Goal: Transaction & Acquisition: Purchase product/service

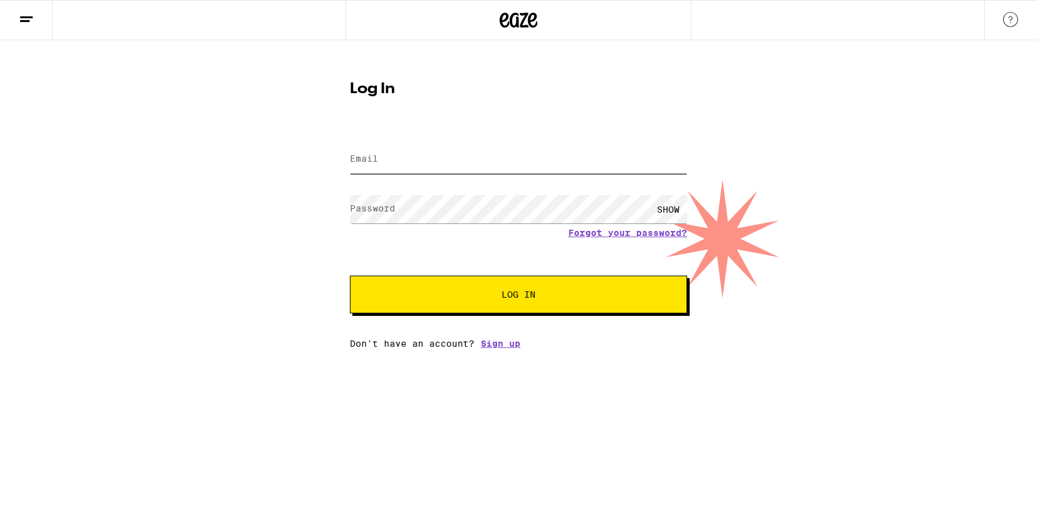
click at [400, 154] on input "Email" at bounding box center [518, 159] width 337 height 28
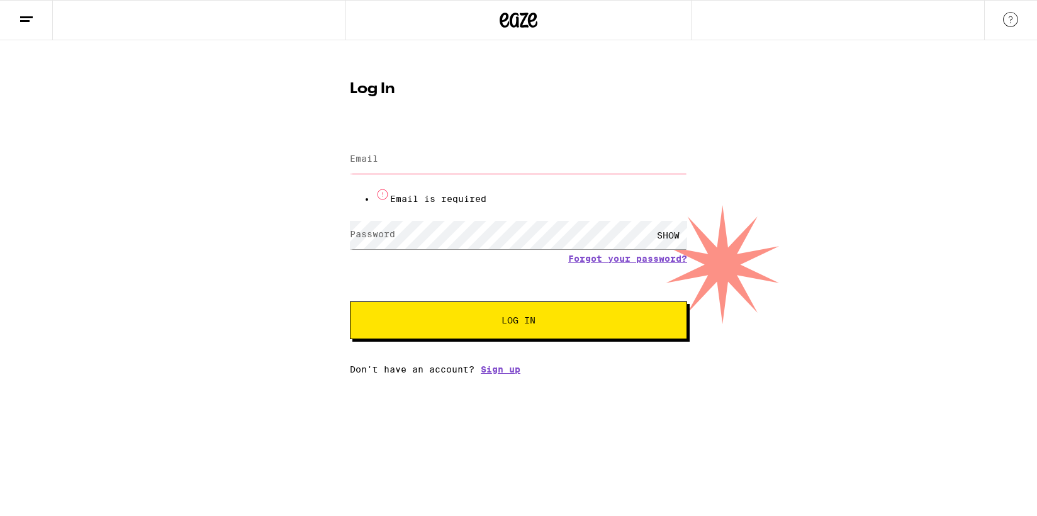
type input "[EMAIL_ADDRESS][DOMAIN_NAME]"
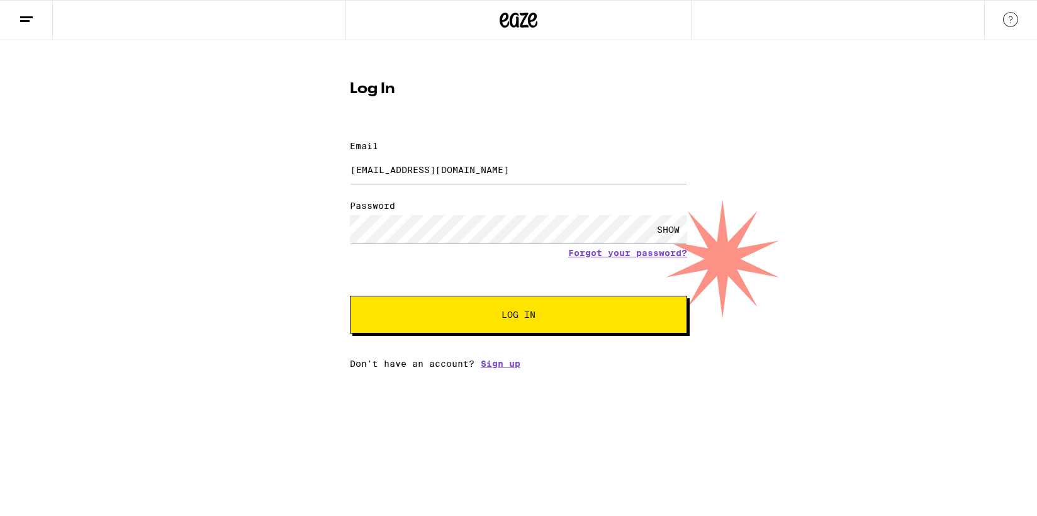
click at [532, 310] on span "Log In" at bounding box center [518, 314] width 34 height 9
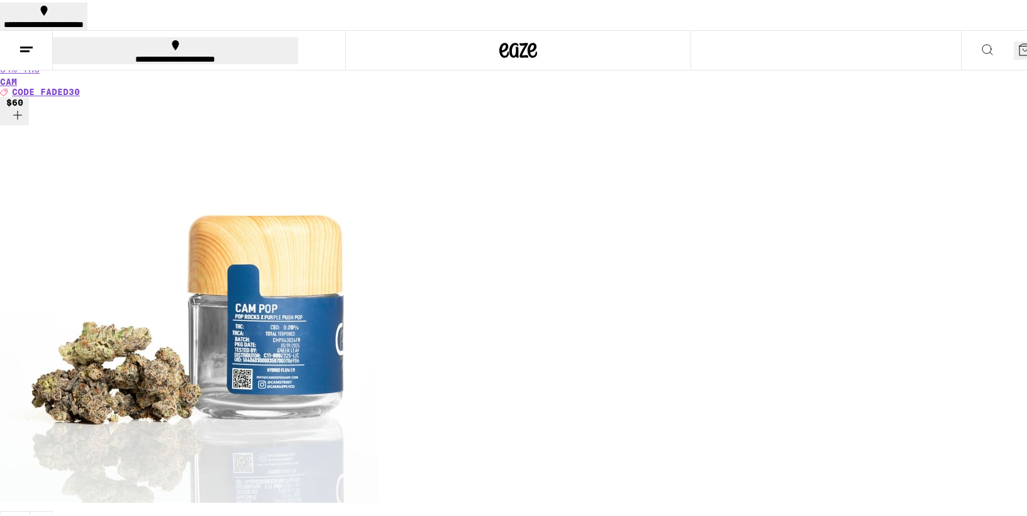
scroll to position [614, 0]
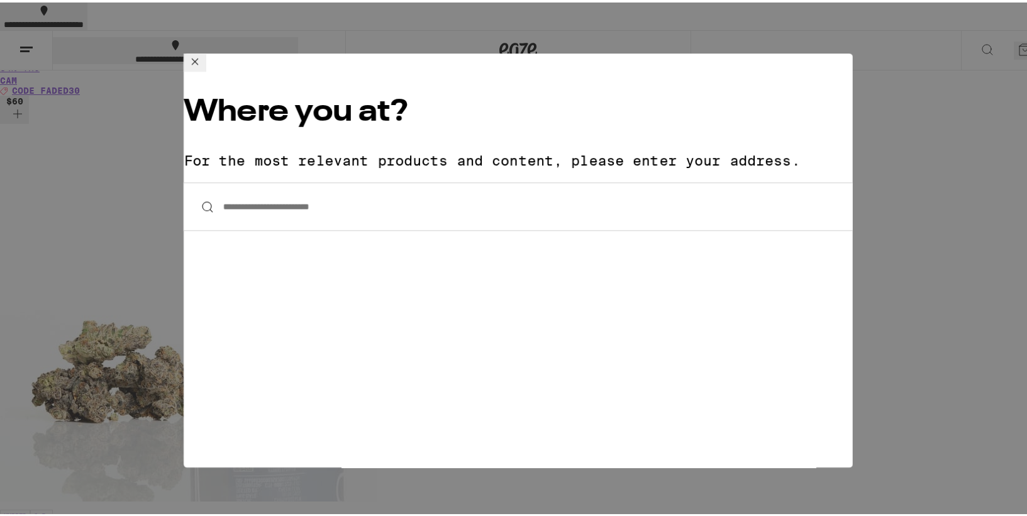
click at [968, 74] on div "**********" at bounding box center [518, 258] width 1037 height 516
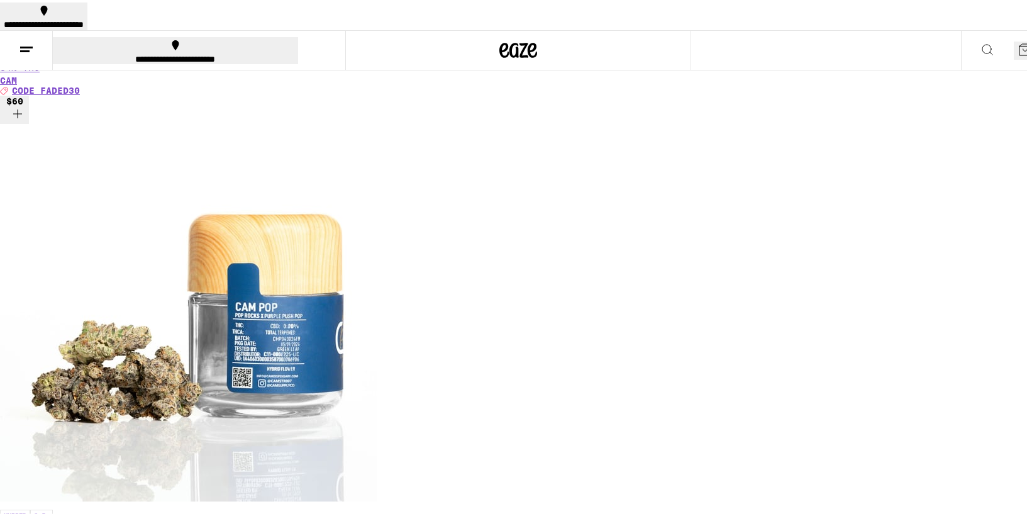
click at [1018, 40] on icon at bounding box center [1025, 47] width 15 height 15
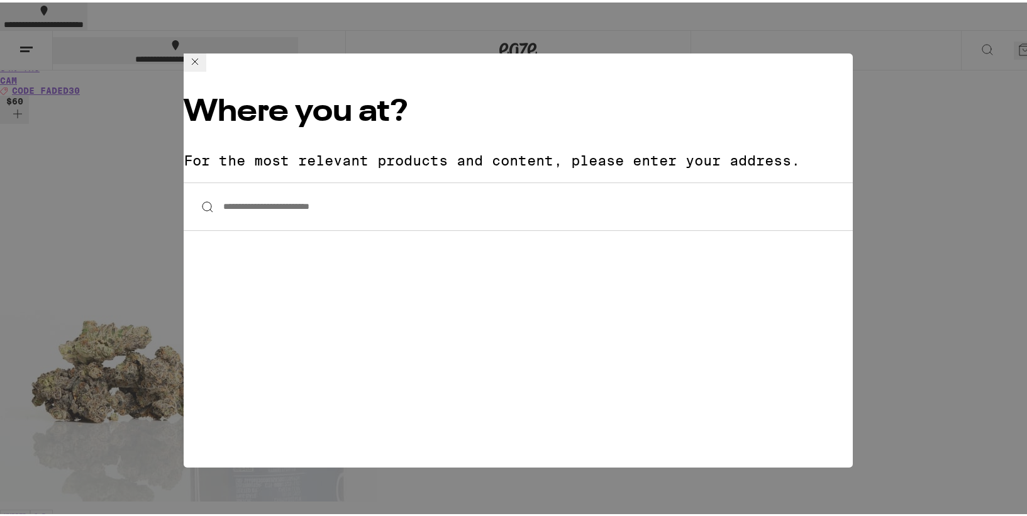
click at [397, 180] on input "**********" at bounding box center [518, 204] width 669 height 48
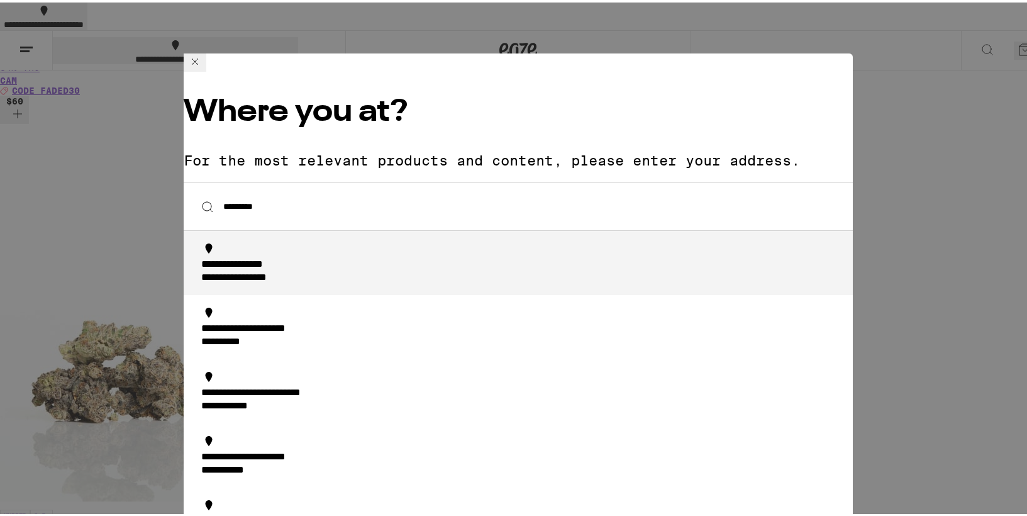
click at [359, 256] on div "**********" at bounding box center [522, 269] width 642 height 26
type input "**********"
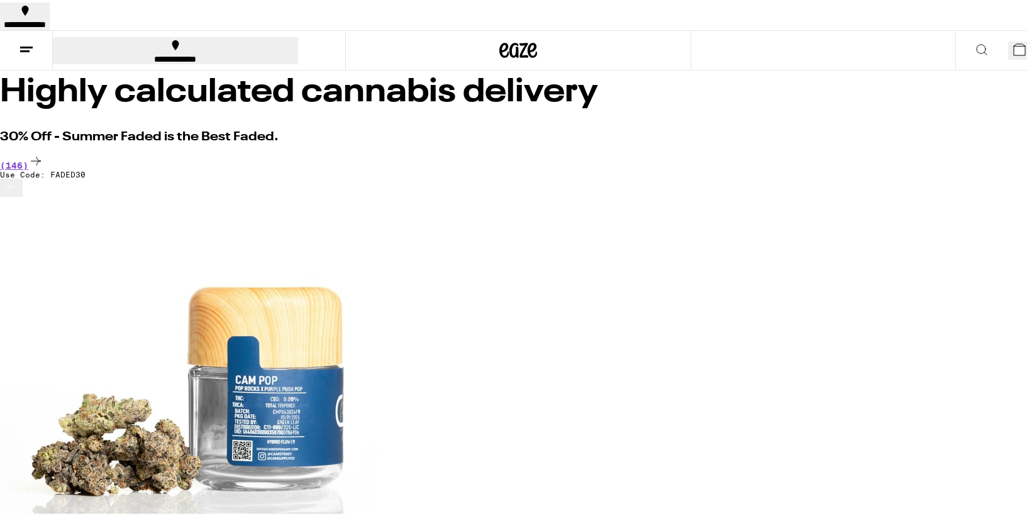
scroll to position [83, 0]
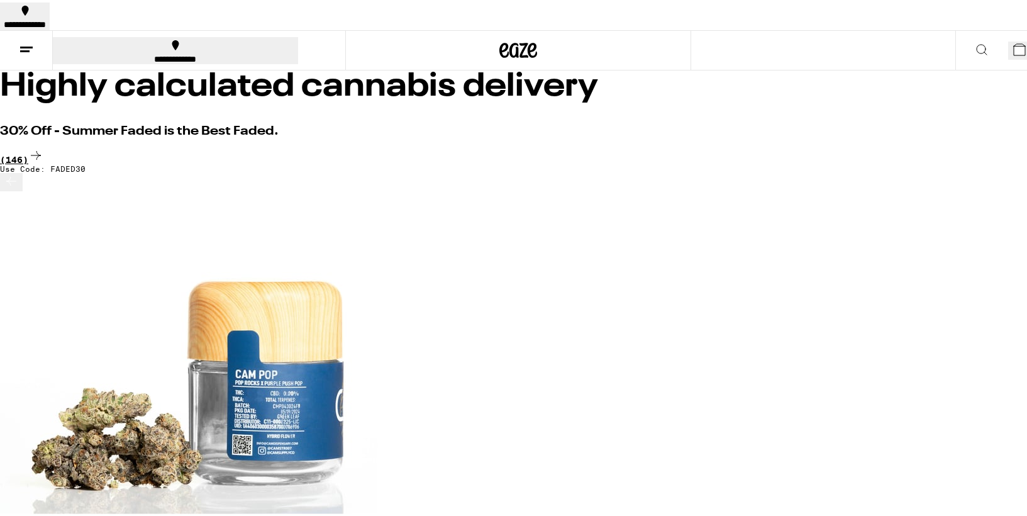
click at [931, 145] on div "(146)" at bounding box center [518, 153] width 1037 height 17
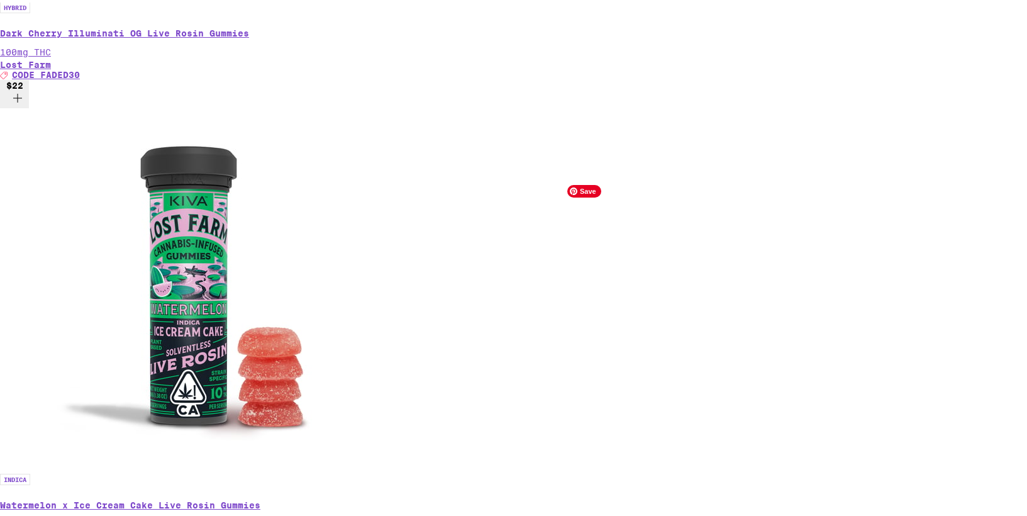
scroll to position [3771, 0]
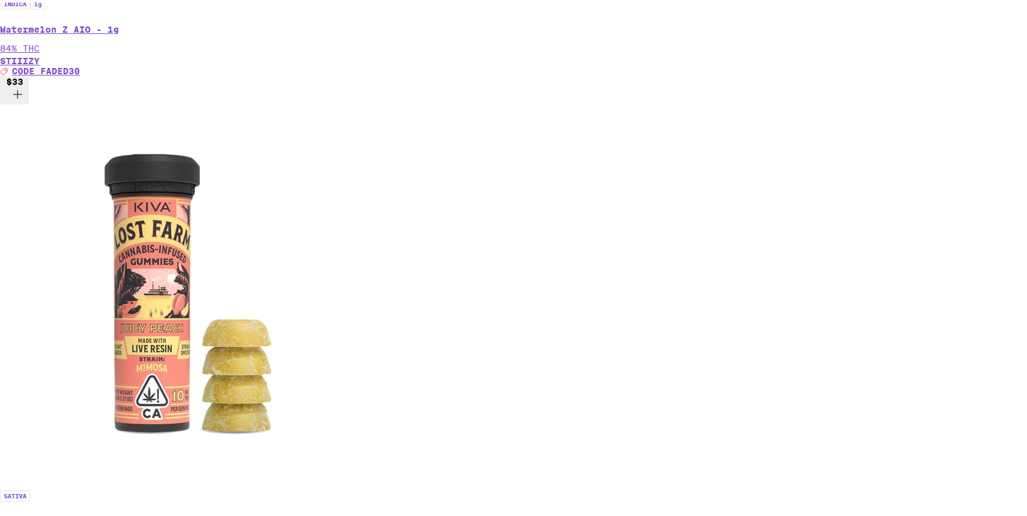
scroll to position [2281, 0]
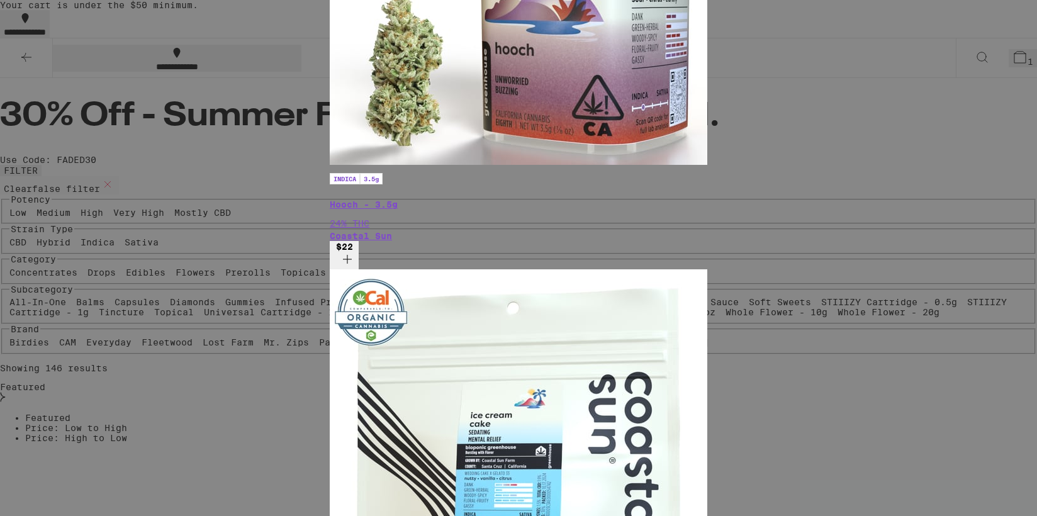
scroll to position [314, 0]
type input "coastal"
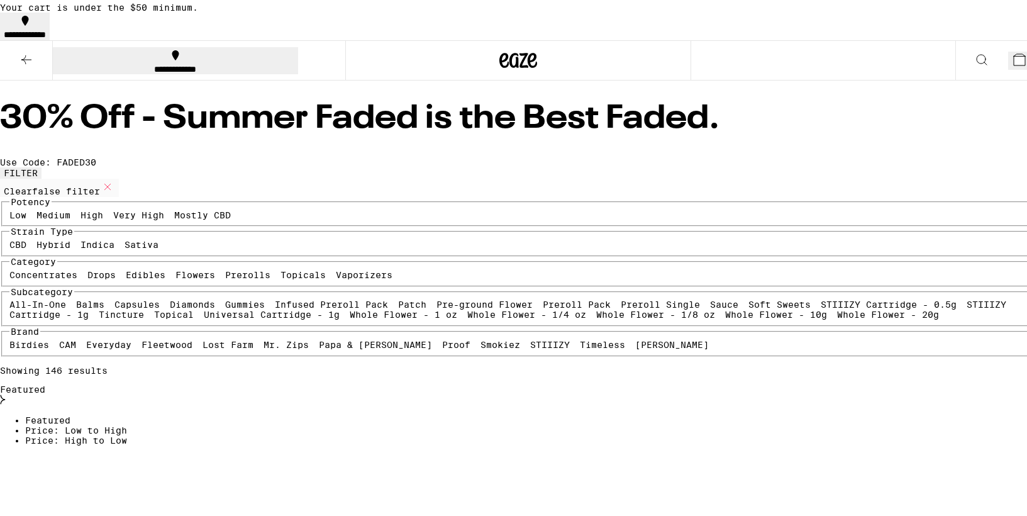
click at [28, 60] on icon at bounding box center [26, 57] width 15 height 15
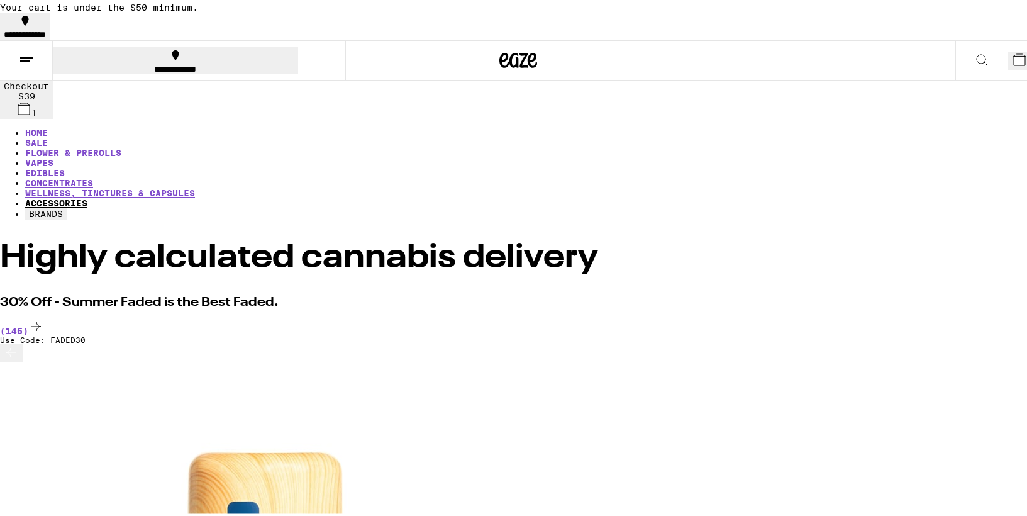
click at [87, 196] on link "ACCESSORIES" at bounding box center [56, 201] width 62 height 10
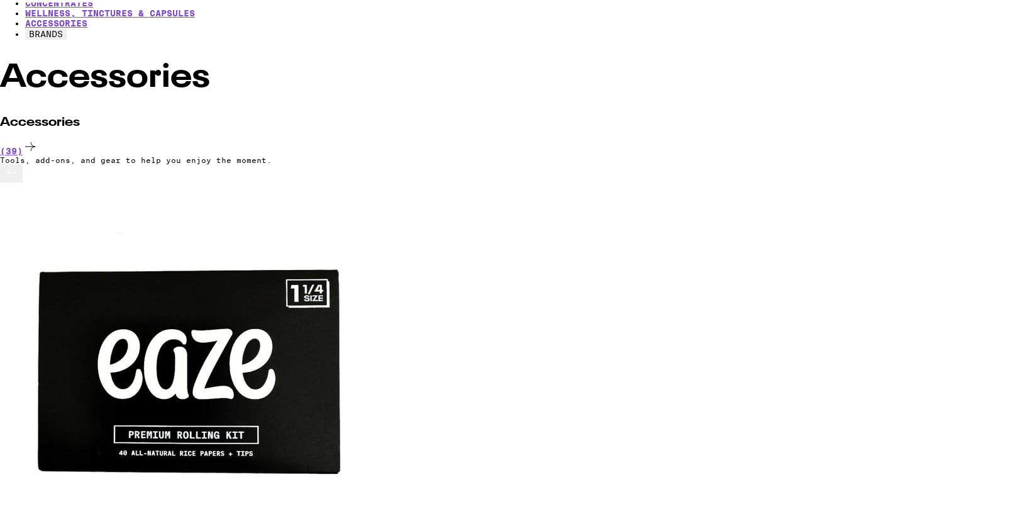
scroll to position [89, 0]
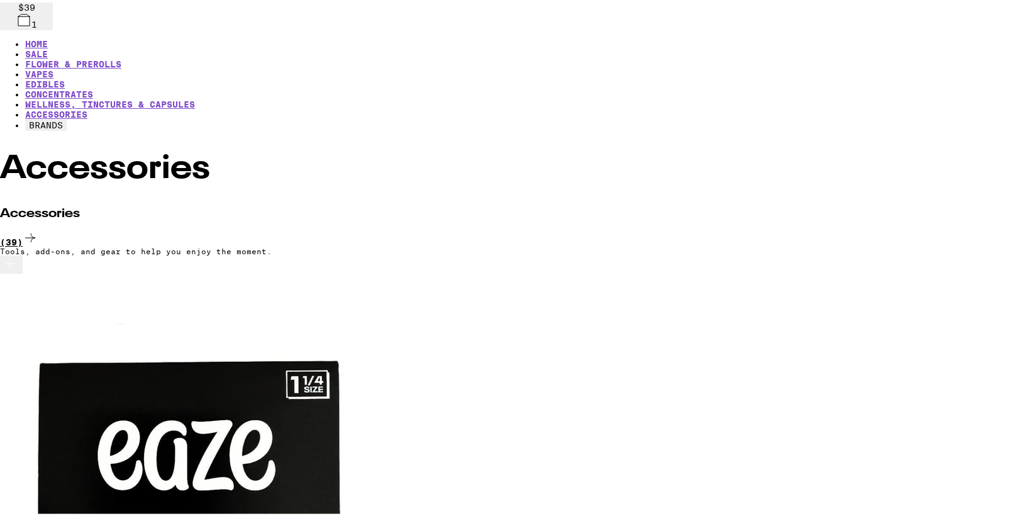
click at [38, 228] on icon at bounding box center [30, 235] width 15 height 15
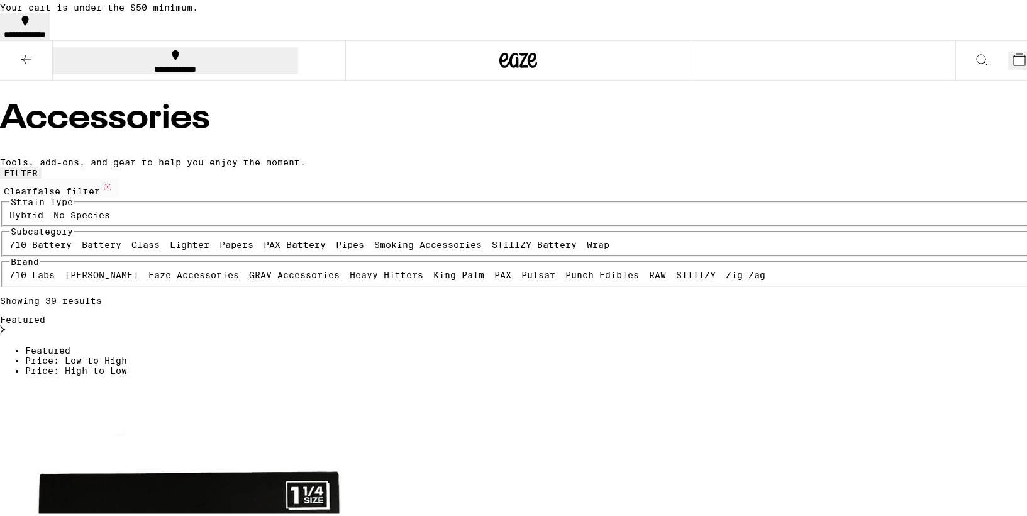
click at [949, 131] on div "Accessories Tools, add-ons, and gear to help you enjoy the moment." at bounding box center [518, 132] width 1037 height 65
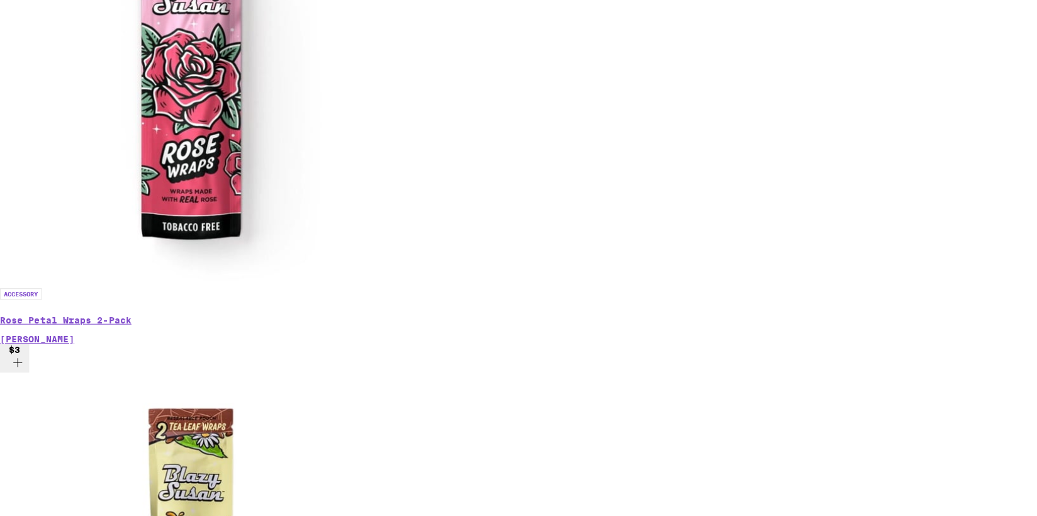
scroll to position [1425, 0]
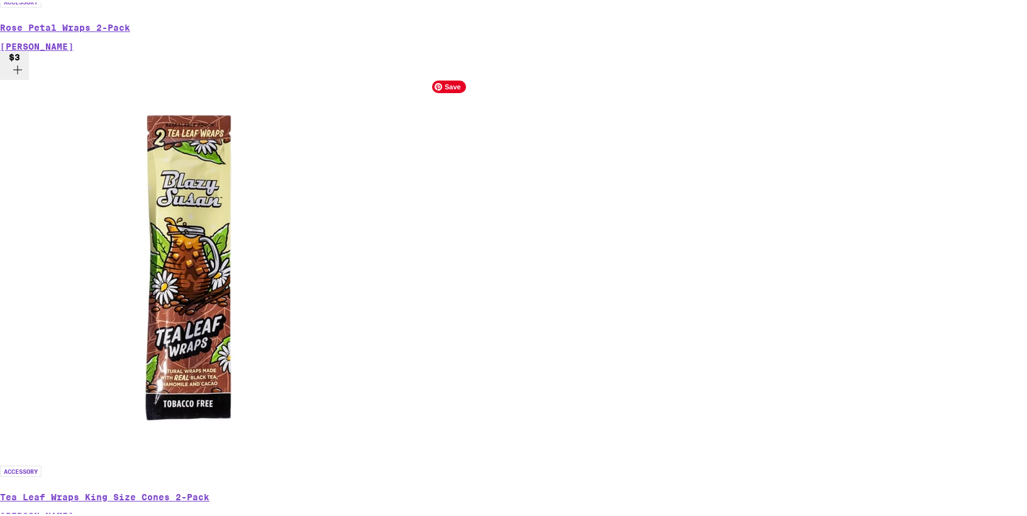
scroll to position [1715, 0]
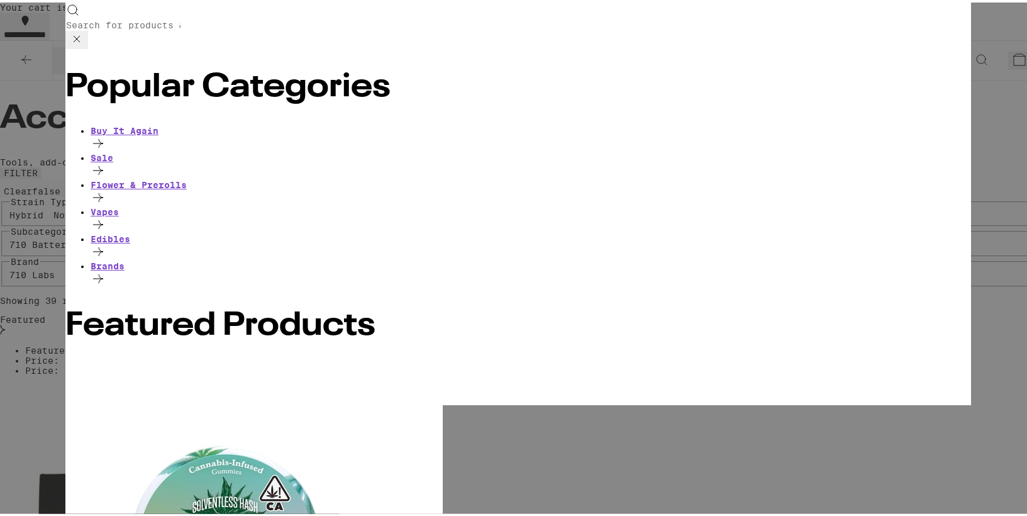
scroll to position [0, 0]
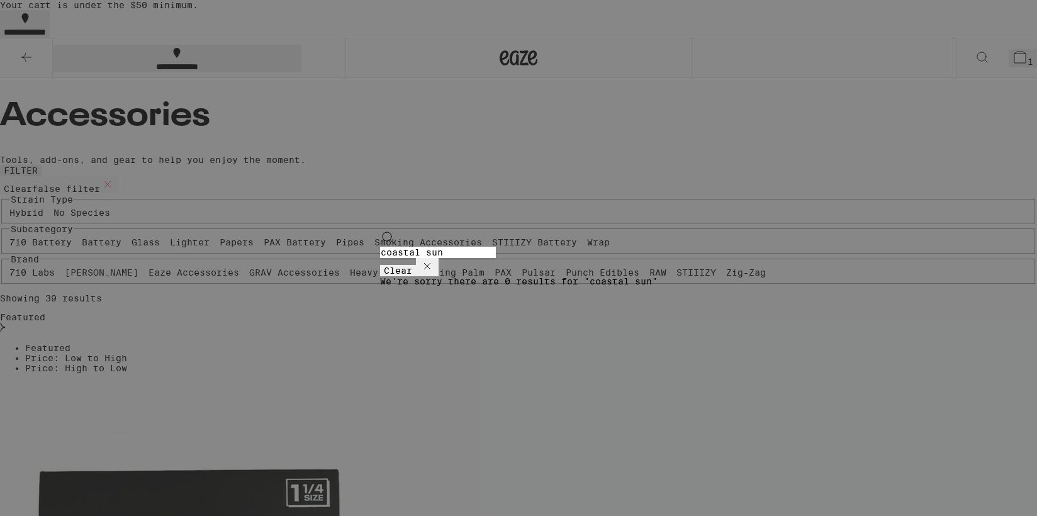
click at [380, 247] on input "coastal sun" at bounding box center [438, 252] width 116 height 11
type input "coastal sun"
click at [416, 265] on button "Clear" at bounding box center [398, 270] width 36 height 11
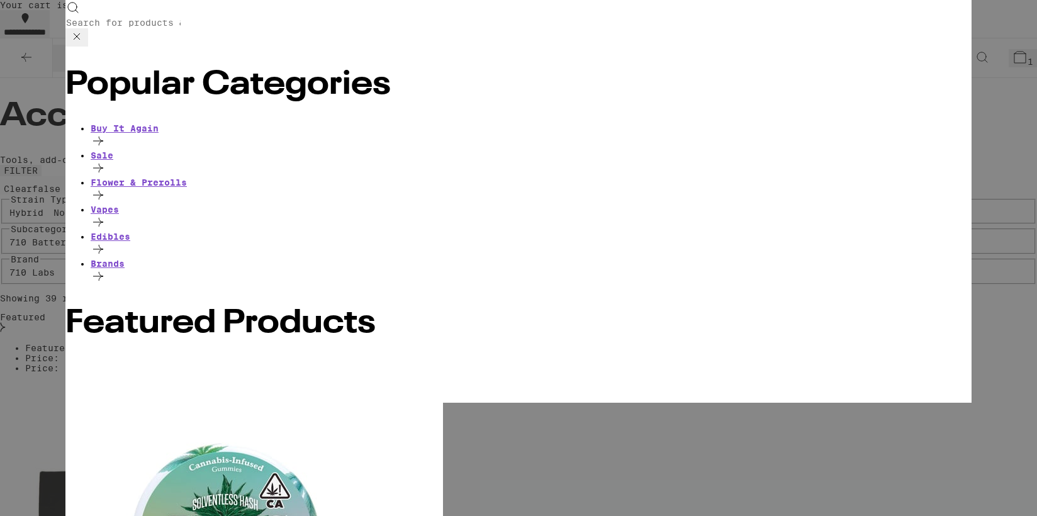
click at [181, 23] on input "Search for Products" at bounding box center [123, 22] width 116 height 11
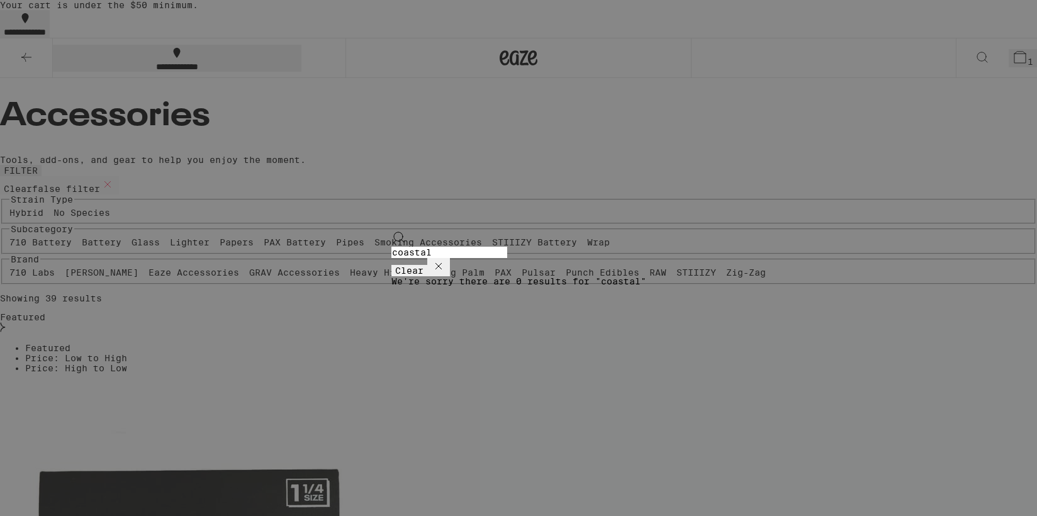
type input "coastal"
click at [427, 265] on button "Clear" at bounding box center [409, 270] width 36 height 11
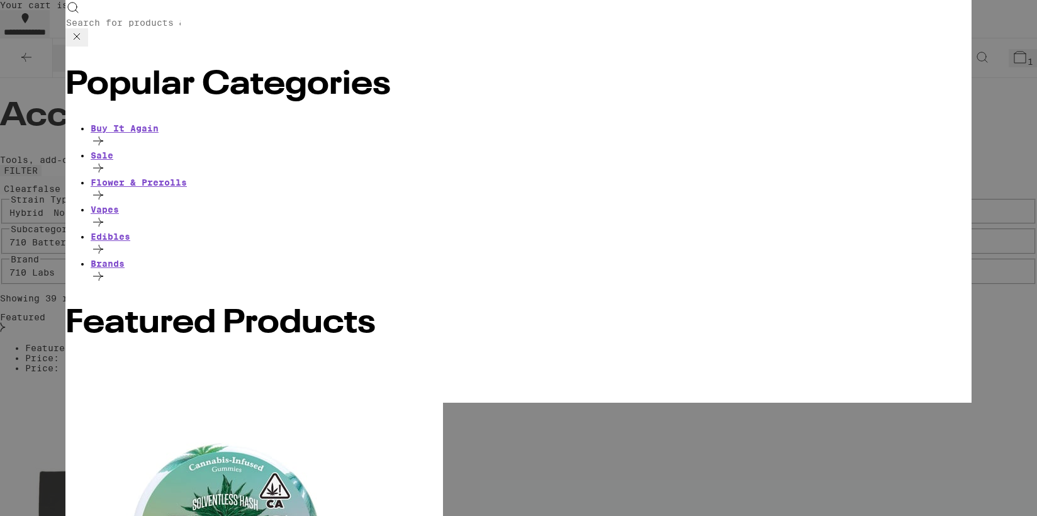
click at [986, 149] on div "Search for Products Popular Categories Buy It Again Sale Flower & Prerolls Vape…" at bounding box center [518, 258] width 1037 height 516
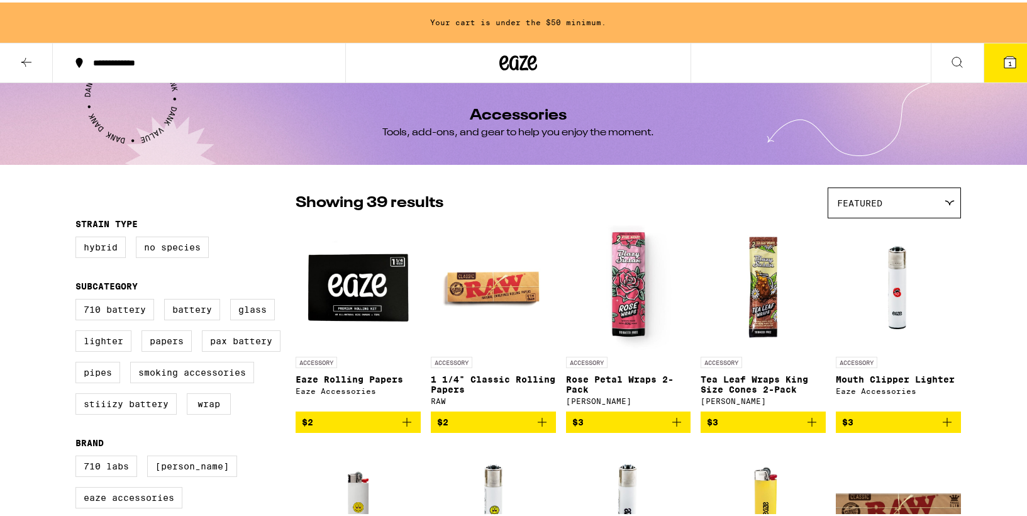
click at [903, 208] on div "Featured" at bounding box center [895, 201] width 132 height 30
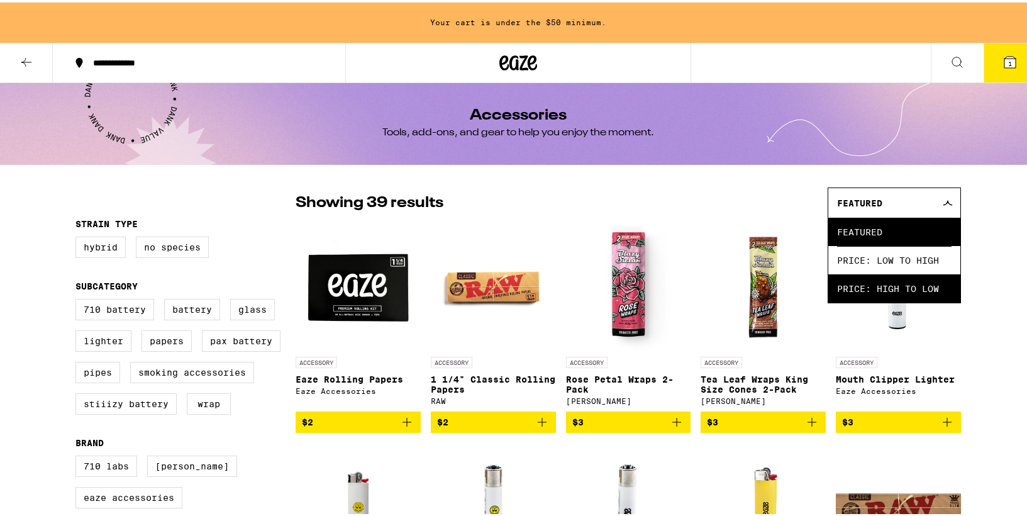
click at [906, 279] on span "Price: High to Low" at bounding box center [894, 286] width 115 height 28
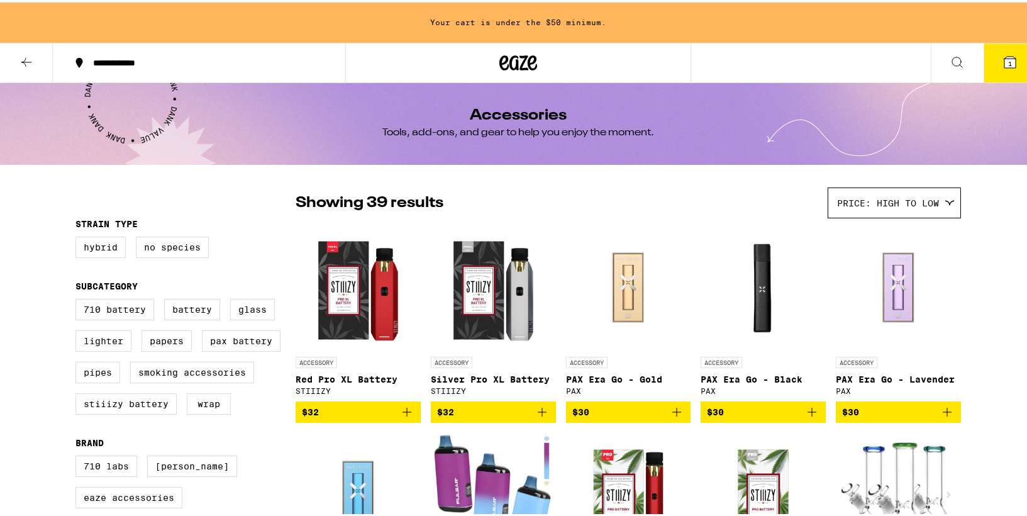
click at [20, 55] on icon at bounding box center [26, 59] width 15 height 15
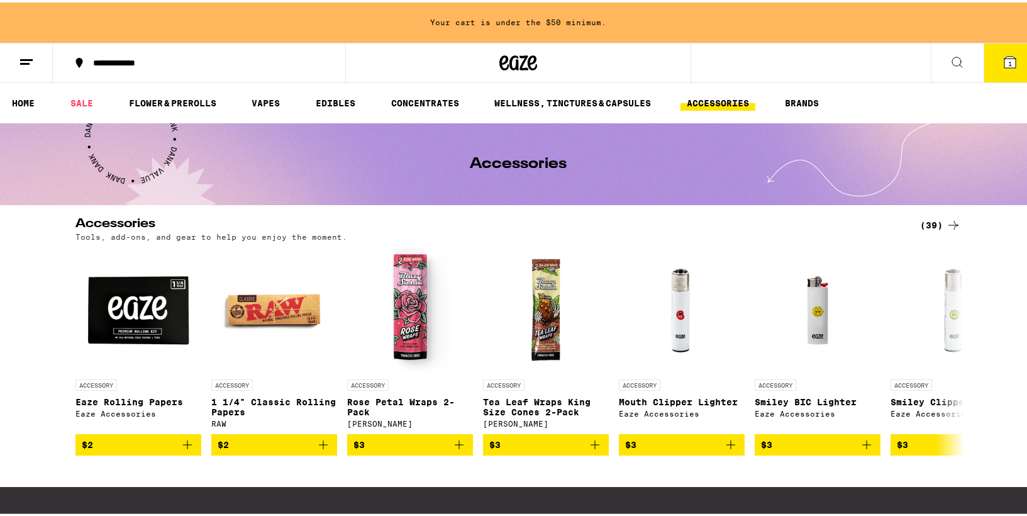
click at [950, 59] on icon at bounding box center [957, 59] width 15 height 15
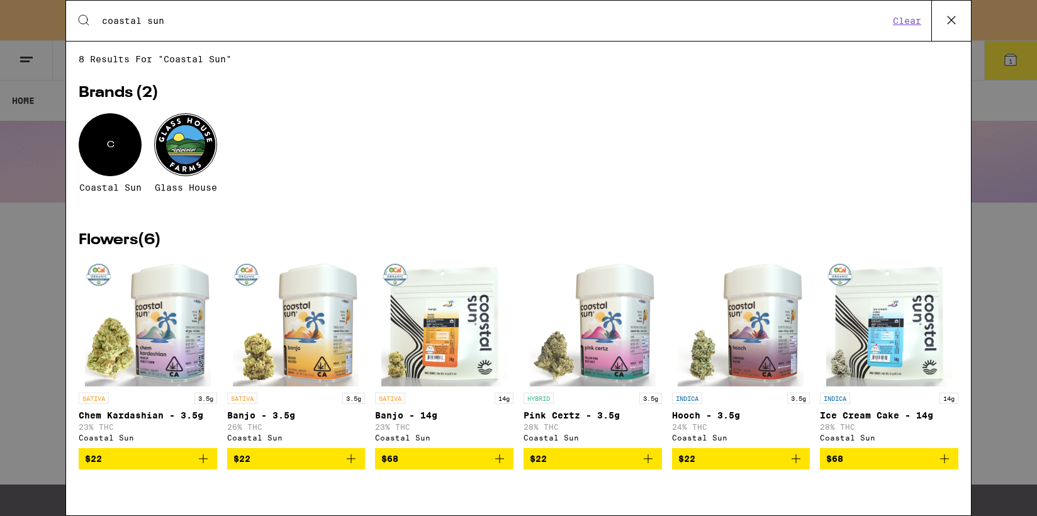
type input "coastal sun"
click at [717, 205] on div "C Coastal Sun Glass House" at bounding box center [519, 162] width 880 height 98
click at [576, 304] on img "Open page for Pink Certz - 3.5g from Coastal Sun" at bounding box center [593, 323] width 126 height 126
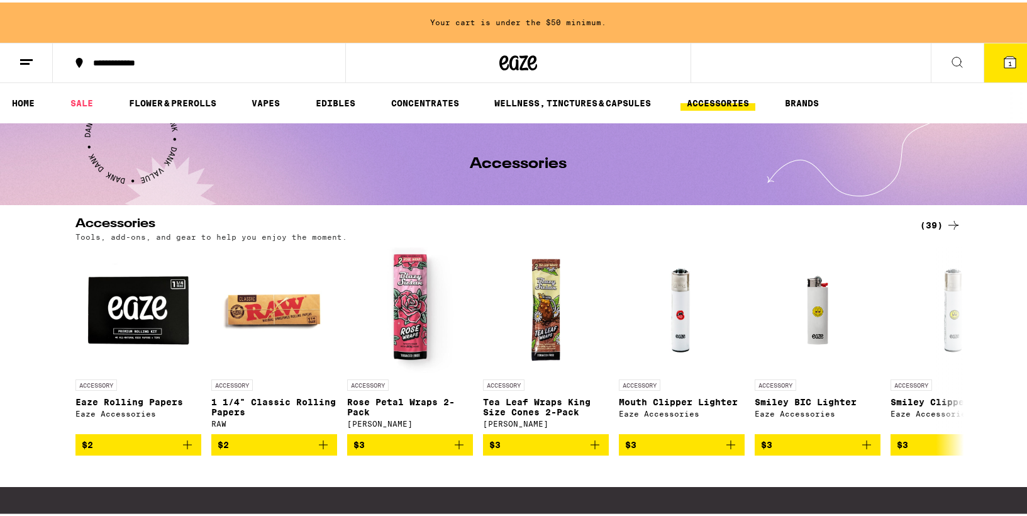
click at [950, 55] on icon at bounding box center [957, 59] width 15 height 15
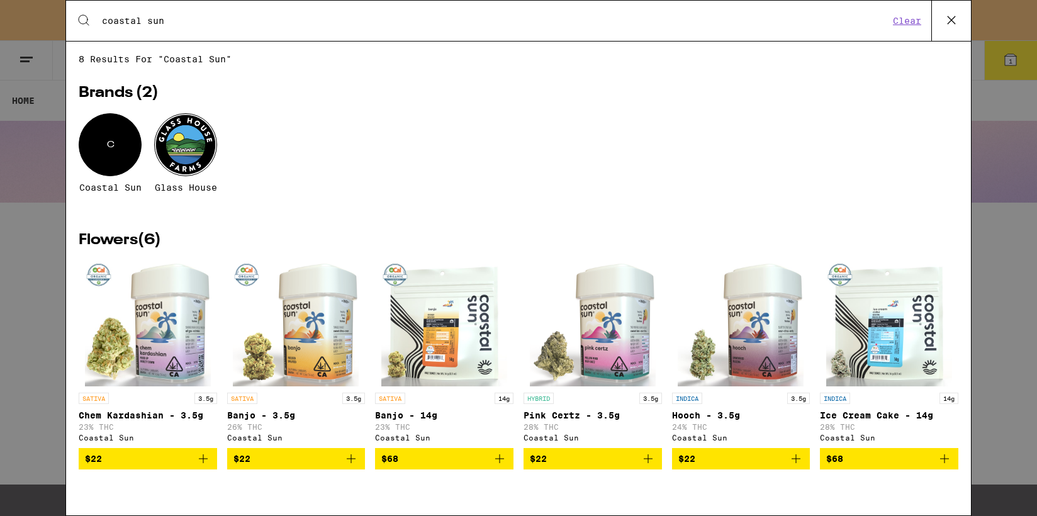
click at [110, 154] on div "C" at bounding box center [110, 144] width 63 height 63
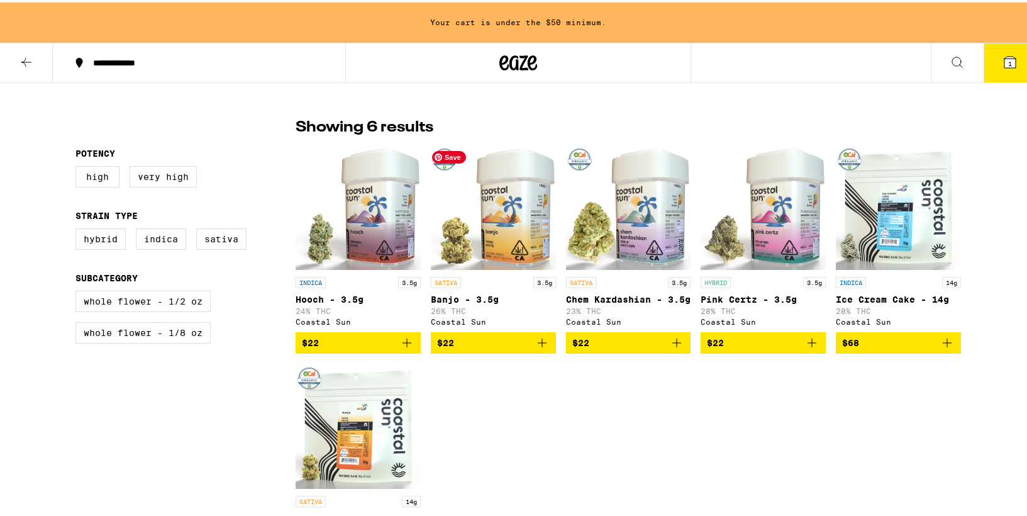
scroll to position [268, 0]
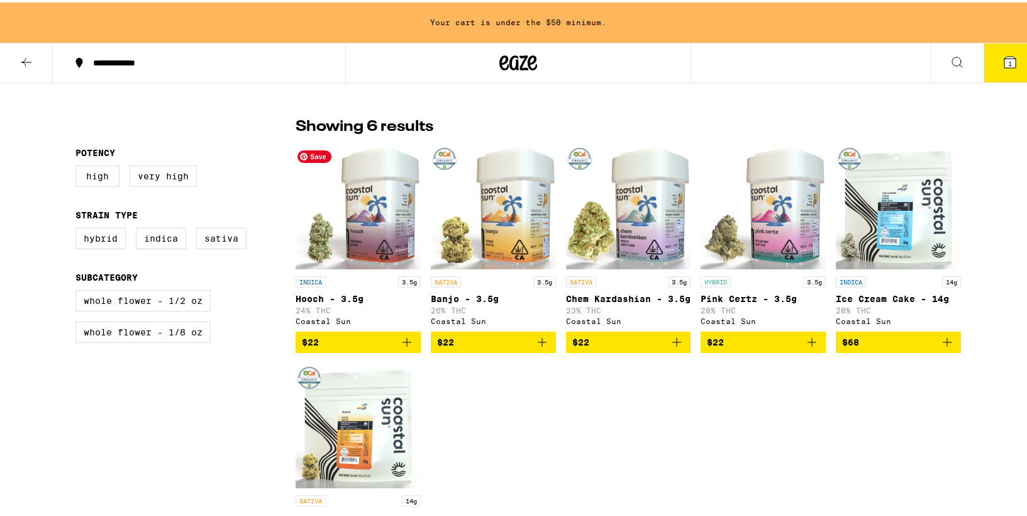
click at [372, 211] on img "Open page for Hooch - 3.5g from Coastal Sun" at bounding box center [358, 205] width 125 height 126
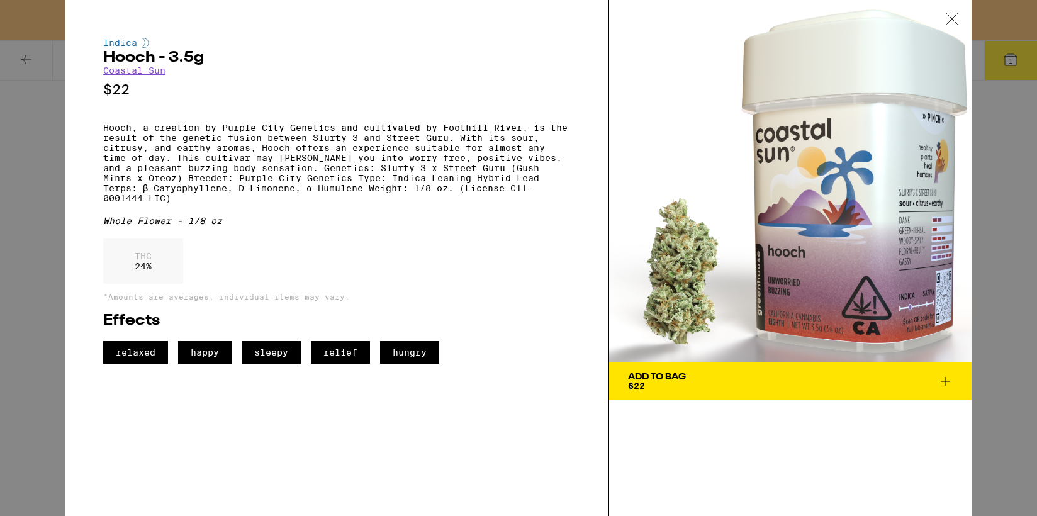
click at [53, 82] on div "Indica Hooch - 3.5g Coastal Sun $22 Hooch, a creation by Purple City Genetics a…" at bounding box center [518, 258] width 1037 height 516
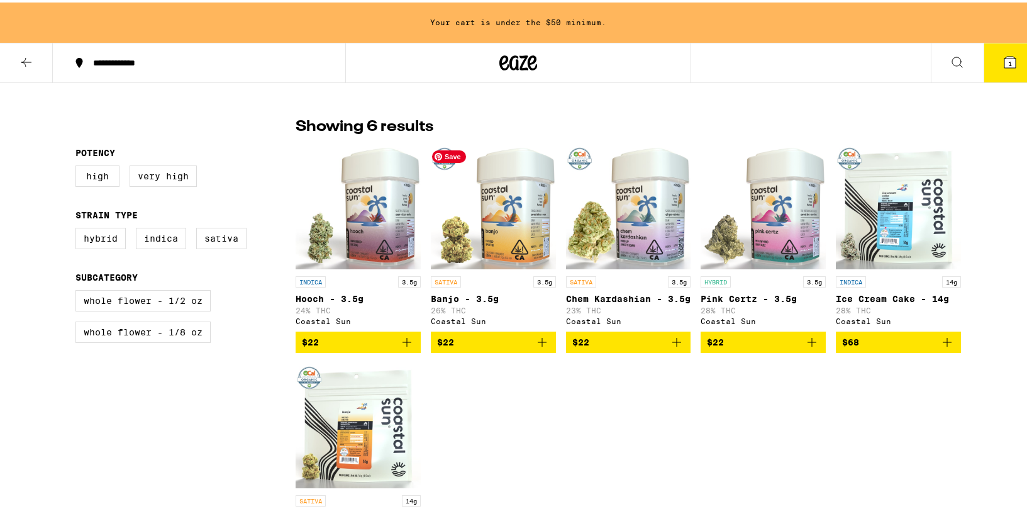
click at [513, 239] on img "Open page for Banjo - 3.5g from Coastal Sun" at bounding box center [493, 205] width 125 height 126
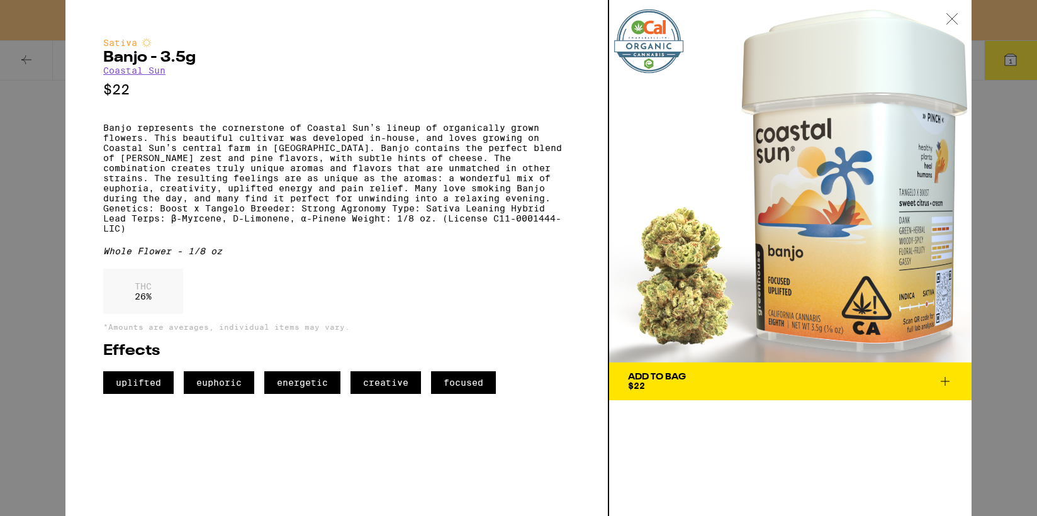
click at [45, 96] on div "Sativa Banjo - 3.5g Coastal Sun $22 Banjo represents the cornerstone of Coastal…" at bounding box center [518, 258] width 1037 height 516
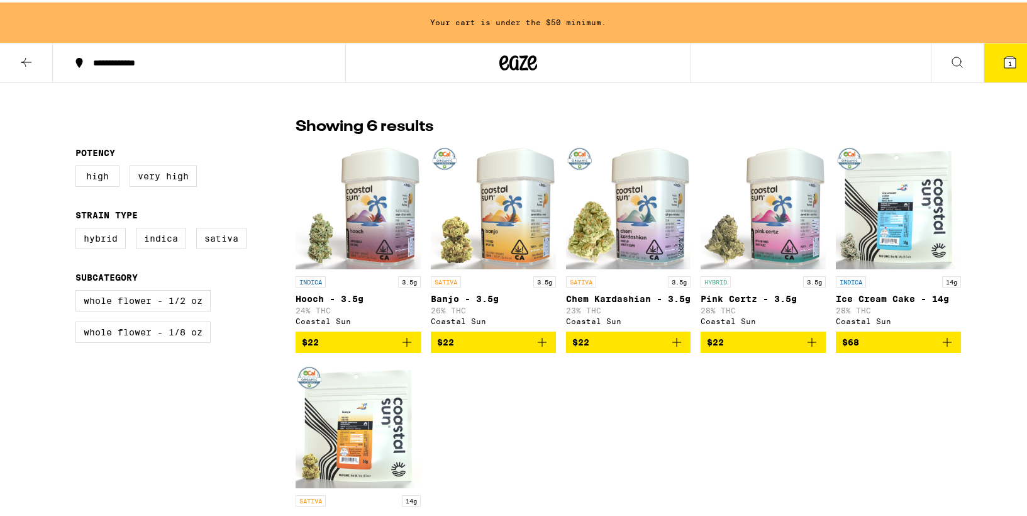
click at [481, 347] on span "$22" at bounding box center [493, 339] width 113 height 15
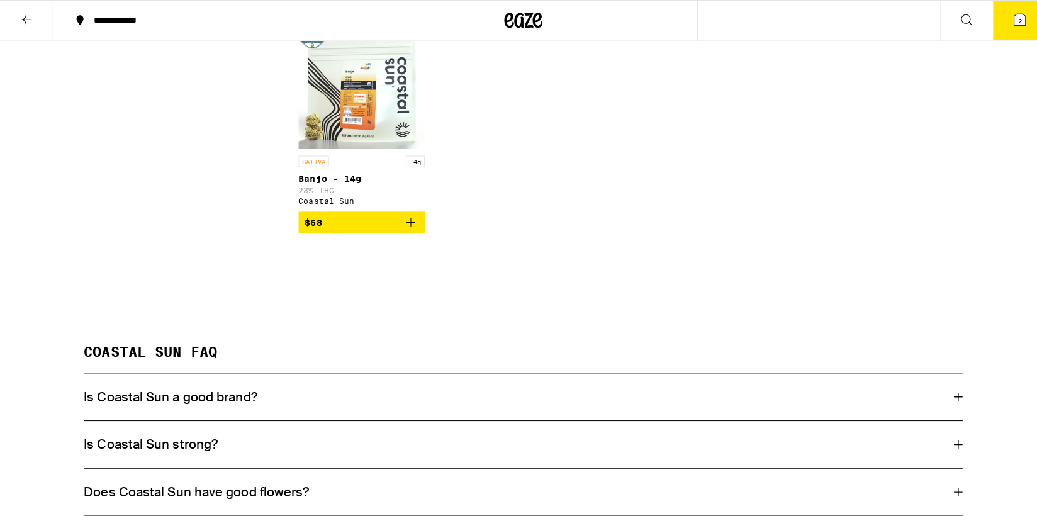
scroll to position [537, 0]
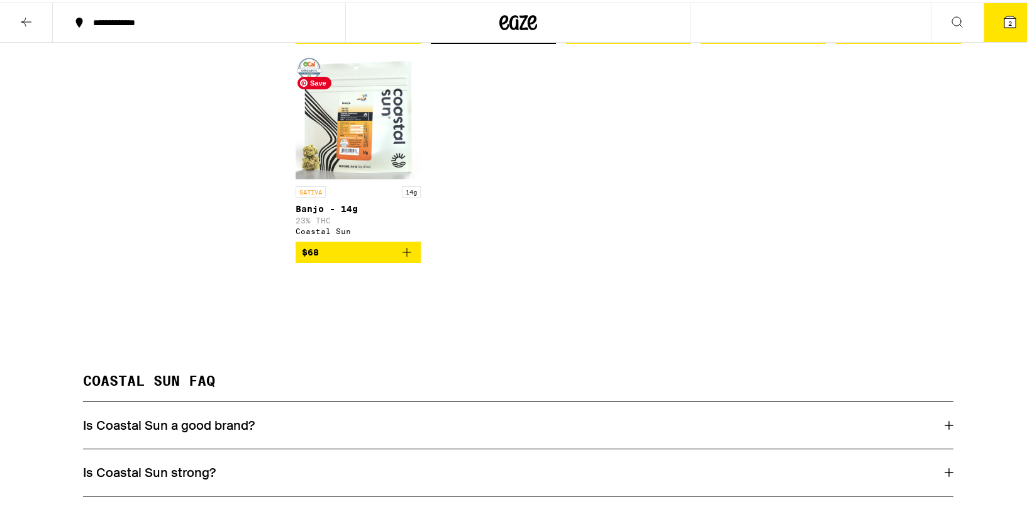
click at [328, 142] on img "Open page for Banjo - 14g from Coastal Sun" at bounding box center [358, 115] width 125 height 126
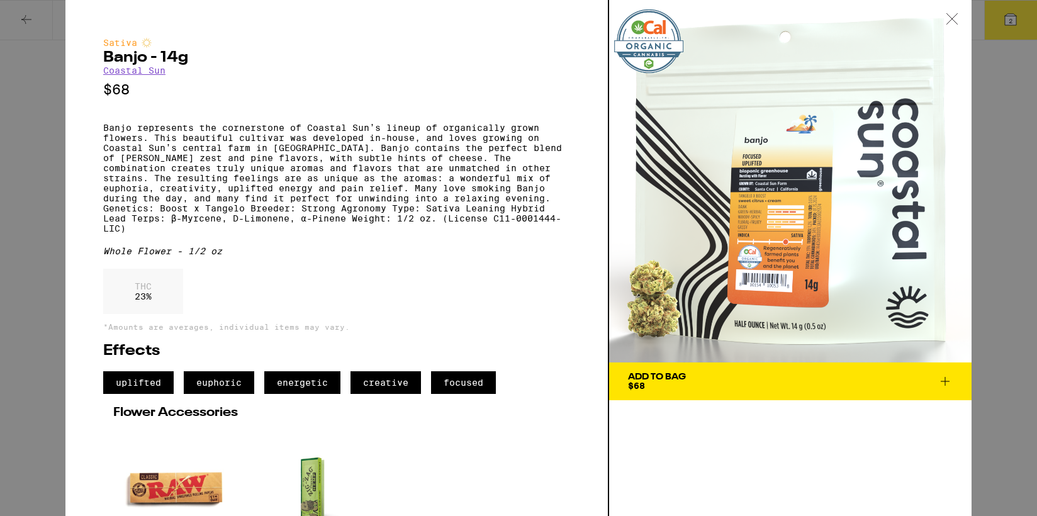
click at [145, 70] on link "Coastal Sun" at bounding box center [134, 70] width 62 height 10
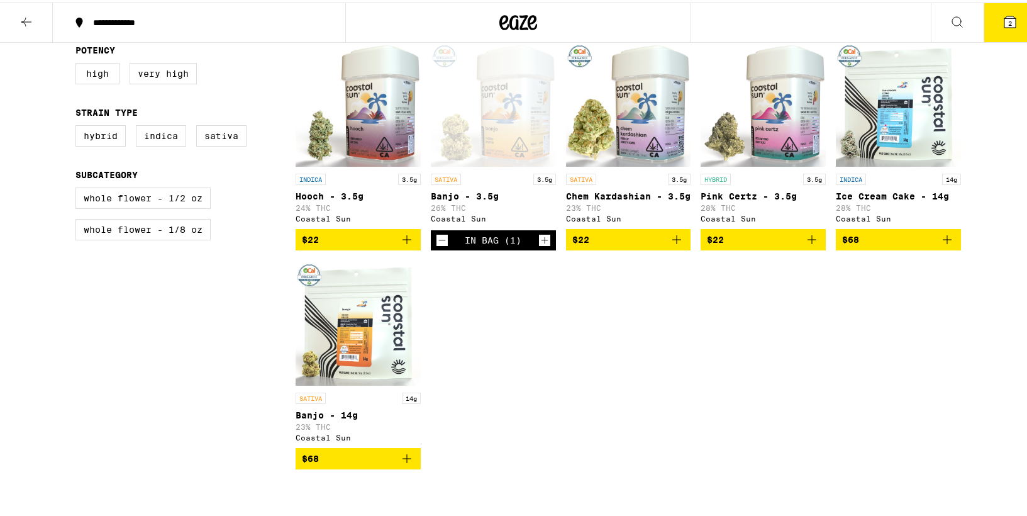
scroll to position [429, 0]
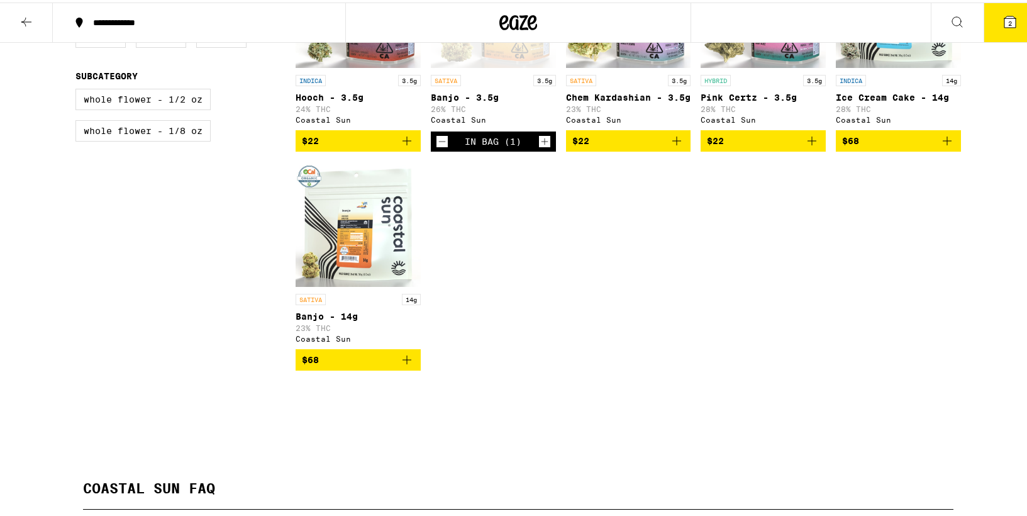
click at [344, 365] on span "$68" at bounding box center [358, 357] width 113 height 15
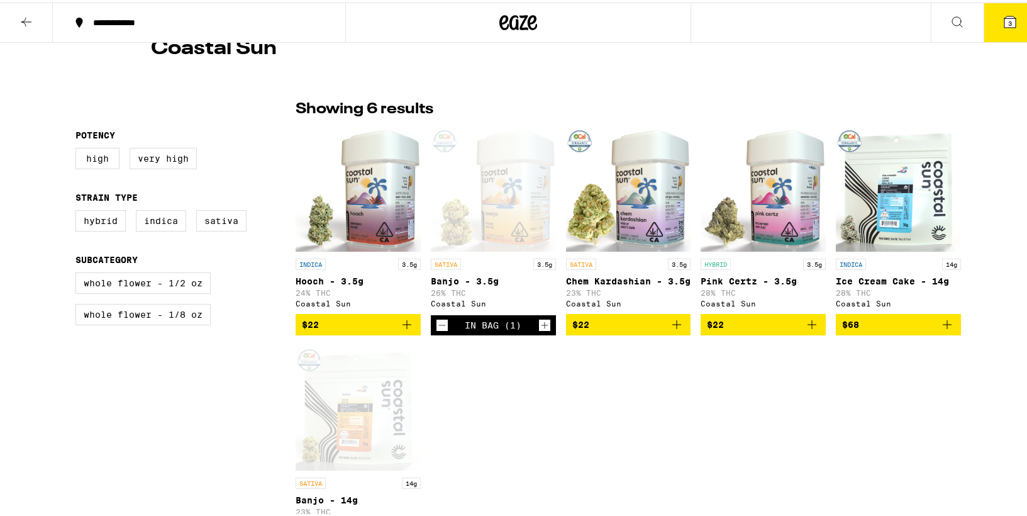
scroll to position [0, 0]
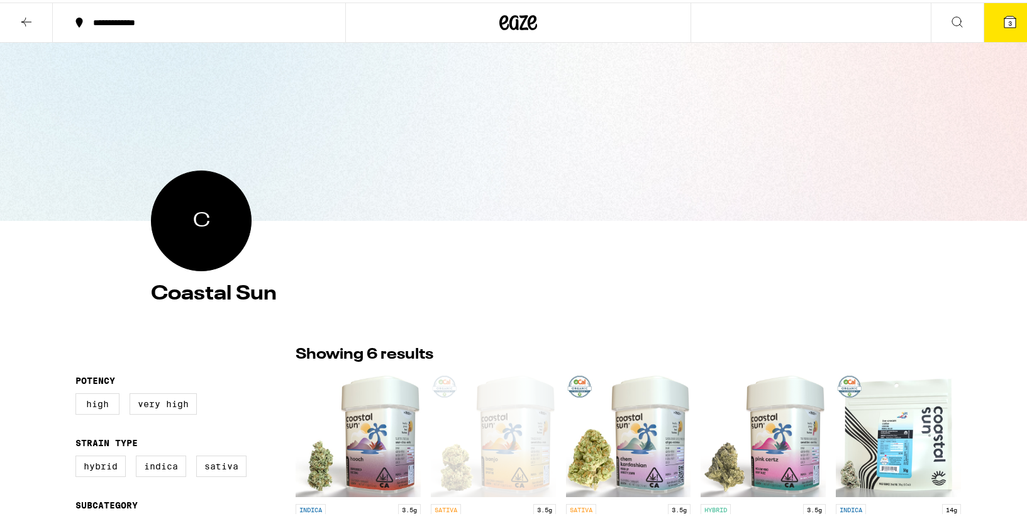
click at [955, 16] on icon at bounding box center [957, 19] width 15 height 15
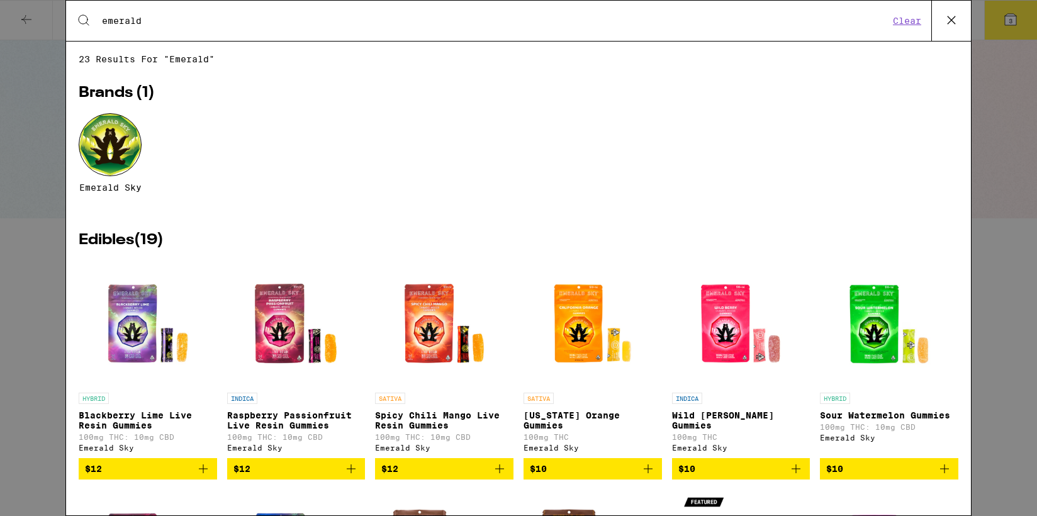
type input "emerald"
click at [120, 149] on div at bounding box center [110, 144] width 63 height 63
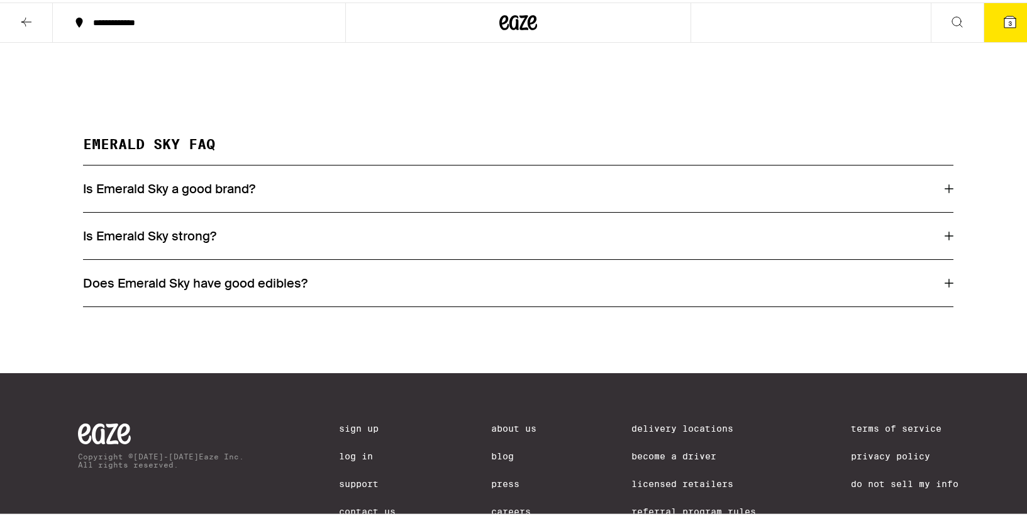
scroll to position [1286, 0]
click at [277, 195] on div "Is Emerald Sky a good brand?" at bounding box center [518, 187] width 871 height 16
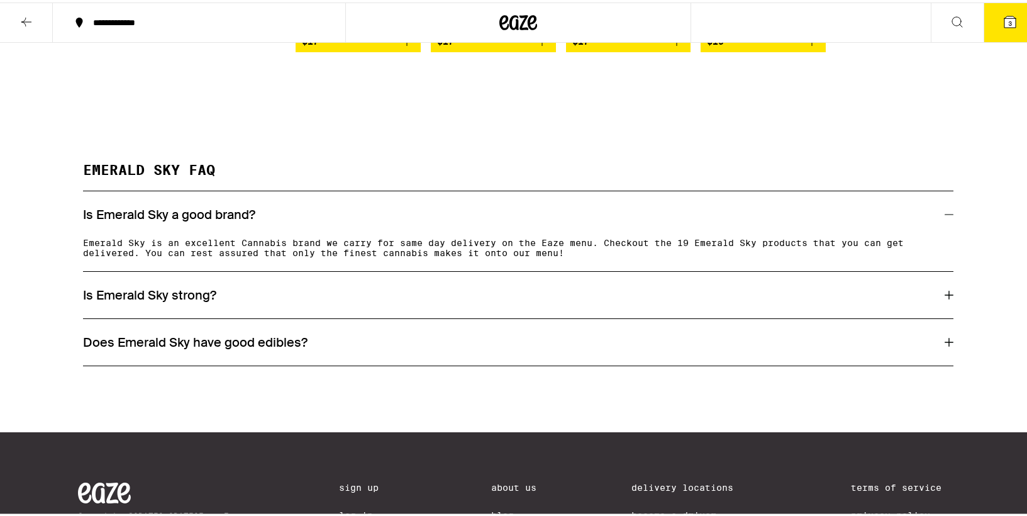
scroll to position [1257, 0]
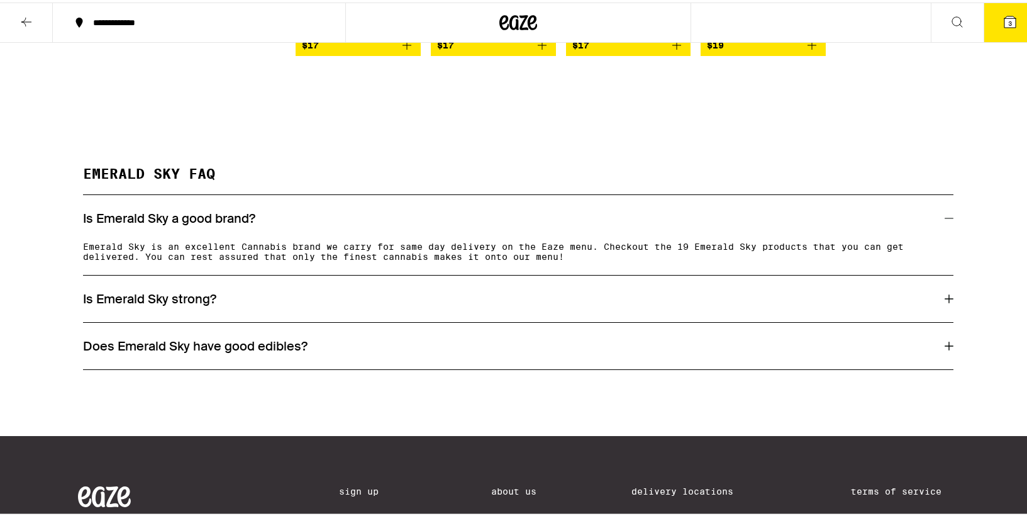
click at [194, 305] on h3 "Is Emerald Sky strong?" at bounding box center [149, 296] width 133 height 16
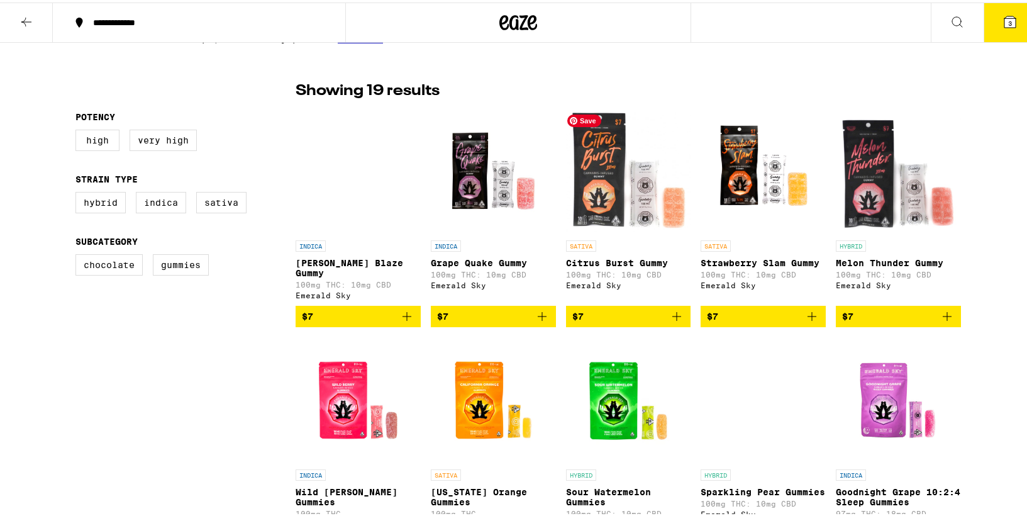
scroll to position [303, 0]
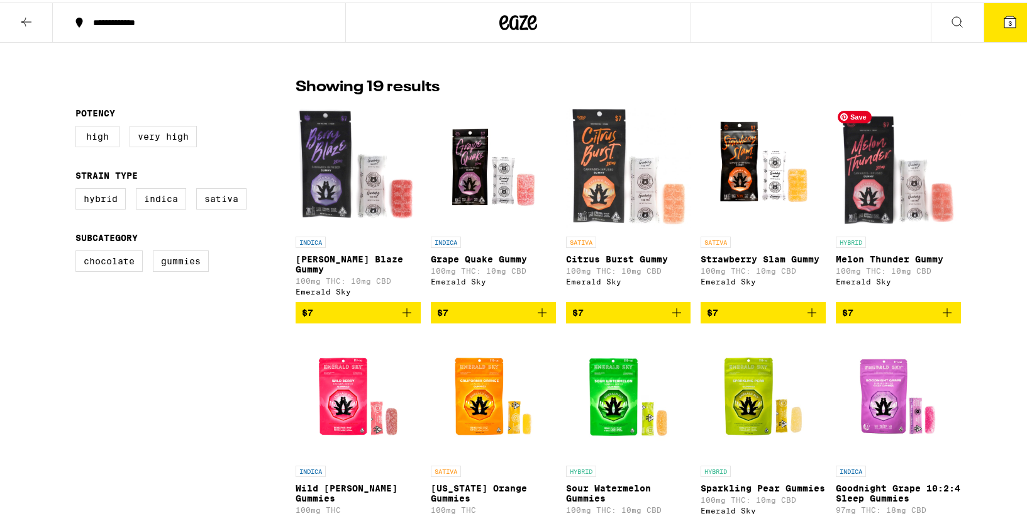
click at [863, 184] on img "Open page for Melon Thunder Gummy from Emerald Sky" at bounding box center [898, 165] width 125 height 126
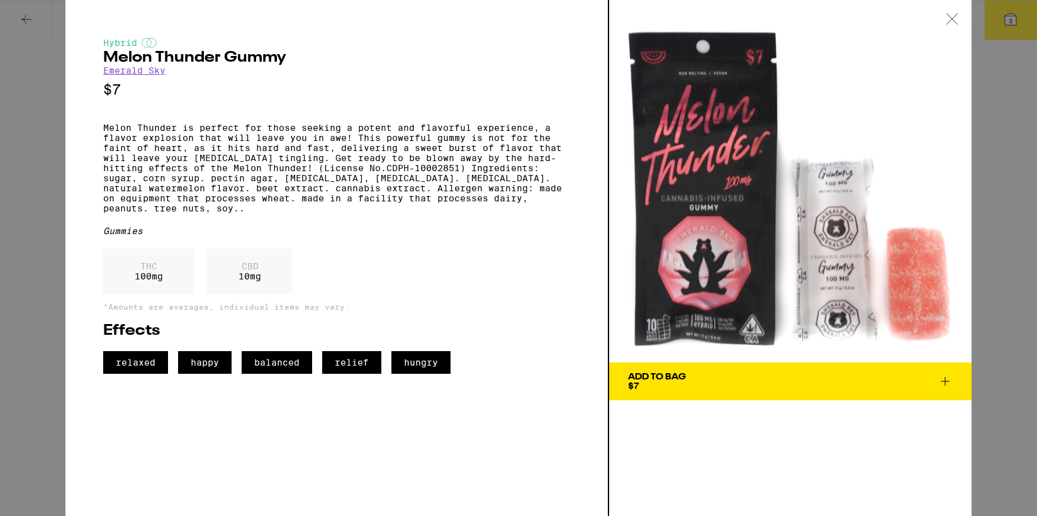
click at [546, 338] on h2 "Effects" at bounding box center [336, 330] width 467 height 15
click at [951, 22] on icon at bounding box center [952, 18] width 13 height 11
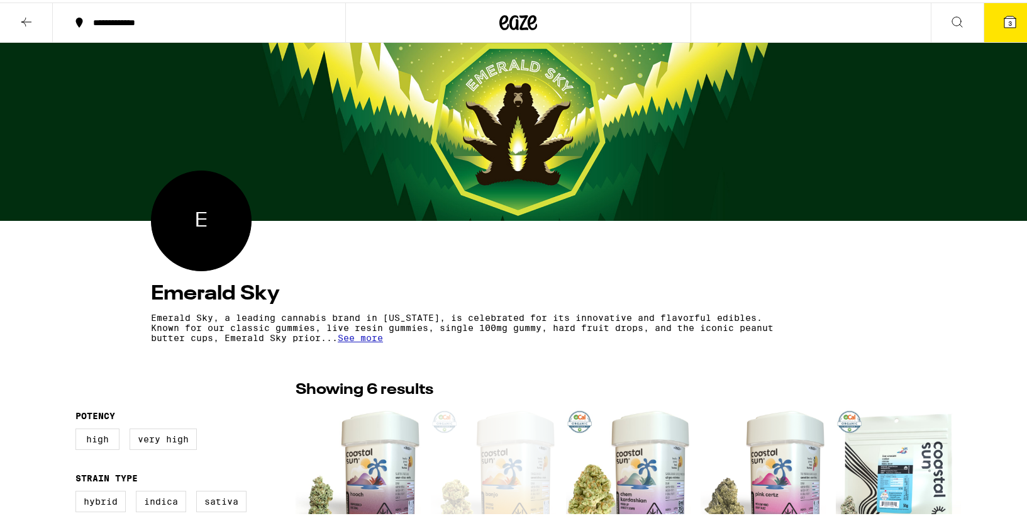
click at [1005, 21] on icon at bounding box center [1010, 19] width 11 height 11
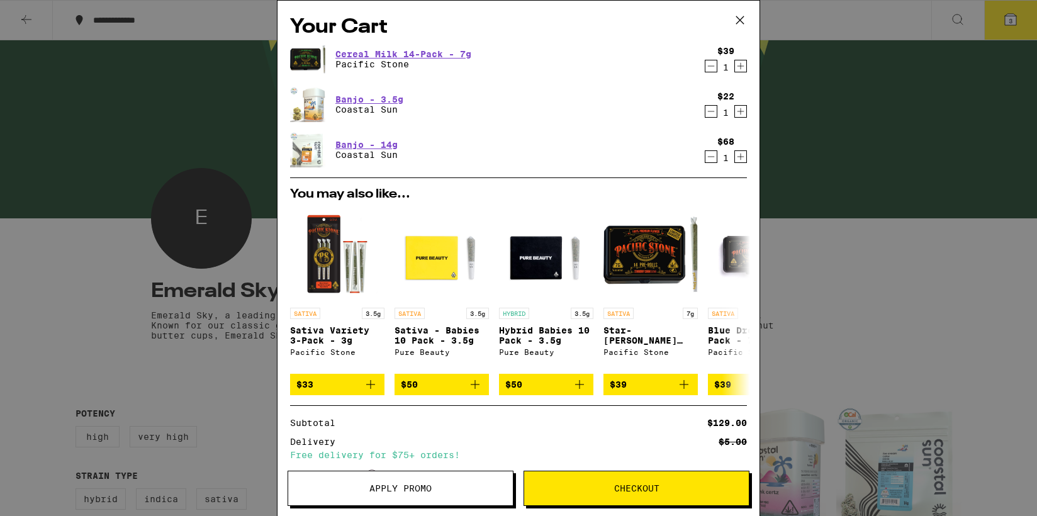
click at [705, 110] on icon "Decrement" at bounding box center [710, 111] width 11 height 15
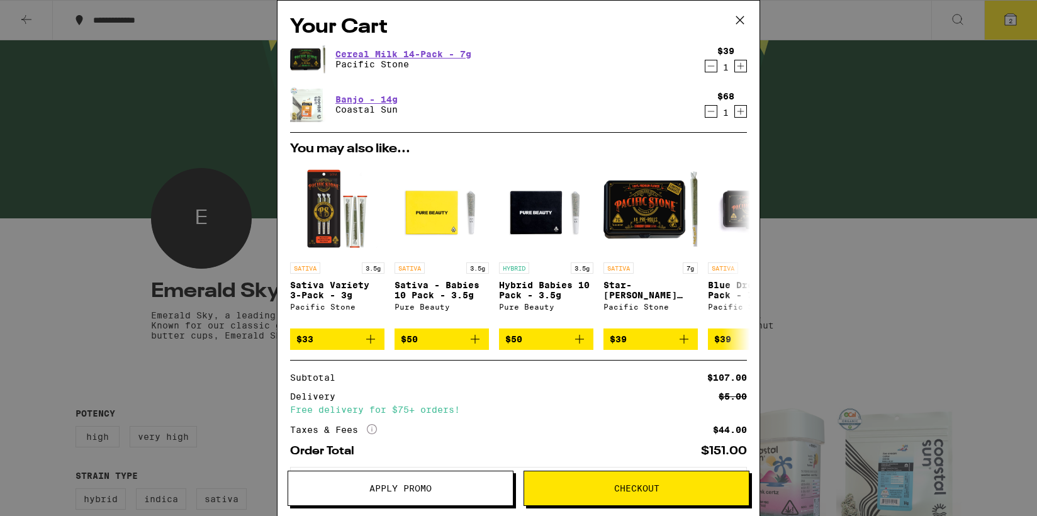
click at [846, 259] on div "Your Cart Cereal Milk 14-Pack - 7g Pacific Stone $39 1 Banjo - 14g Coastal Sun …" at bounding box center [518, 258] width 1037 height 516
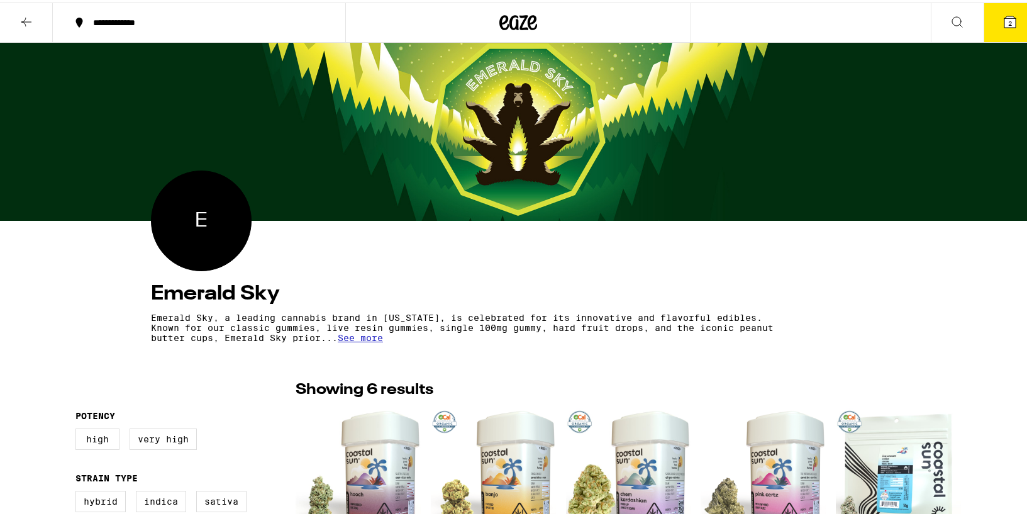
click at [23, 17] on icon at bounding box center [26, 19] width 15 height 15
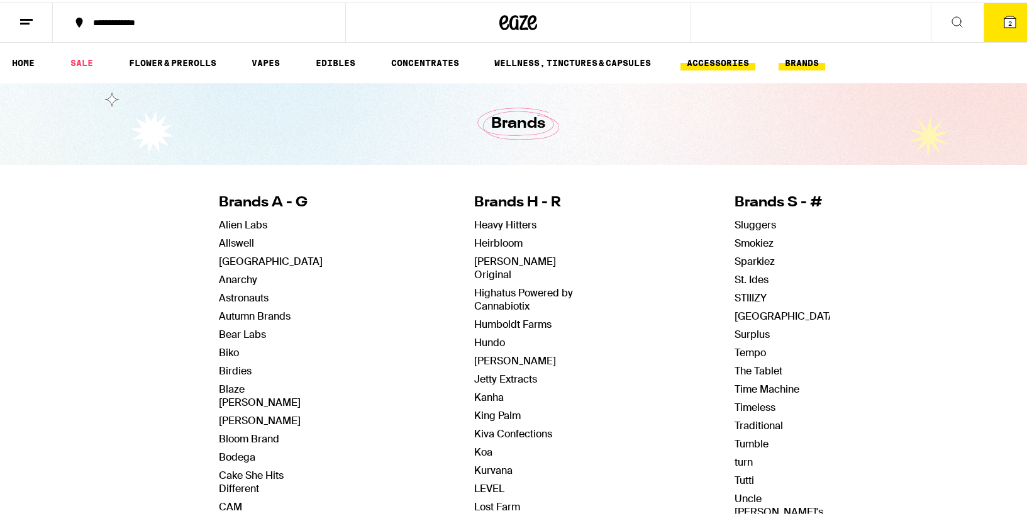
click at [727, 57] on link "ACCESSORIES" at bounding box center [718, 60] width 75 height 15
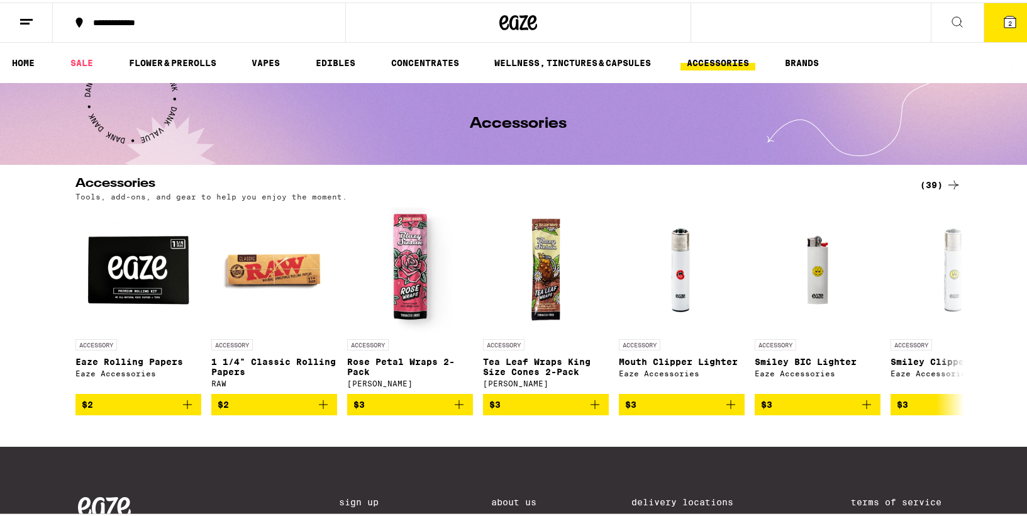
click at [937, 181] on div "(39)" at bounding box center [940, 182] width 41 height 15
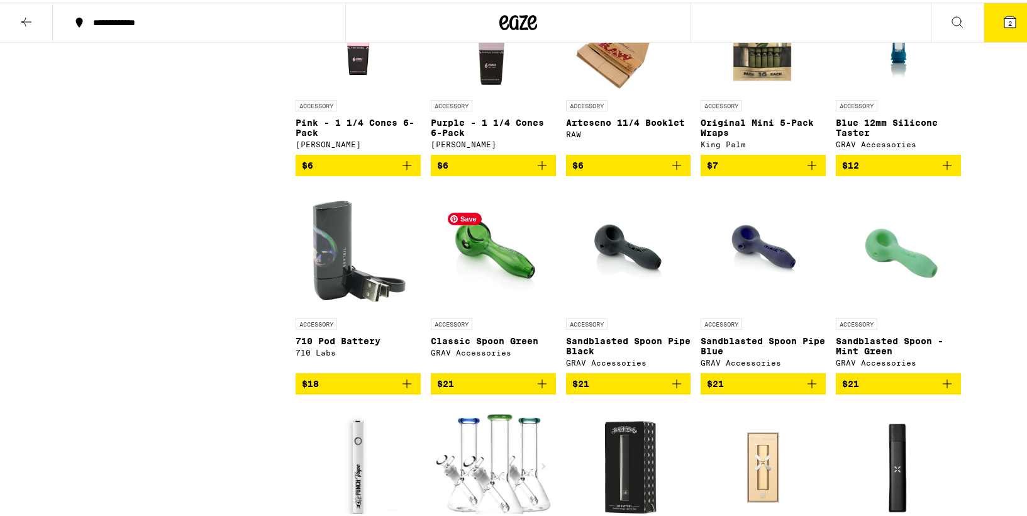
scroll to position [873, 0]
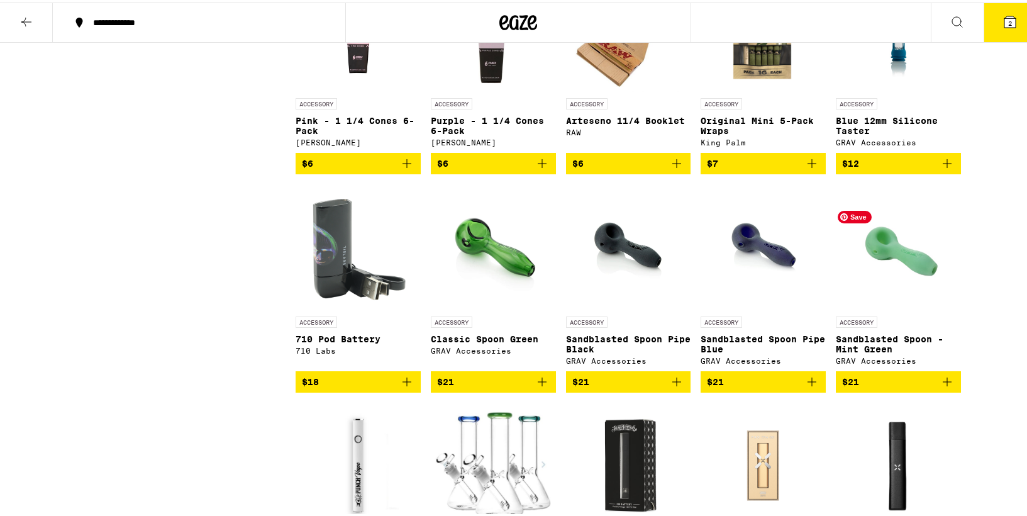
click at [886, 267] on img "Open page for Sandblasted Spoon - Mint Green from GRAV Accessories" at bounding box center [898, 245] width 125 height 126
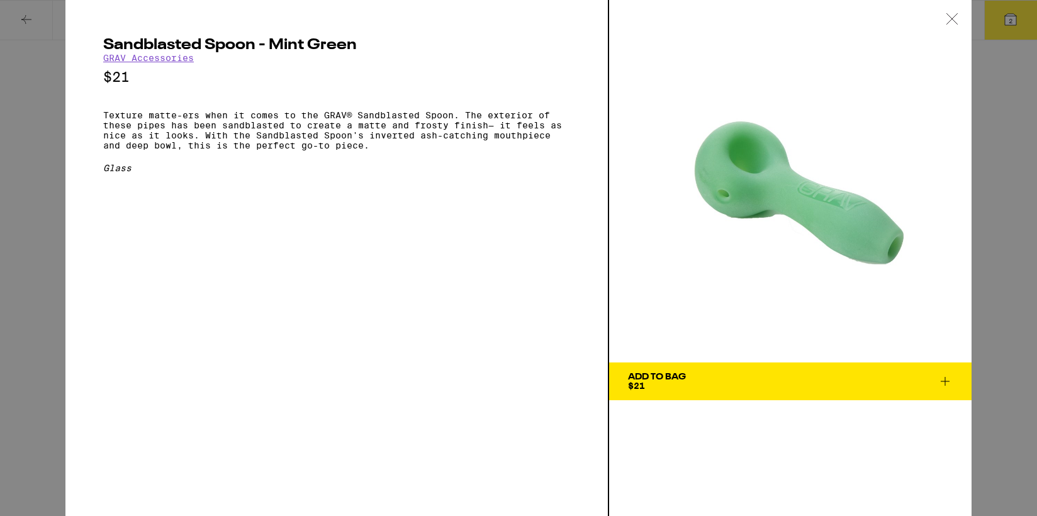
click at [43, 52] on div "Sandblasted Spoon - Mint Green GRAV Accessories $21 Texture matte-ers when it c…" at bounding box center [518, 258] width 1037 height 516
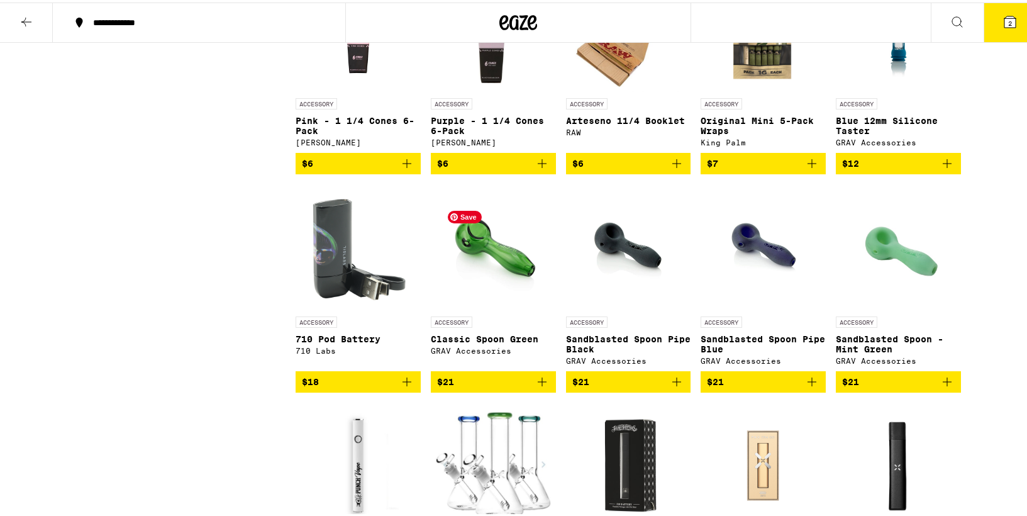
click at [474, 269] on img "Open page for Classic Spoon Green from GRAV Accessories" at bounding box center [493, 245] width 94 height 126
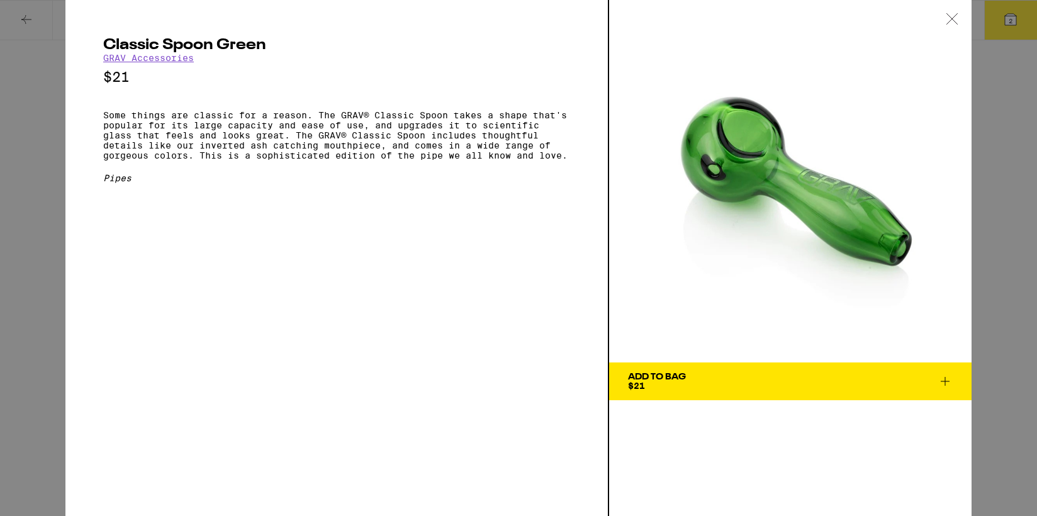
click at [48, 106] on div "Classic Spoon Green GRAV Accessories $21 Some things are classic for a reason. …" at bounding box center [518, 258] width 1037 height 516
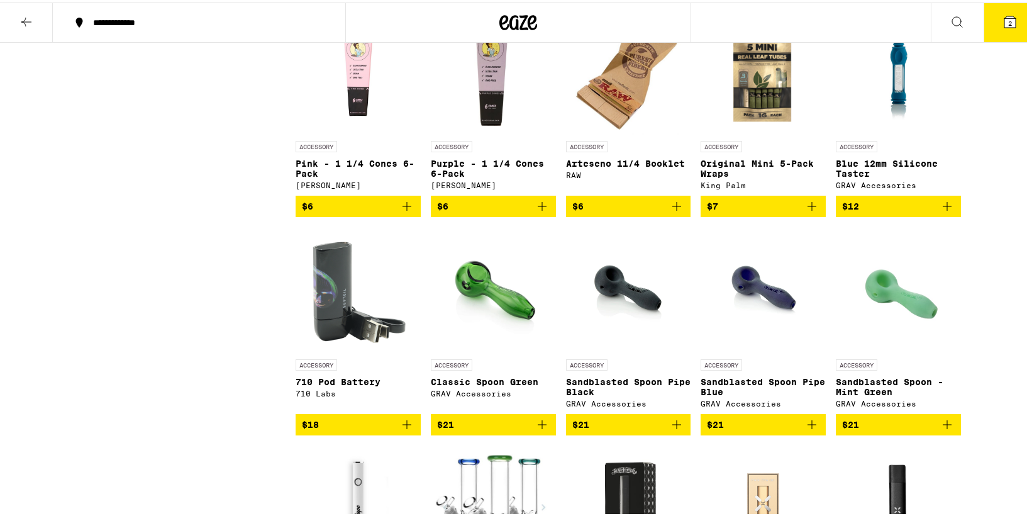
scroll to position [829, 0]
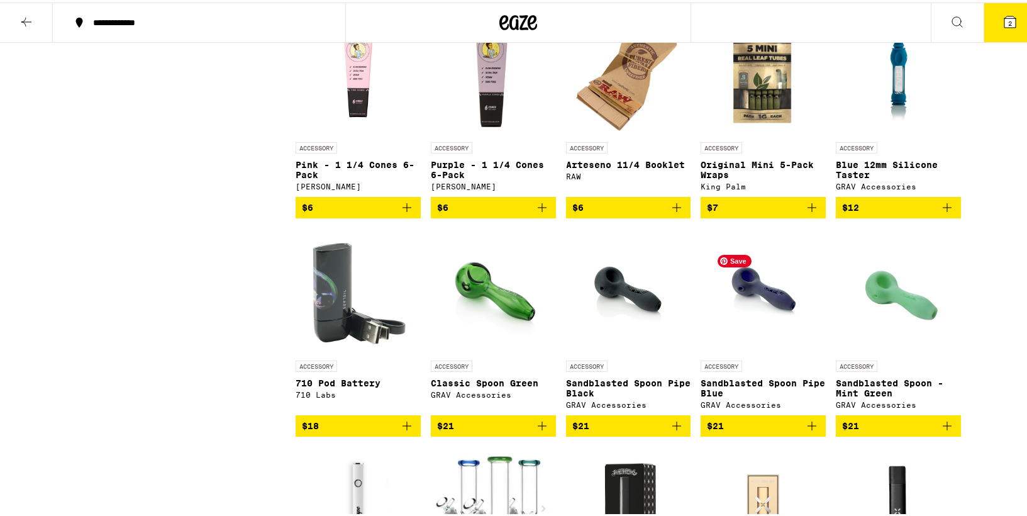
click at [760, 317] on img "Open page for Sandblasted Spoon Pipe Blue from GRAV Accessories" at bounding box center [764, 289] width 94 height 126
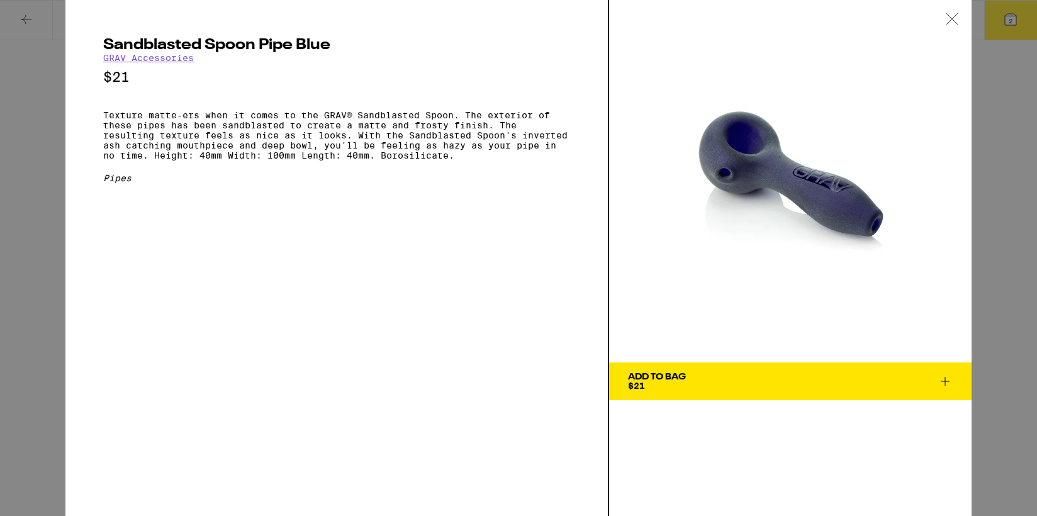
click at [955, 20] on icon at bounding box center [952, 18] width 13 height 11
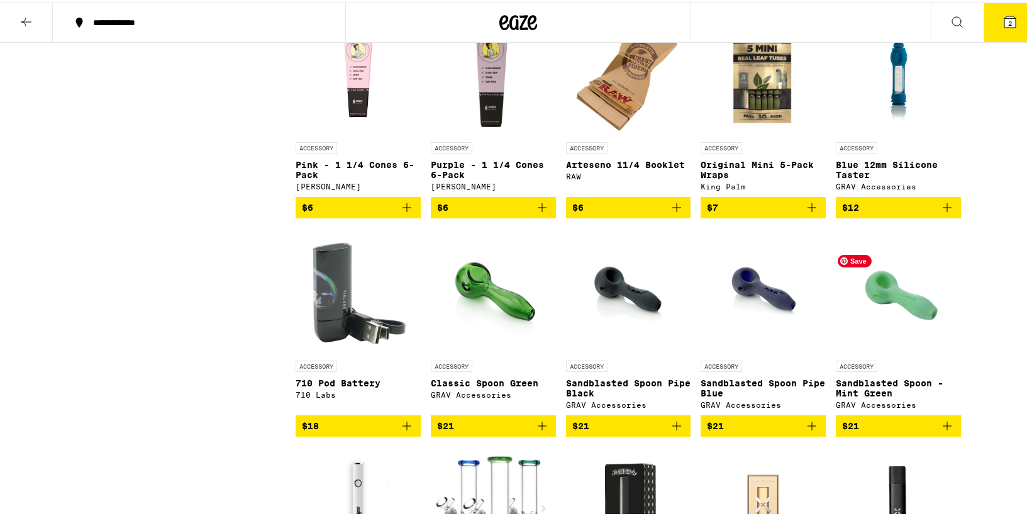
click at [897, 313] on img "Open page for Sandblasted Spoon - Mint Green from GRAV Accessories" at bounding box center [898, 289] width 125 height 126
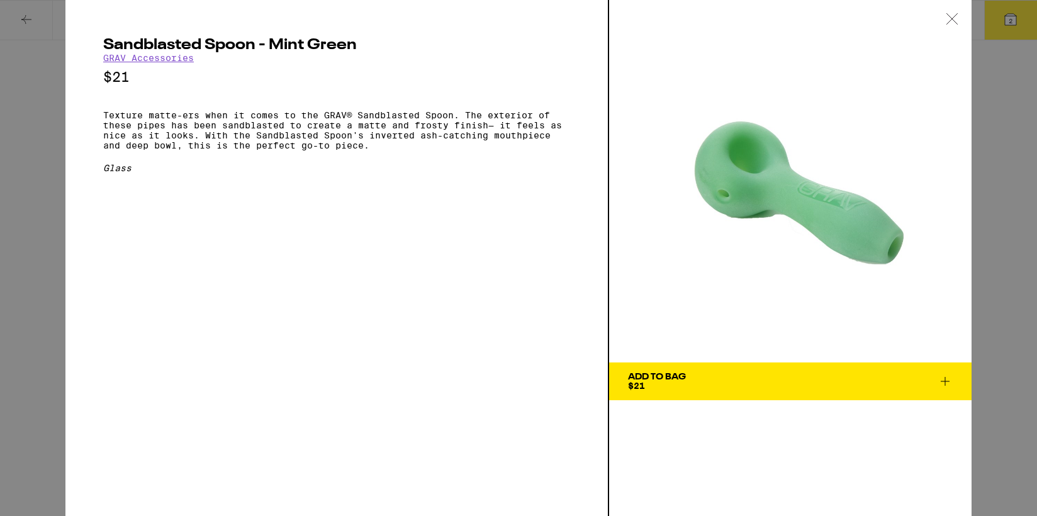
click at [727, 383] on span "Add To Bag $21" at bounding box center [790, 381] width 325 height 18
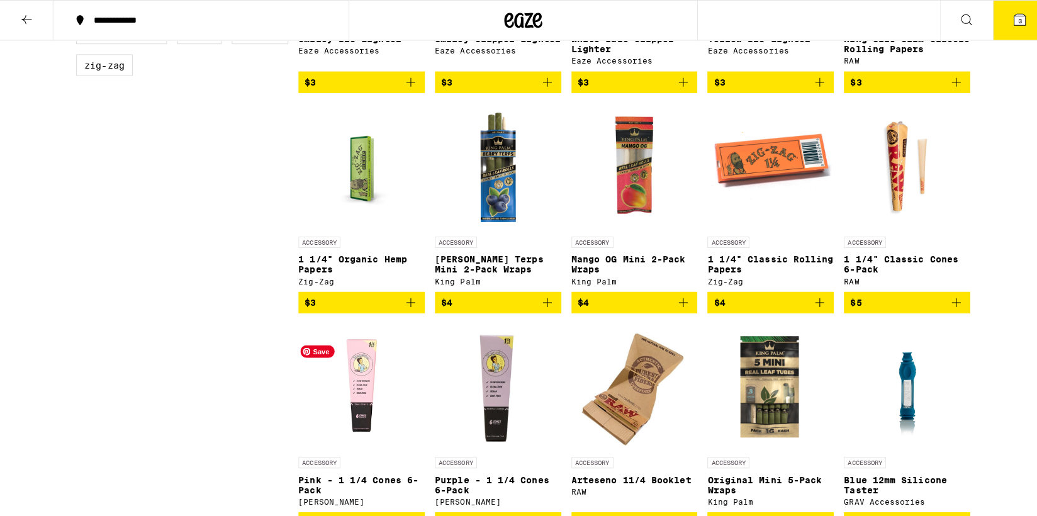
scroll to position [513, 0]
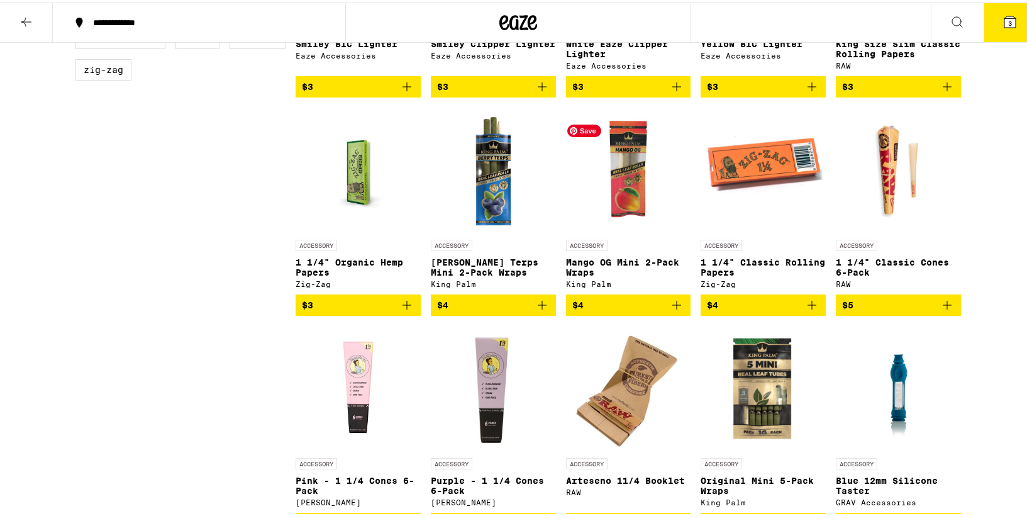
click at [622, 210] on img "Open page for Mango OG Mini 2-Pack Wraps from King Palm" at bounding box center [628, 168] width 125 height 126
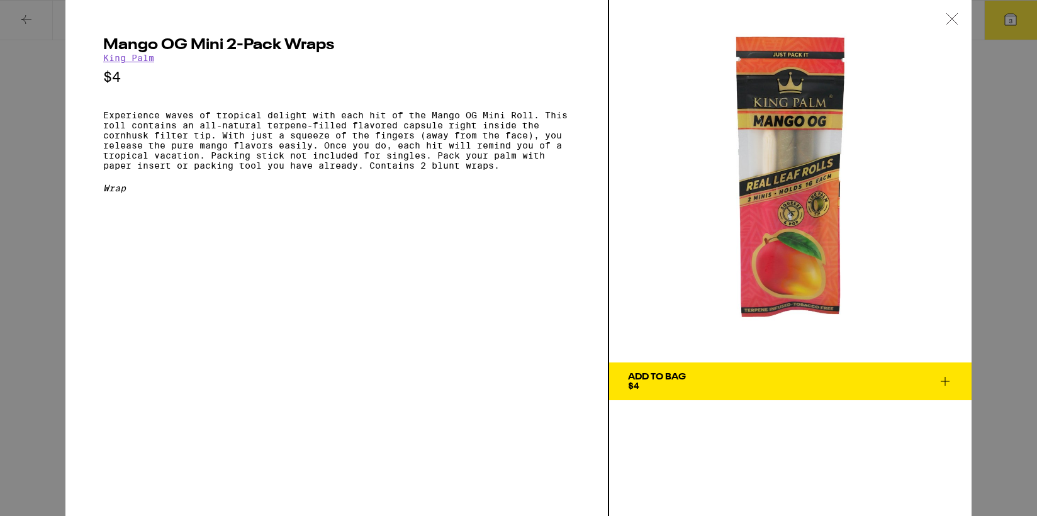
click at [954, 19] on icon at bounding box center [952, 18] width 13 height 11
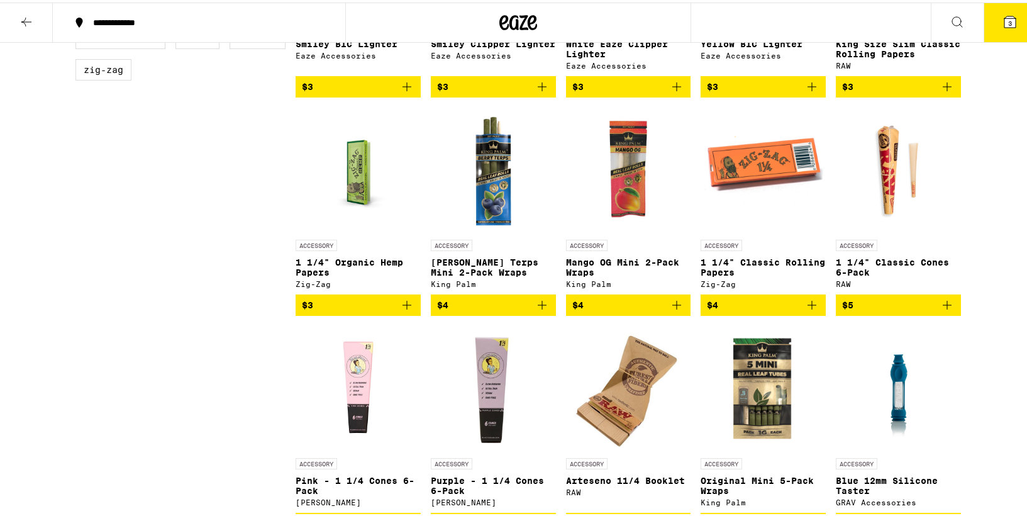
click at [1005, 25] on icon at bounding box center [1010, 19] width 15 height 15
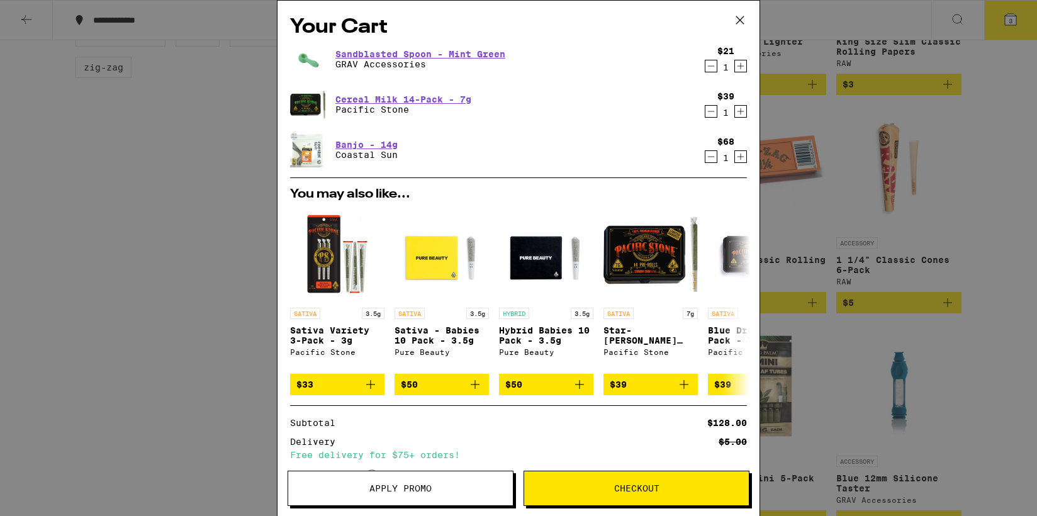
click at [611, 494] on button "Checkout" at bounding box center [636, 488] width 226 height 35
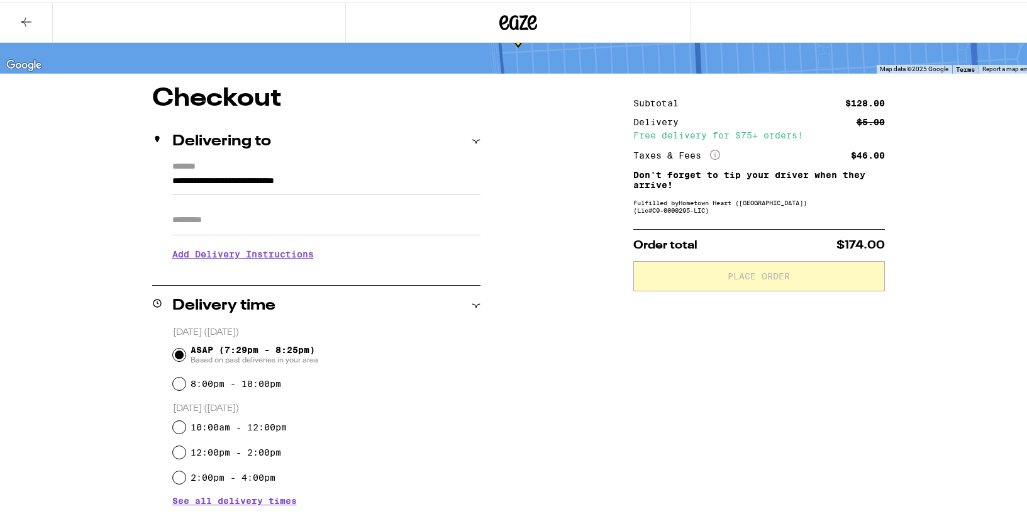
scroll to position [71, 0]
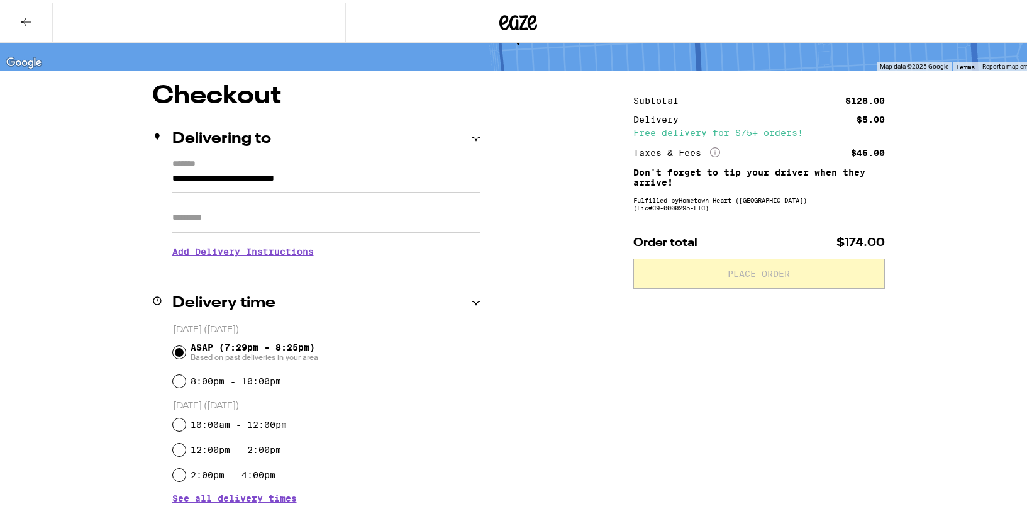
click at [710, 150] on icon "More Info" at bounding box center [715, 150] width 10 height 10
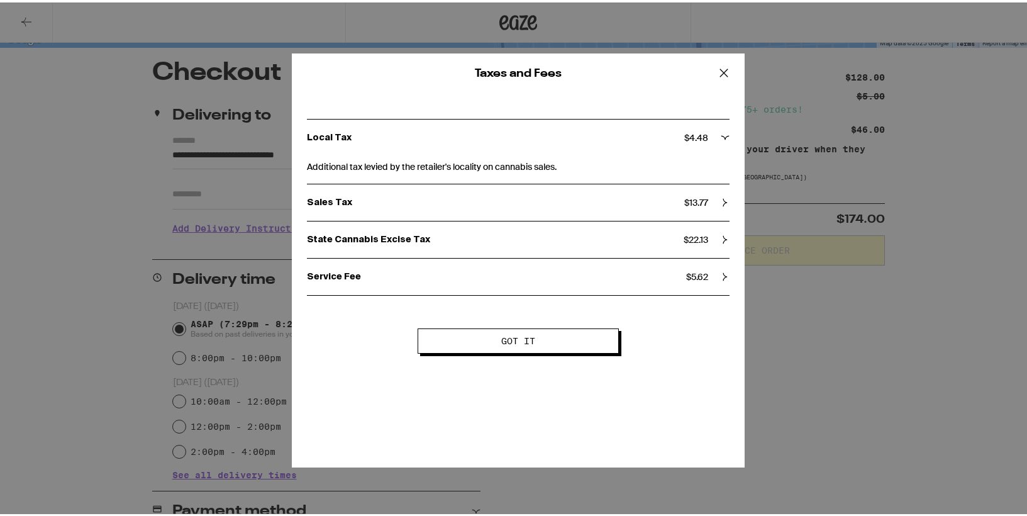
scroll to position [98, 0]
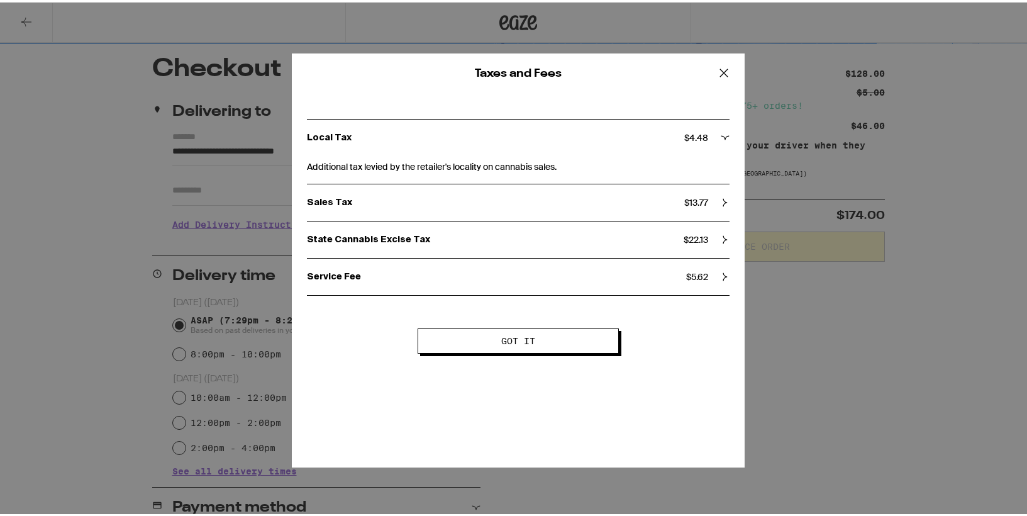
click at [837, 320] on div "Taxes and Fees Local Tax $ 4.48 Additional tax levied by the retailer's localit…" at bounding box center [518, 258] width 1037 height 516
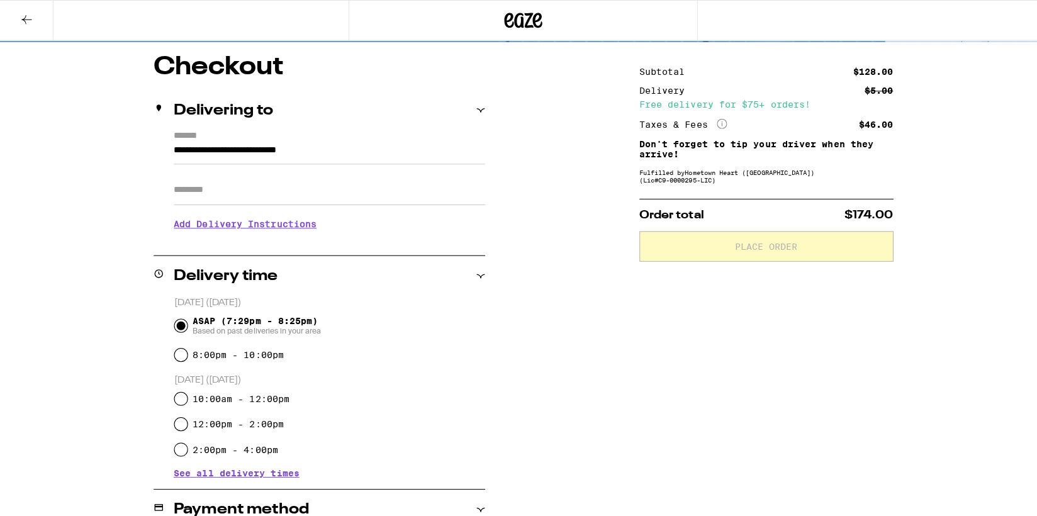
scroll to position [0, 0]
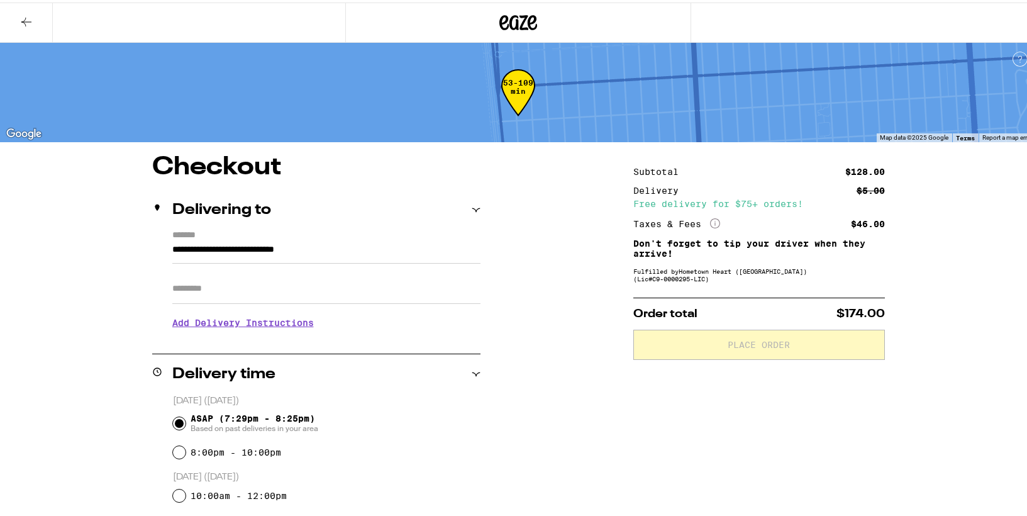
click at [23, 18] on icon at bounding box center [26, 19] width 10 height 9
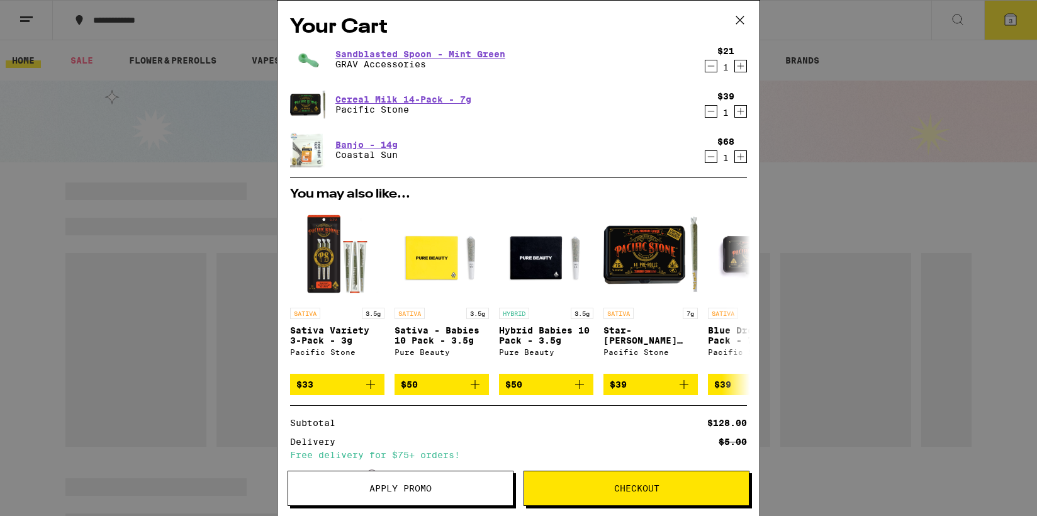
click at [735, 111] on icon "Increment" at bounding box center [740, 111] width 11 height 15
click at [400, 99] on link "Cereal Milk 14-Pack - 7g" at bounding box center [403, 99] width 136 height 10
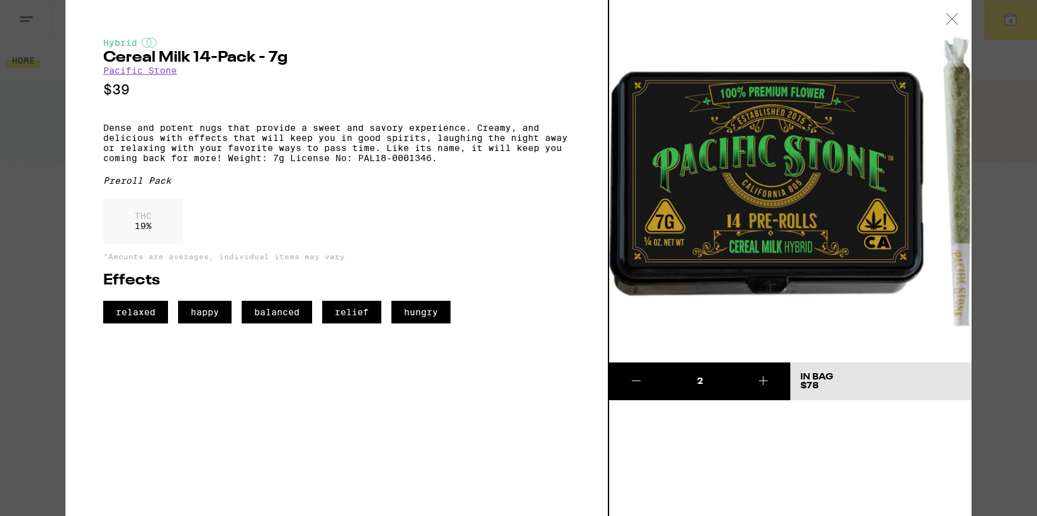
click at [43, 171] on div "Hybrid Cereal Milk 14-Pack - 7g Pacific Stone $39 Dense and potent nugs that pr…" at bounding box center [518, 258] width 1037 height 516
click at [43, 171] on div "Your Cart Sandblasted Spoon - Mint Green GRAV Accessories $21 1 Cereal Milk 14-…" at bounding box center [518, 258] width 1037 height 516
click at [952, 18] on div "Your Cart Sandblasted Spoon - Mint Green GRAV Accessories $21 1 Cereal Milk 14-…" at bounding box center [518, 258] width 1037 height 516
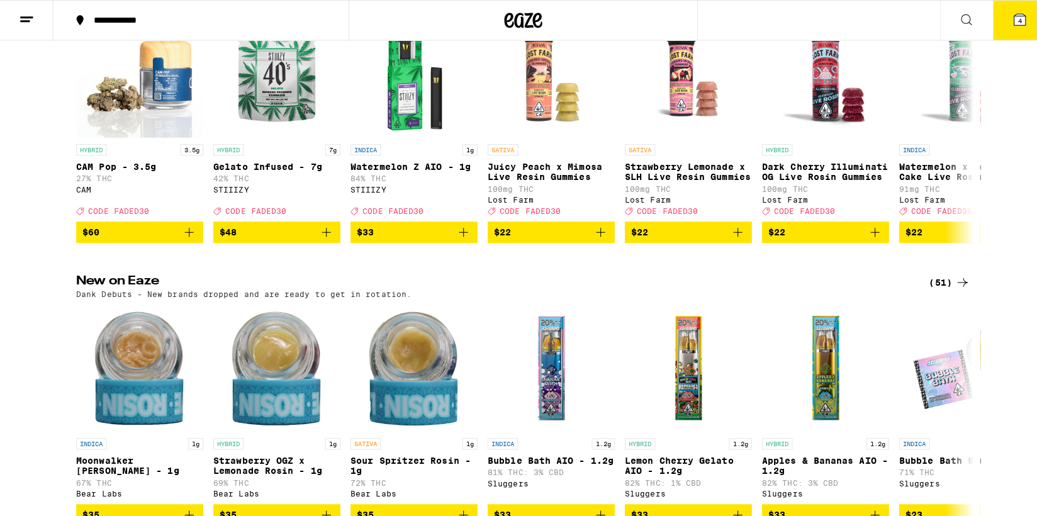
scroll to position [364, 0]
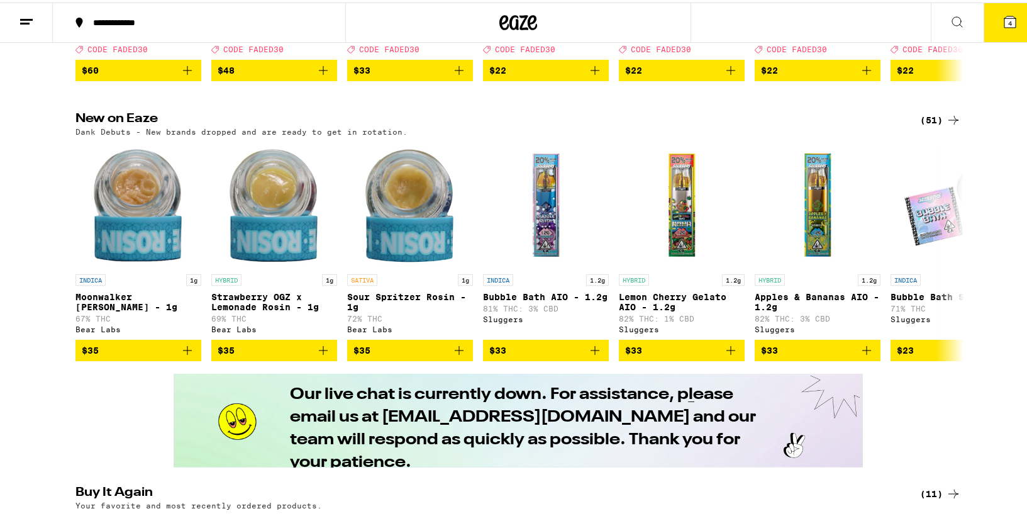
click at [1006, 23] on icon at bounding box center [1010, 19] width 11 height 11
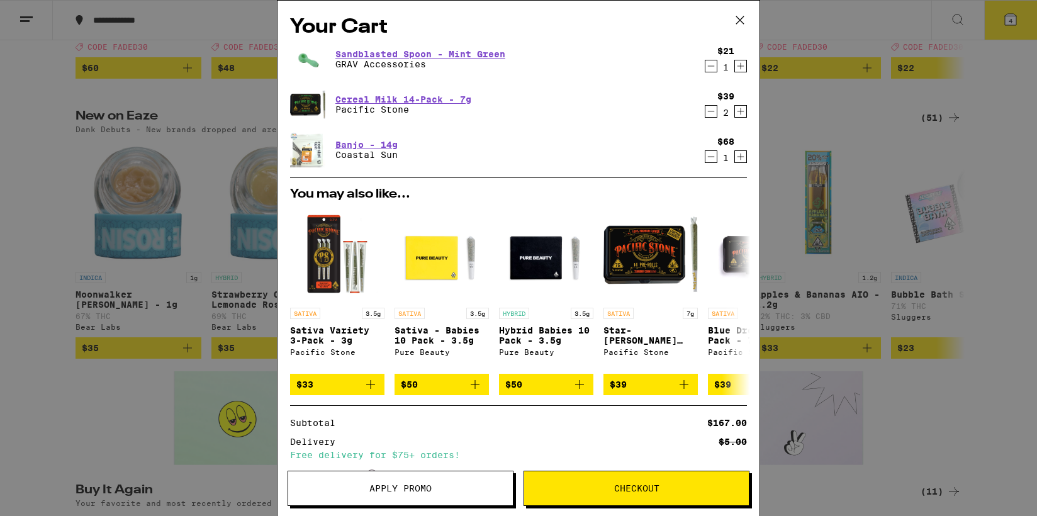
click at [851, 318] on div "Your Cart Sandblasted Spoon - Mint Green GRAV Accessories $21 1 Cereal Milk 14-…" at bounding box center [518, 258] width 1037 height 516
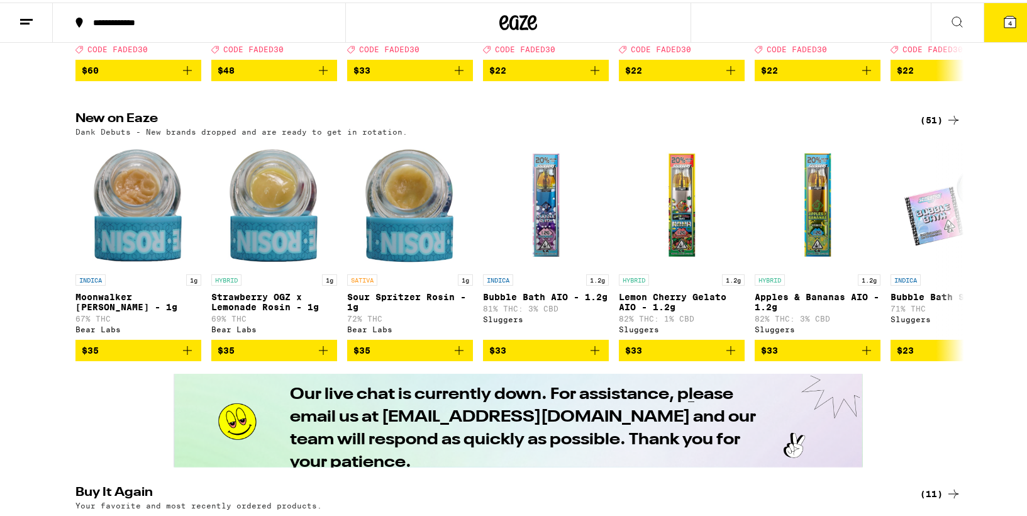
click at [953, 21] on icon at bounding box center [958, 19] width 10 height 10
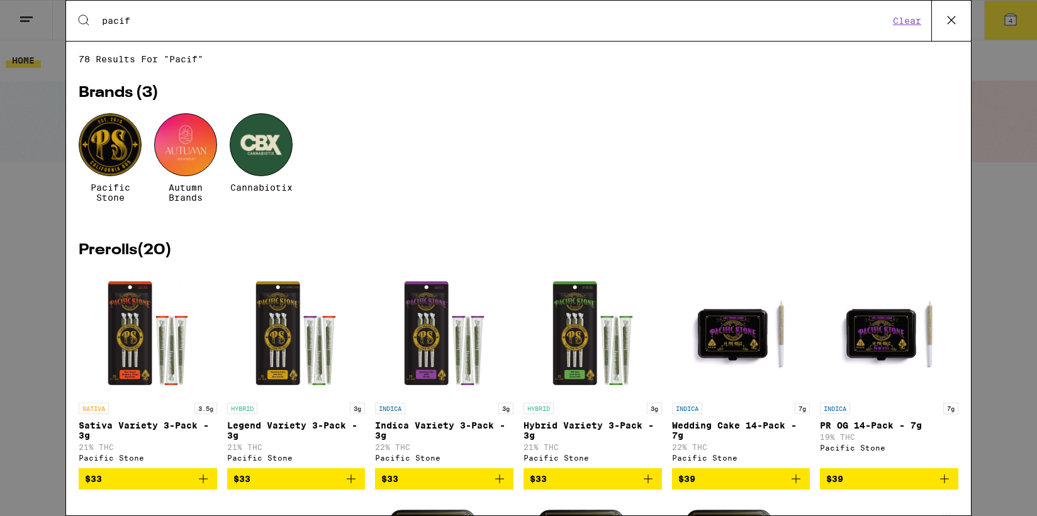
type input "pacif"
click at [130, 157] on div at bounding box center [110, 144] width 63 height 63
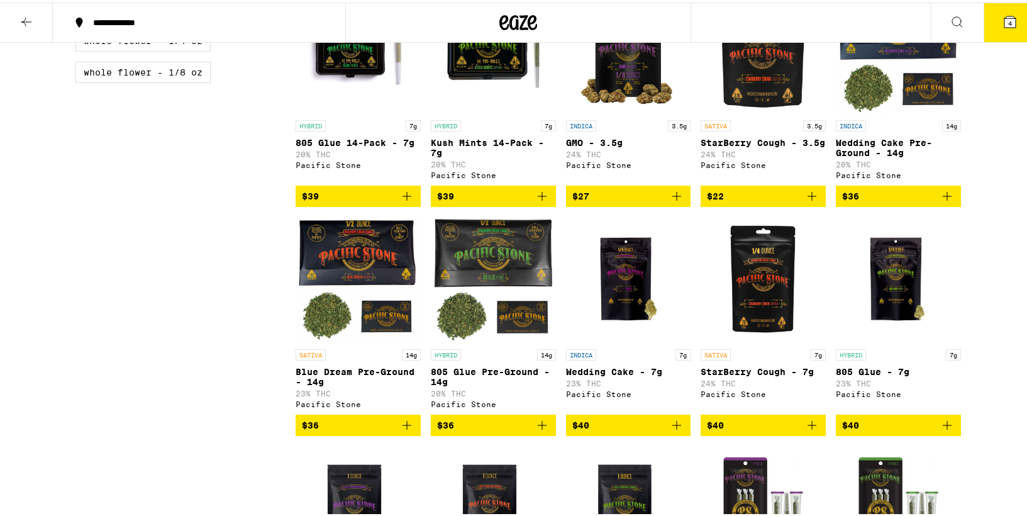
scroll to position [652, 0]
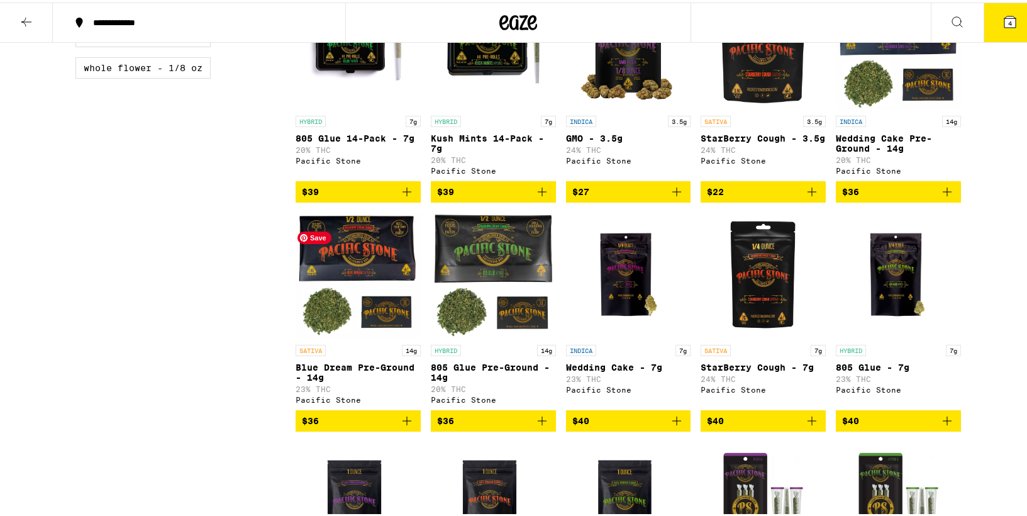
click at [328, 270] on img "Open page for Blue Dream Pre-Ground - 14g from Pacific Stone" at bounding box center [358, 273] width 125 height 126
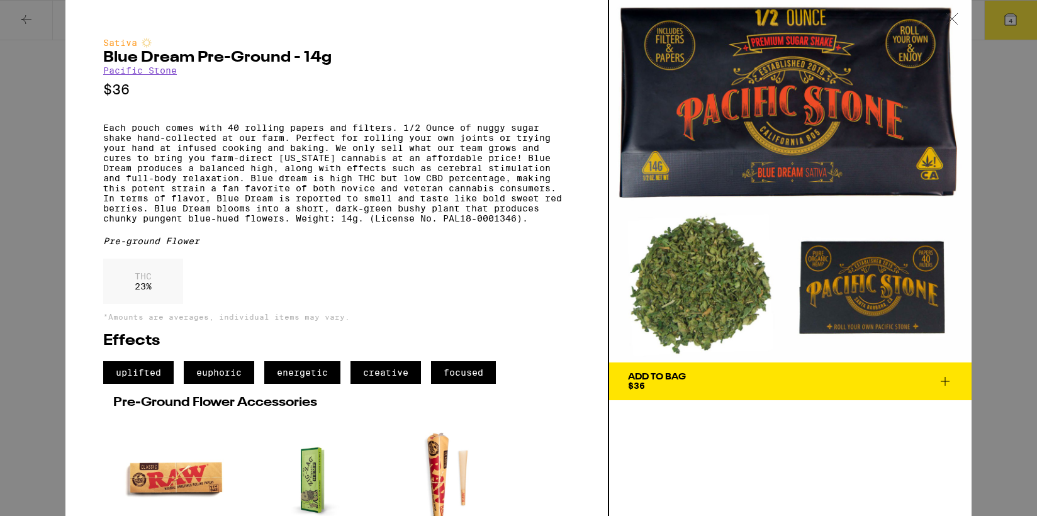
click at [985, 301] on div "Sativa Blue Dream Pre-Ground - 14g Pacific Stone $36 Each pouch comes with 40 r…" at bounding box center [518, 258] width 1037 height 516
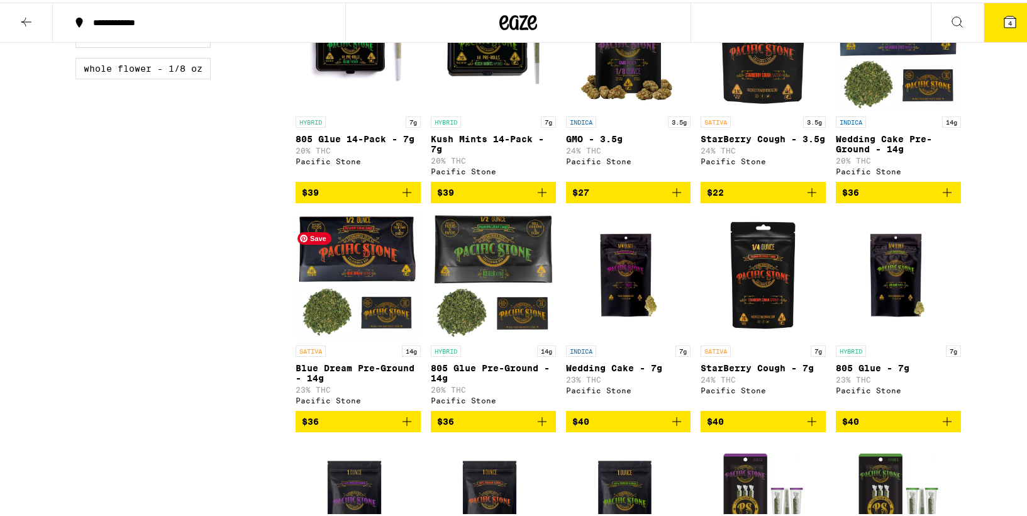
scroll to position [662, 0]
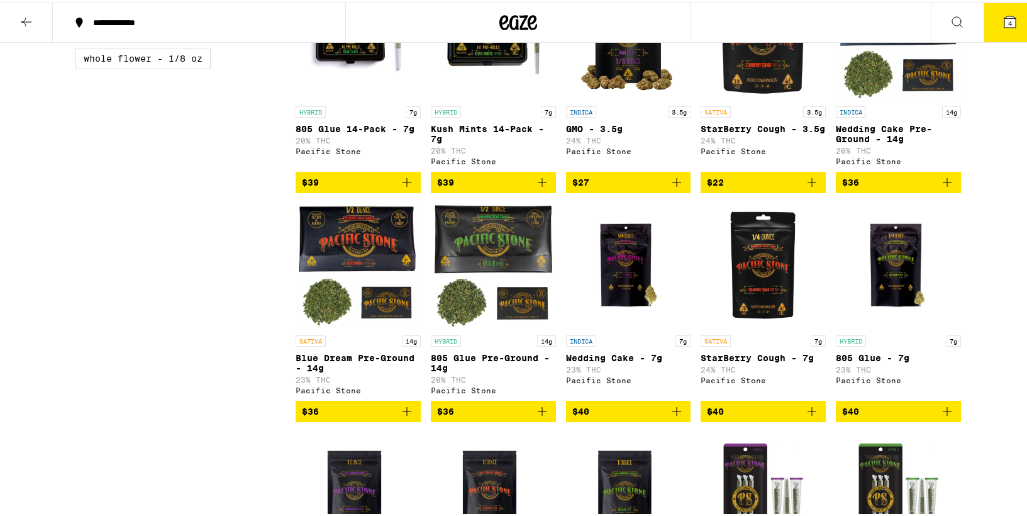
click at [403, 413] on icon "Add to bag" at bounding box center [407, 409] width 9 height 9
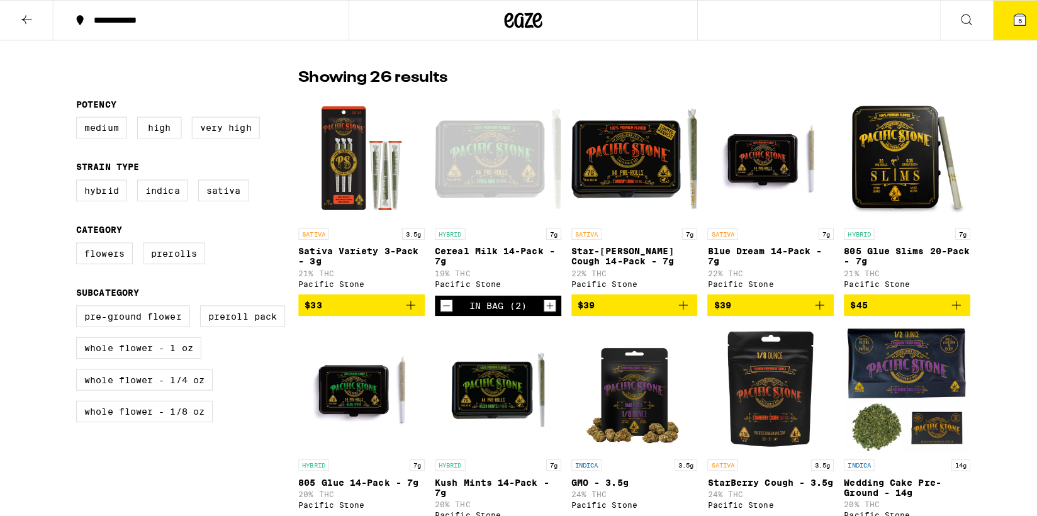
scroll to position [309, 0]
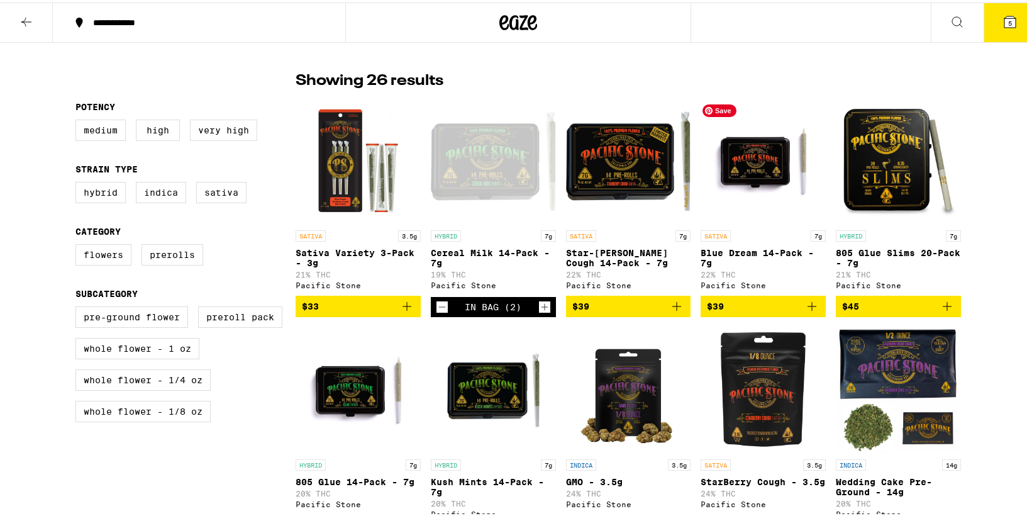
click at [744, 172] on img "Open page for Blue Dream 14-Pack - 7g from Pacific Stone" at bounding box center [763, 159] width 125 height 126
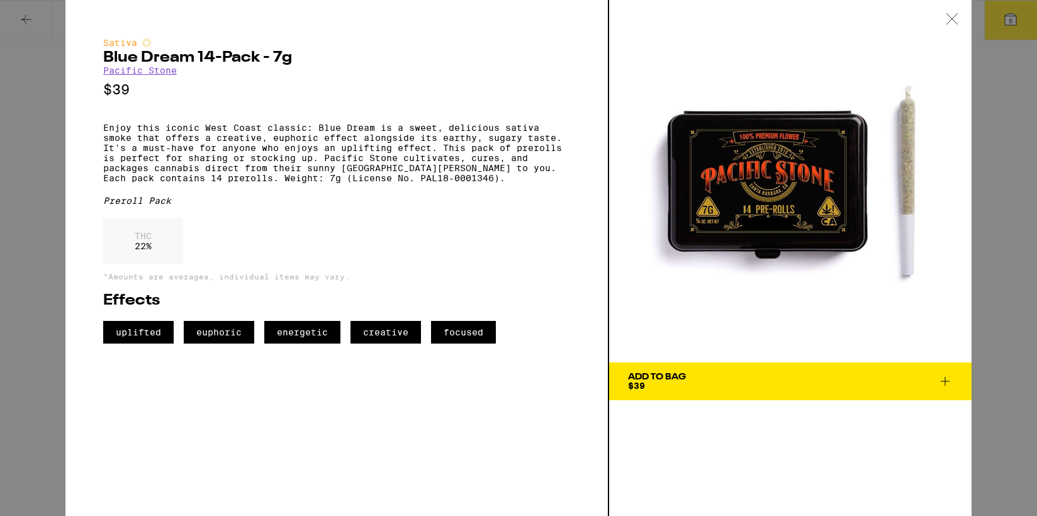
click at [32, 89] on div "Sativa Blue Dream 14-Pack - 7g Pacific Stone $39 Enjoy this iconic West Coast c…" at bounding box center [518, 258] width 1037 height 516
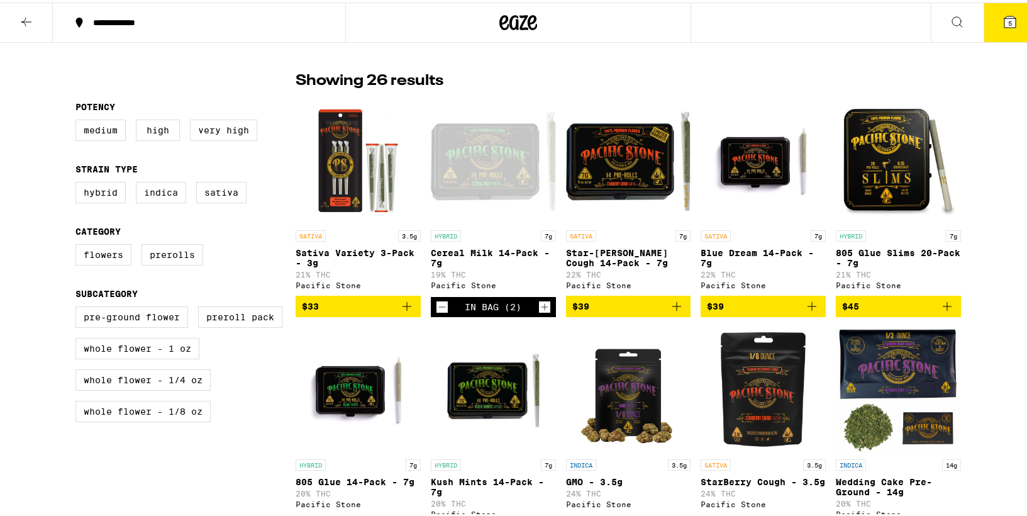
click at [810, 308] on icon "Add to bag" at bounding box center [812, 303] width 9 height 9
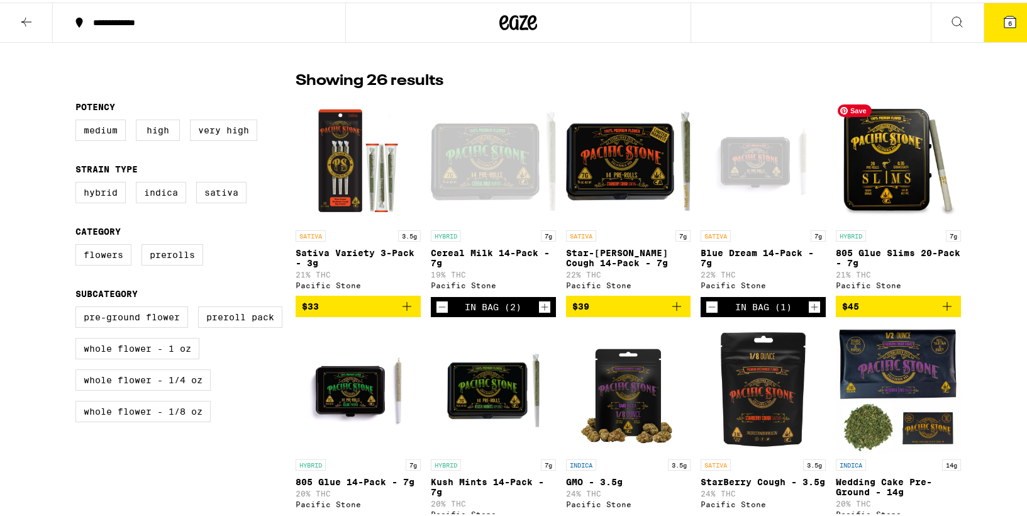
click at [1007, 15] on icon at bounding box center [1010, 19] width 11 height 11
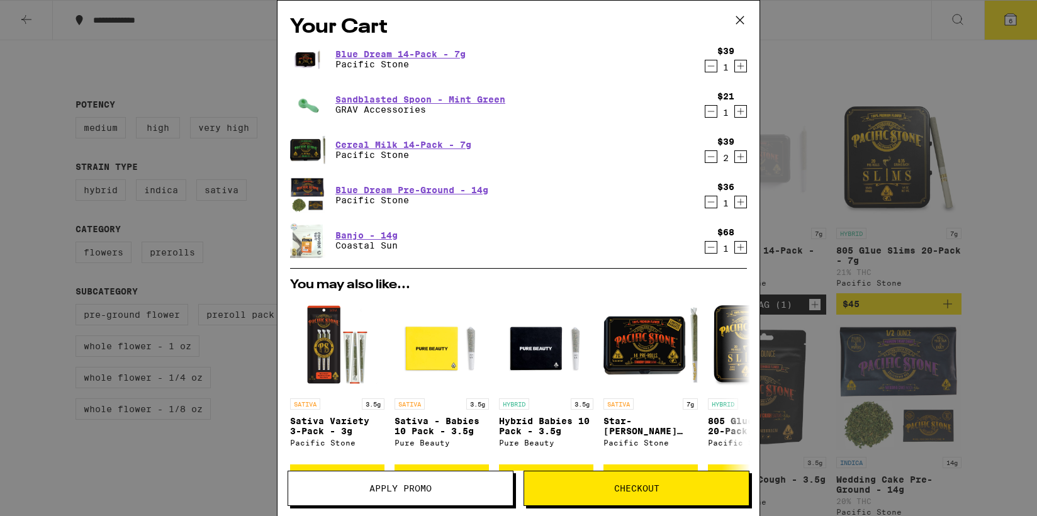
click at [705, 66] on icon "Decrement" at bounding box center [710, 66] width 11 height 15
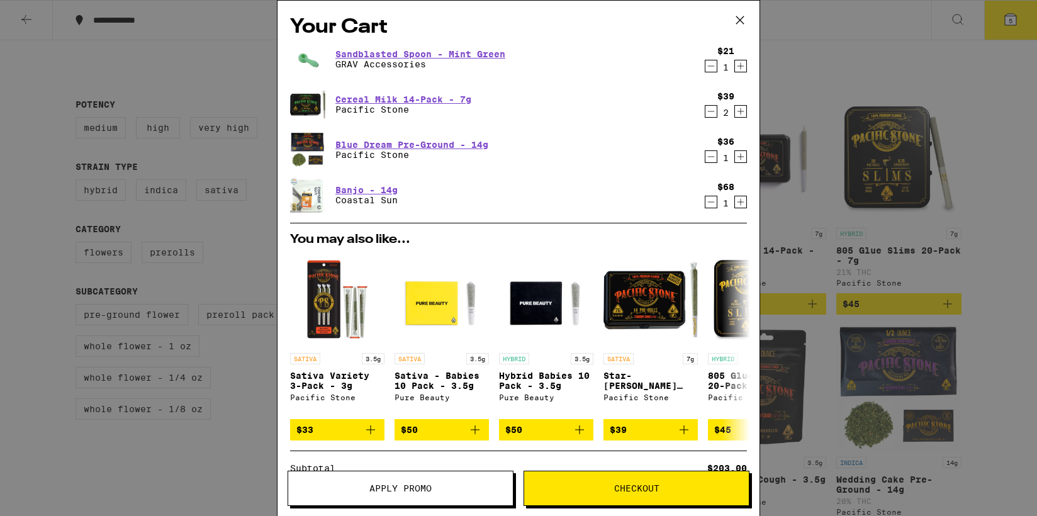
click at [705, 66] on icon "Decrement" at bounding box center [710, 66] width 11 height 15
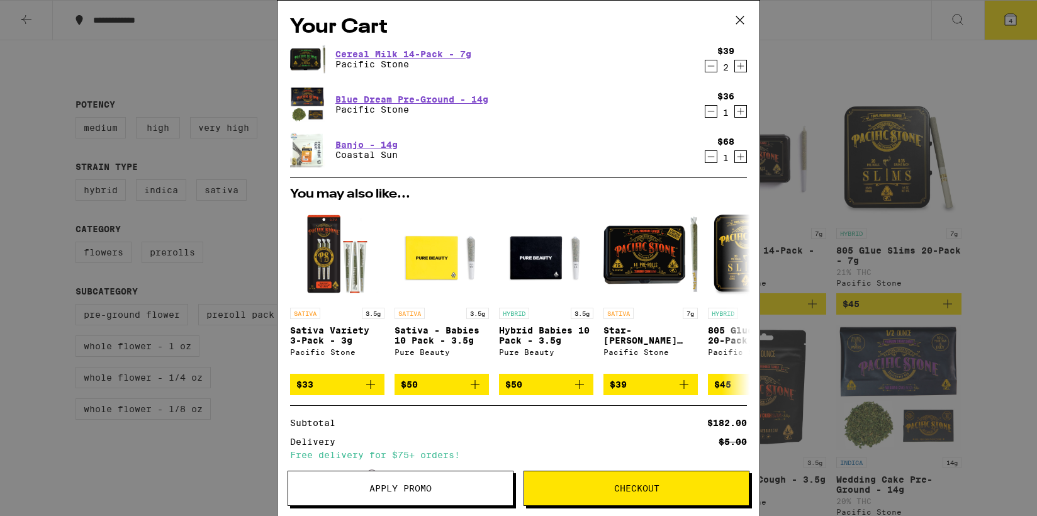
click at [216, 142] on div "Your Cart Cereal Milk 14-Pack - 7g Pacific Stone $39 2 Blue Dream Pre-Ground - …" at bounding box center [518, 258] width 1037 height 516
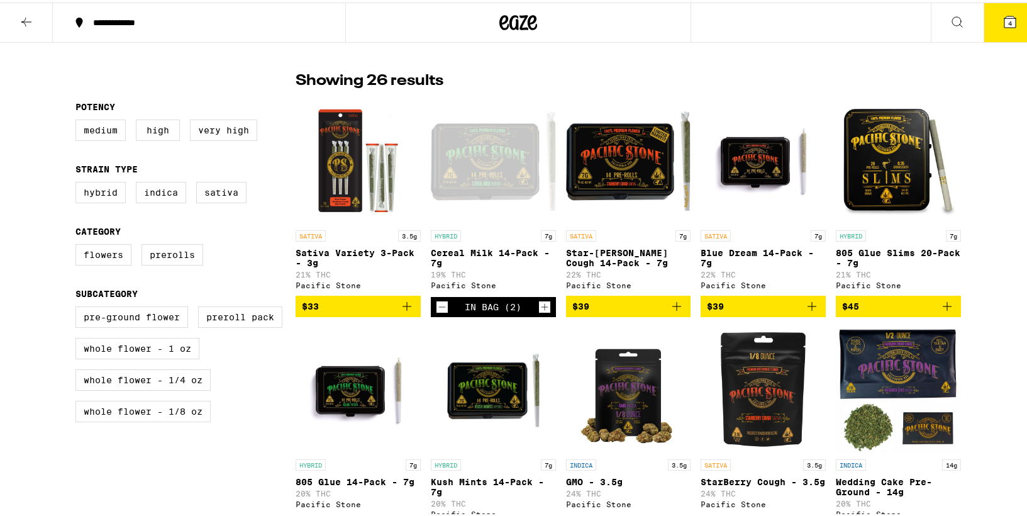
click at [807, 311] on icon "Add to bag" at bounding box center [812, 303] width 15 height 15
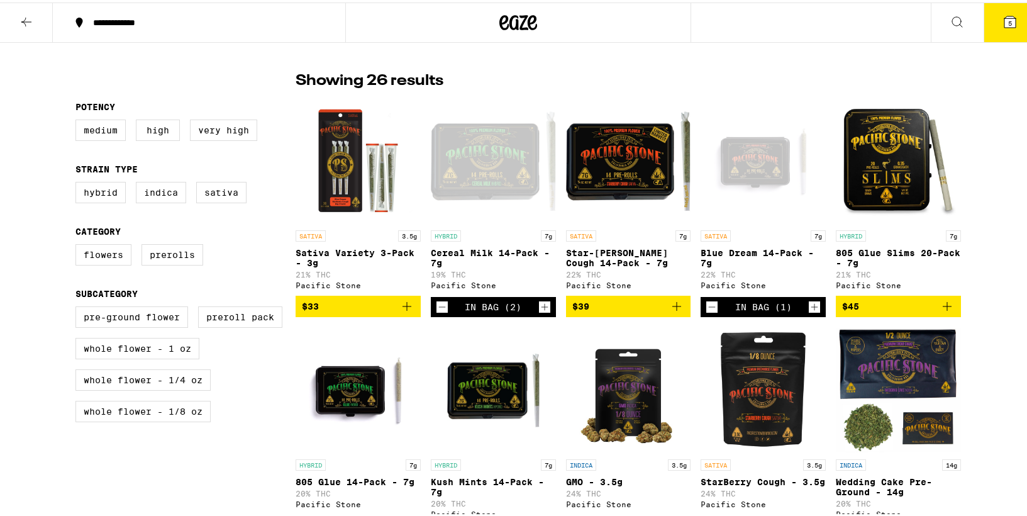
click at [1005, 16] on icon at bounding box center [1010, 19] width 11 height 11
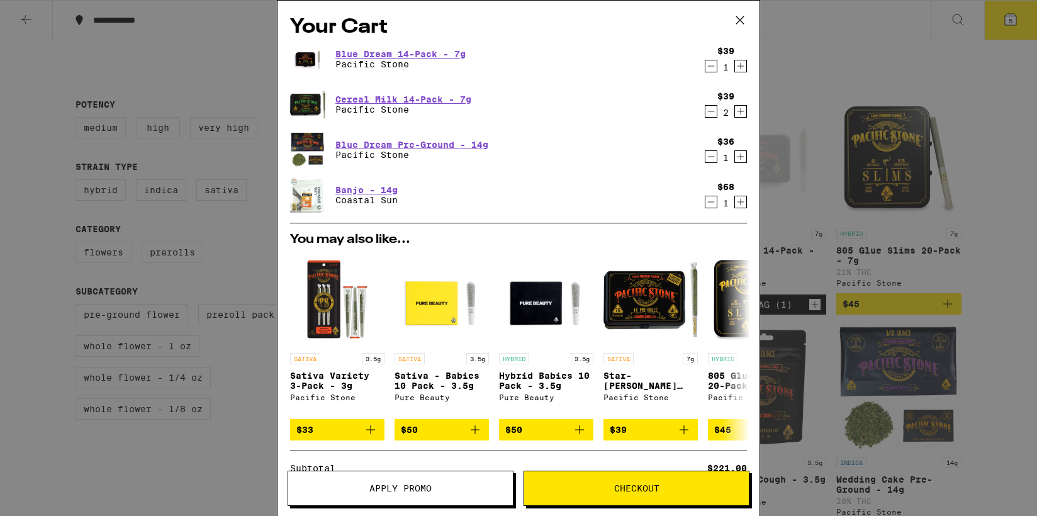
click at [705, 70] on icon "Decrement" at bounding box center [710, 66] width 11 height 15
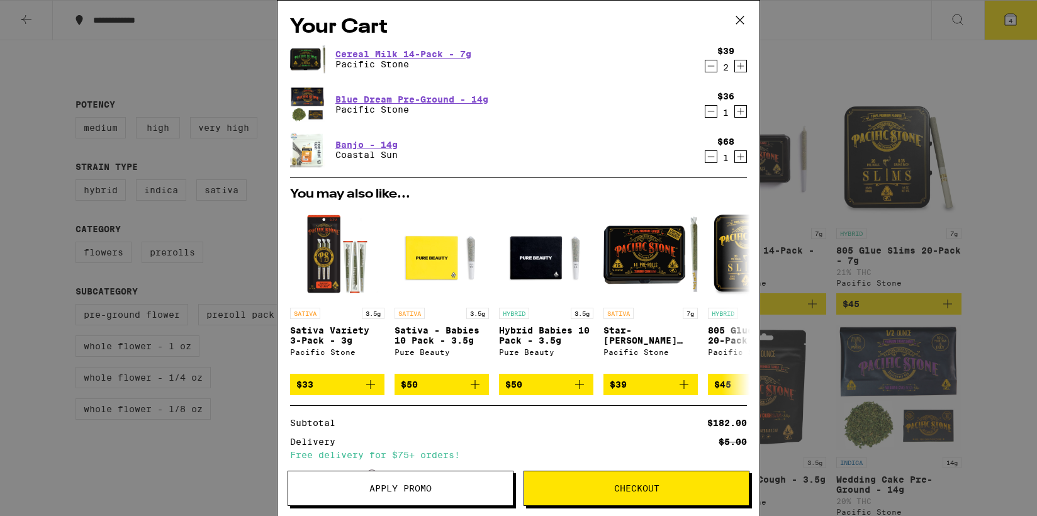
click at [705, 155] on icon "Decrement" at bounding box center [710, 156] width 11 height 15
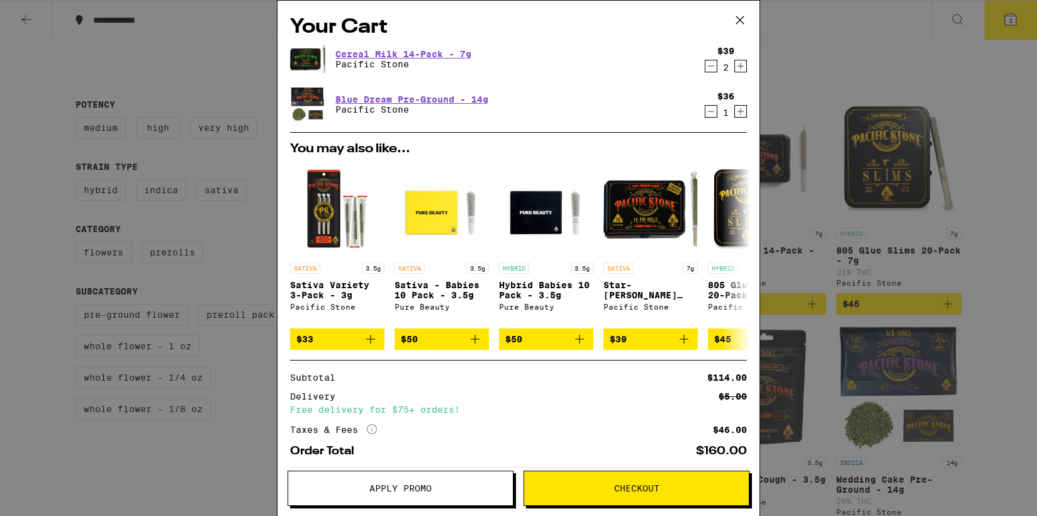
click at [991, 138] on div "Your Cart Cereal Milk 14-Pack - 7g Pacific Stone $39 2 Blue Dream Pre-Ground - …" at bounding box center [518, 258] width 1037 height 516
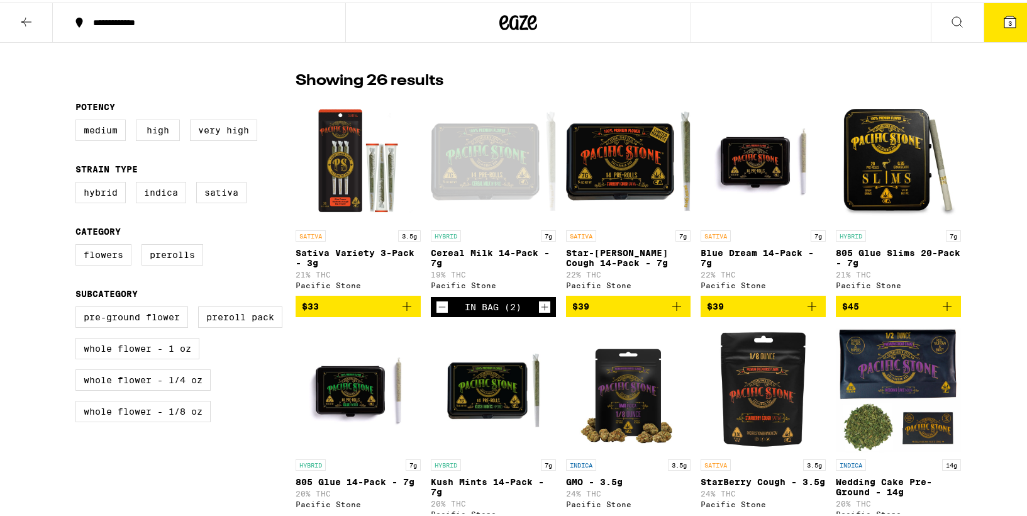
click at [1005, 25] on icon at bounding box center [1010, 19] width 11 height 11
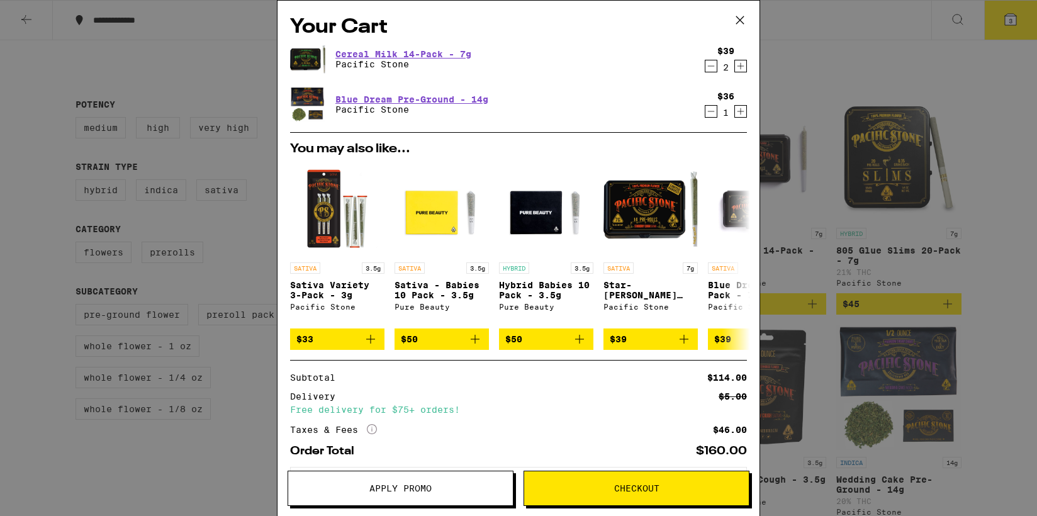
click at [708, 66] on icon "Decrement" at bounding box center [711, 66] width 7 height 0
click at [827, 70] on div "Your Cart Cereal Milk 14-Pack - 7g Pacific Stone $39 1 Blue Dream Pre-Ground - …" at bounding box center [518, 258] width 1037 height 516
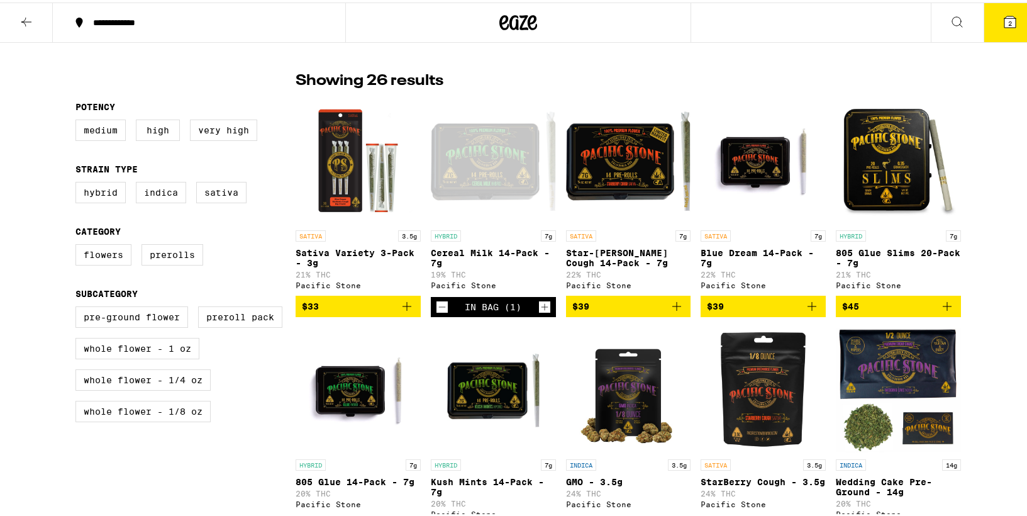
click at [1005, 25] on icon at bounding box center [1010, 19] width 11 height 11
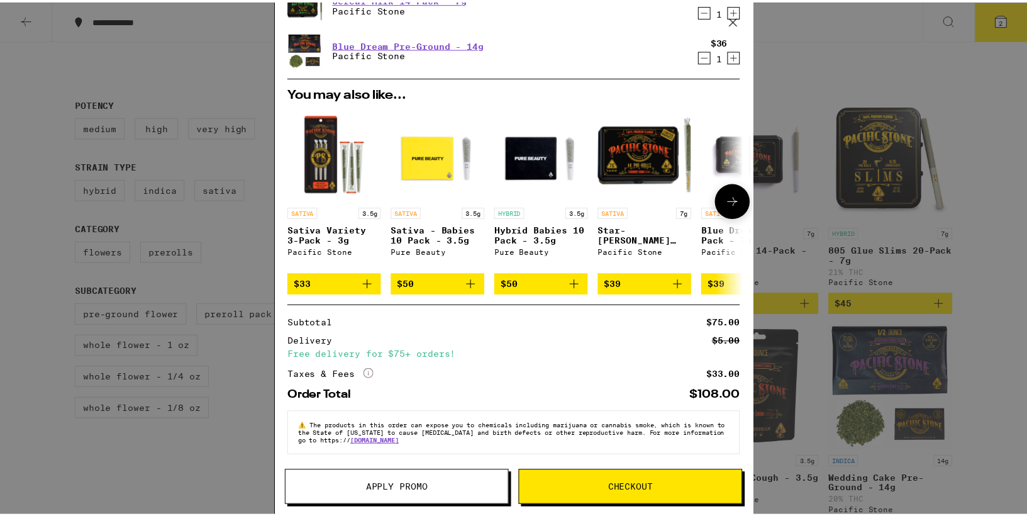
scroll to position [64, 0]
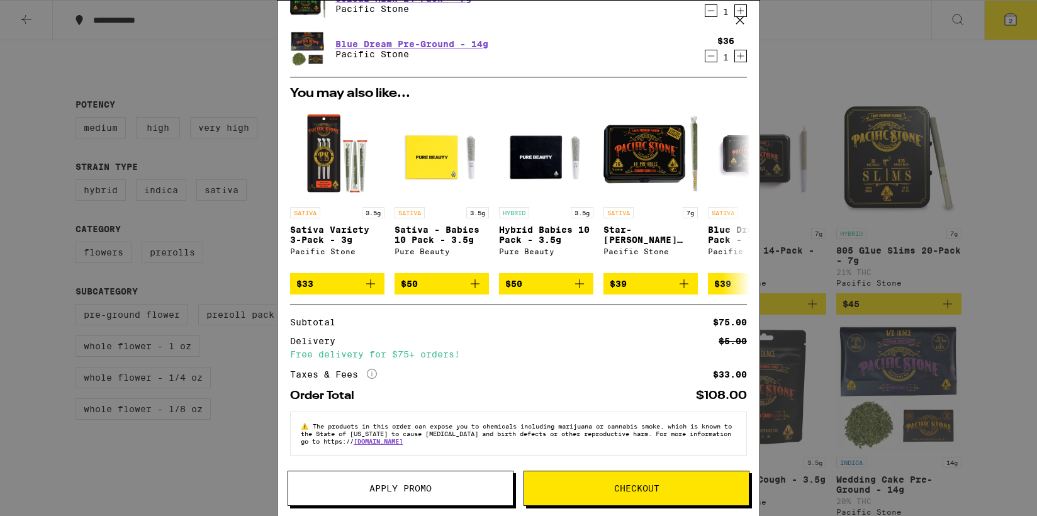
click at [956, 296] on div "Your Cart Cereal Milk 14-Pack - 7g Pacific Stone $39 1 Blue Dream Pre-Ground - …" at bounding box center [518, 258] width 1037 height 516
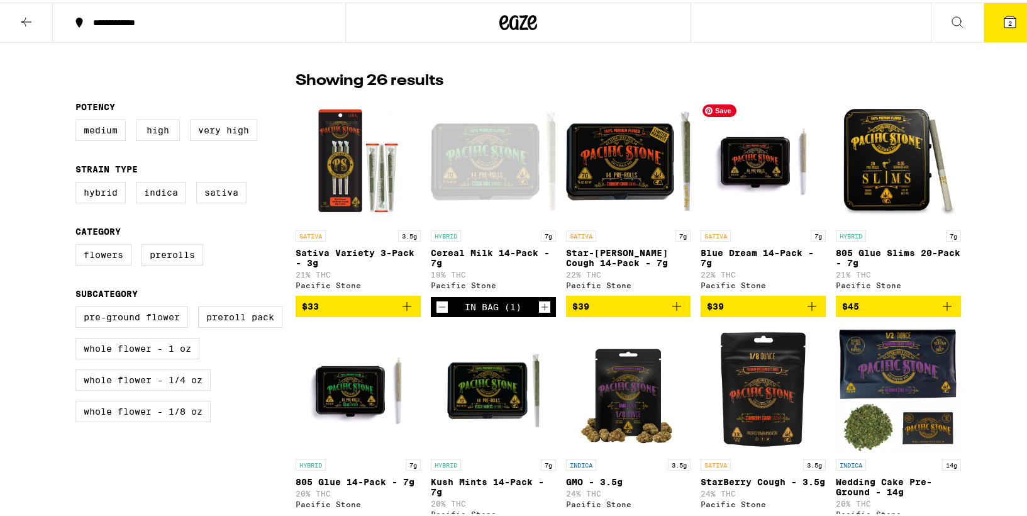
scroll to position [305, 0]
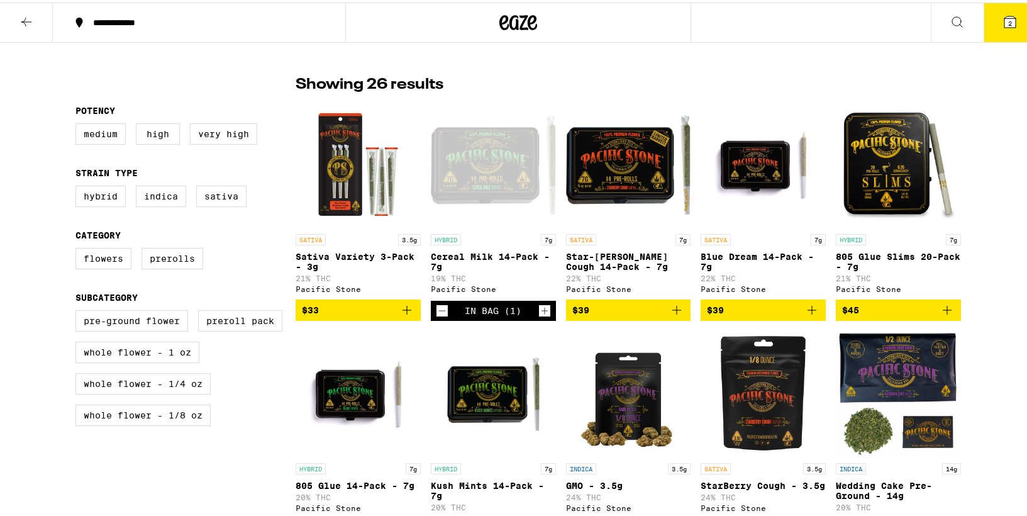
click at [993, 21] on button "2" at bounding box center [1010, 20] width 53 height 39
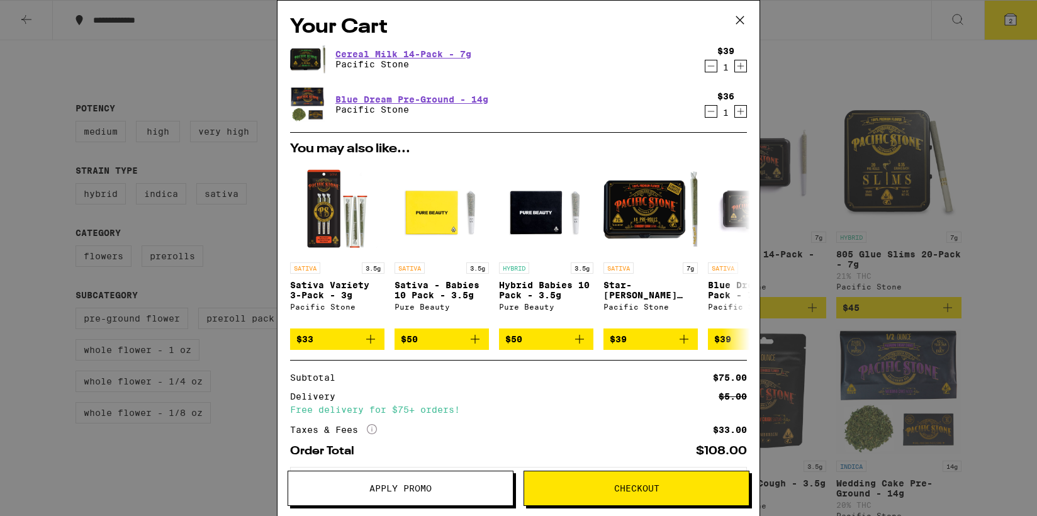
click at [989, 138] on div "Your Cart Cereal Milk 14-Pack - 7g Pacific Stone $39 1 Blue Dream Pre-Ground - …" at bounding box center [518, 258] width 1037 height 516
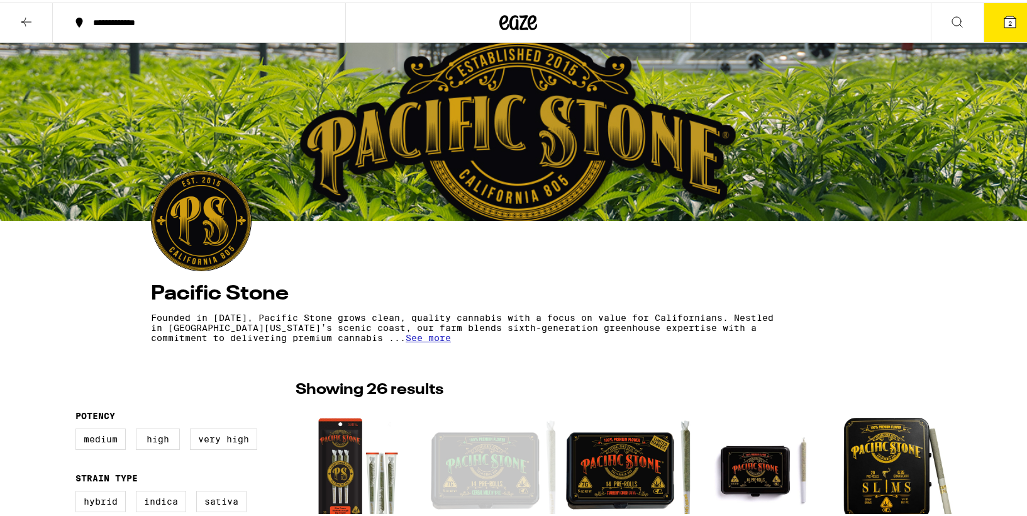
click at [21, 20] on icon at bounding box center [26, 19] width 15 height 15
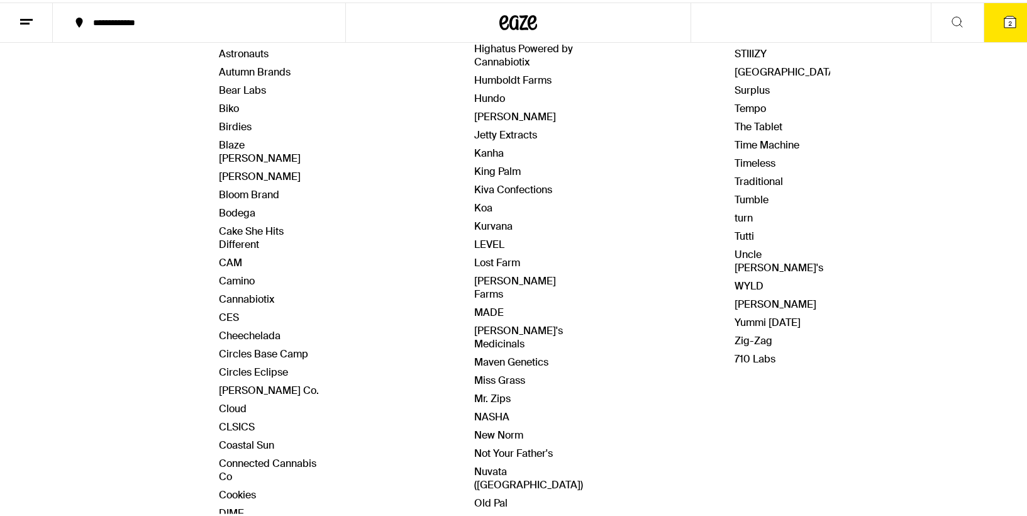
scroll to position [254, 0]
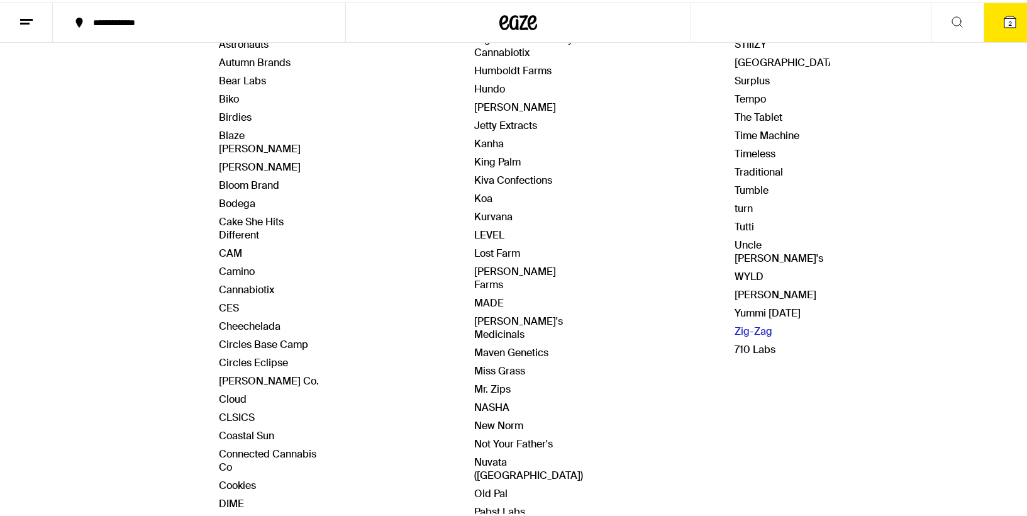
click at [740, 322] on link "Zig-Zag" at bounding box center [754, 328] width 38 height 13
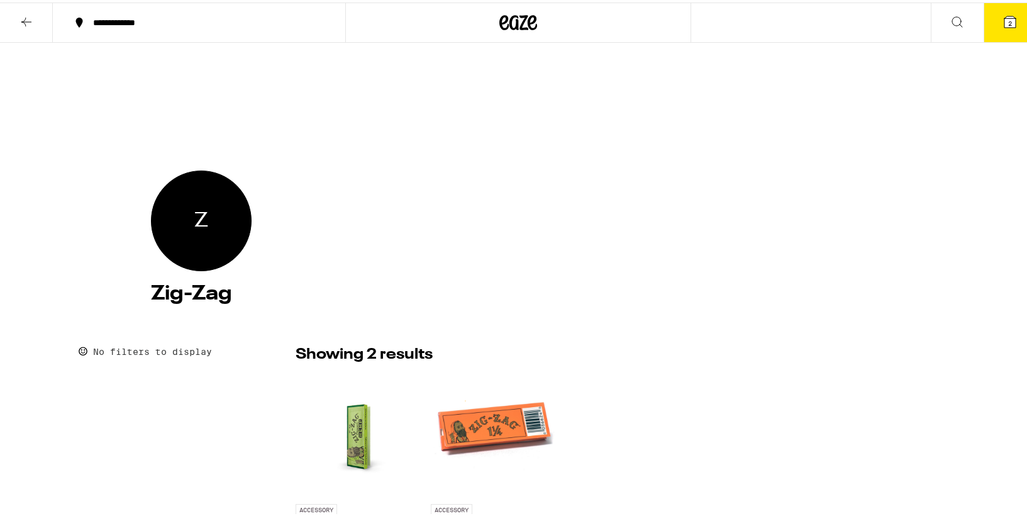
click at [21, 10] on button at bounding box center [26, 21] width 53 height 40
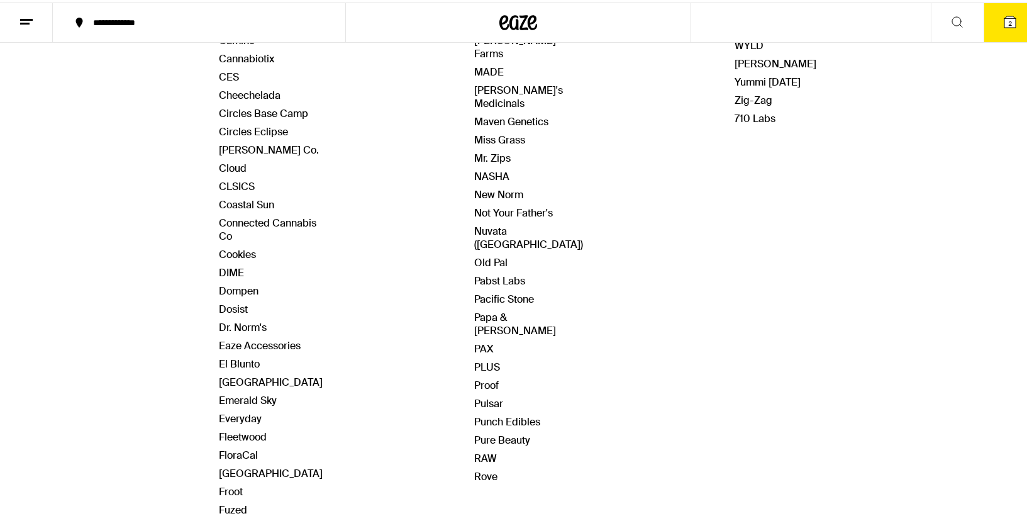
scroll to position [500, 0]
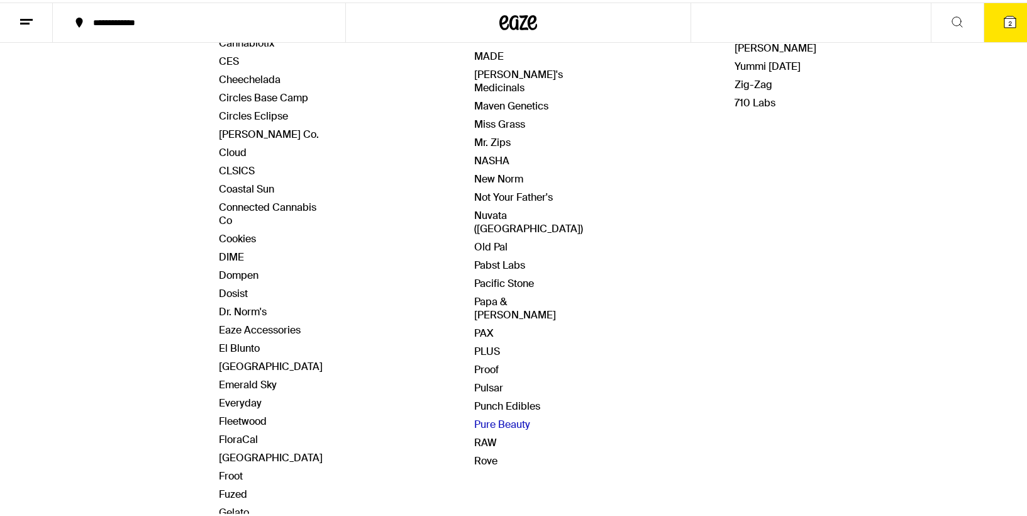
click at [502, 415] on link "Pure Beauty" at bounding box center [502, 421] width 56 height 13
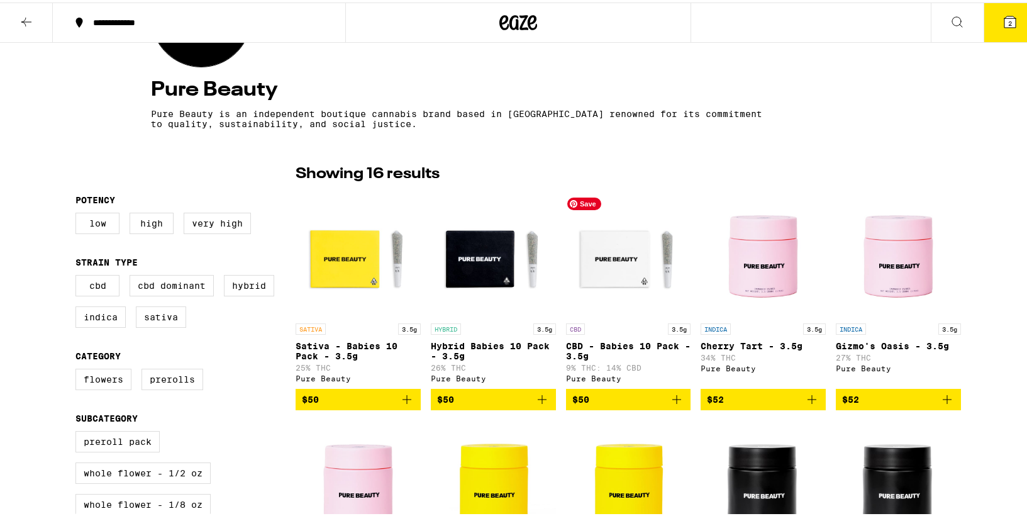
scroll to position [211, 0]
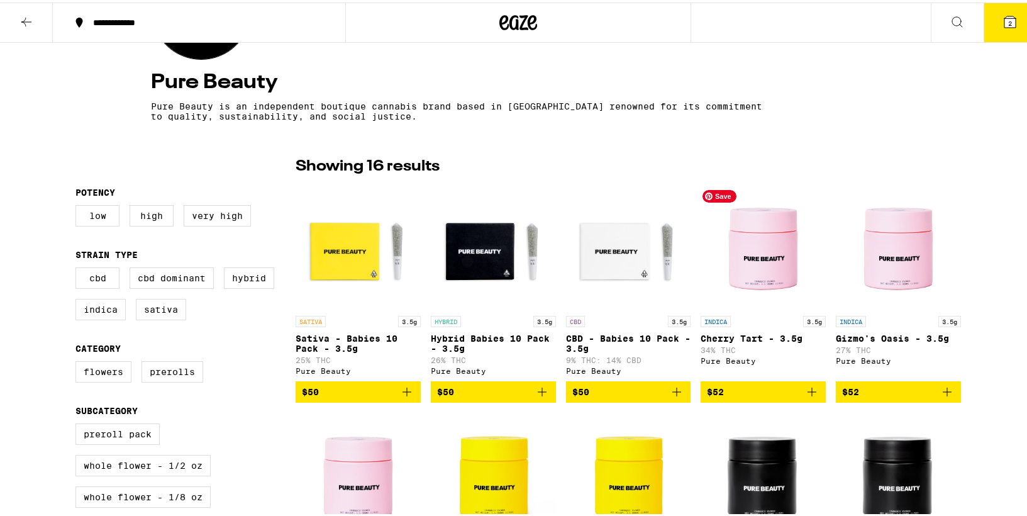
click at [764, 250] on img "Open page for Cherry Tart - 3.5g from Pure Beauty" at bounding box center [763, 244] width 125 height 126
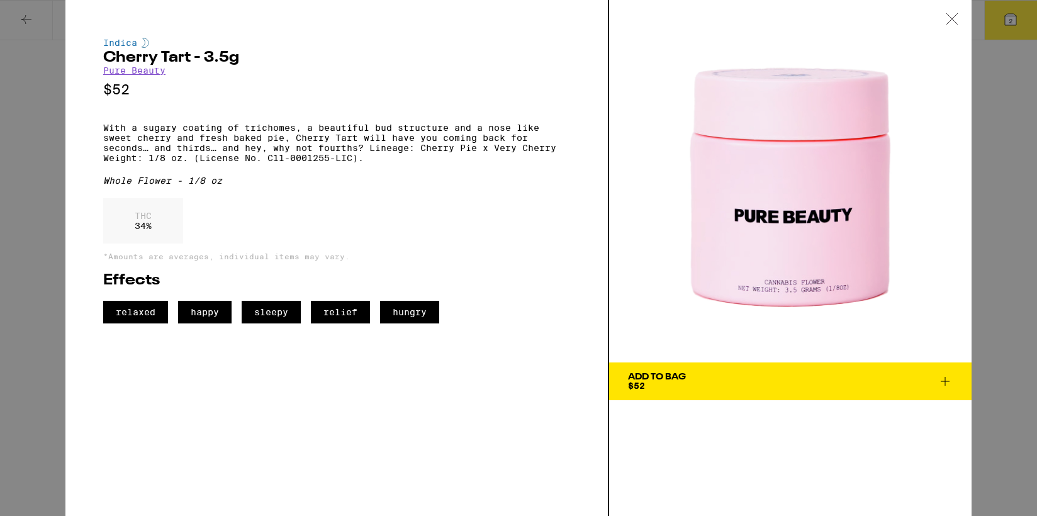
click at [38, 145] on div "Indica Cherry Tart - 3.5g Pure Beauty $52 With a sugary coating of trichomes, a…" at bounding box center [518, 258] width 1037 height 516
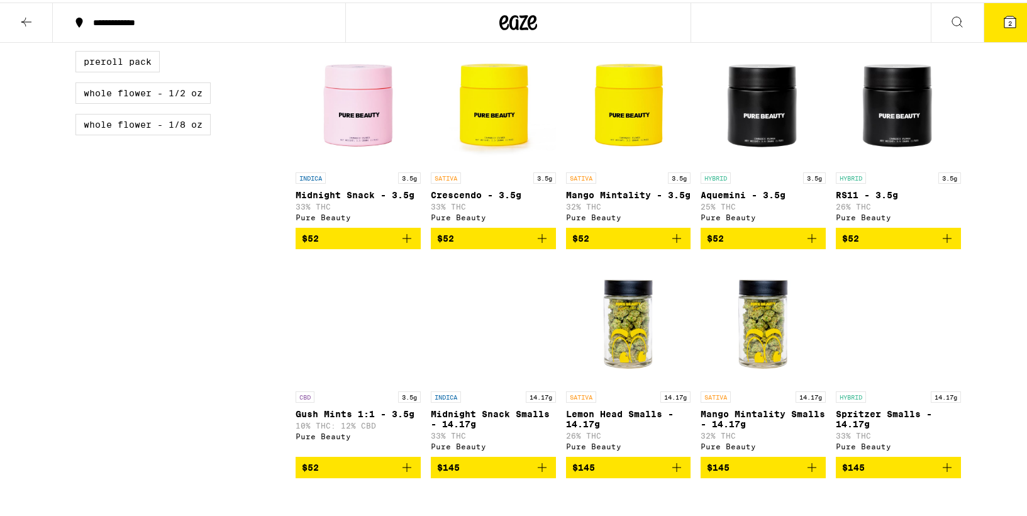
scroll to position [586, 0]
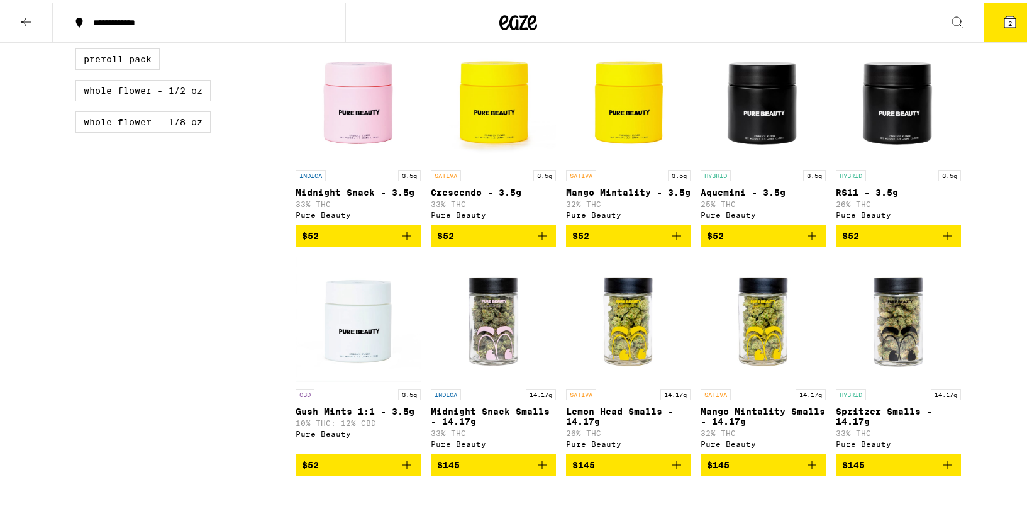
click at [725, 195] on p "Aquemini - 3.5g" at bounding box center [763, 190] width 125 height 10
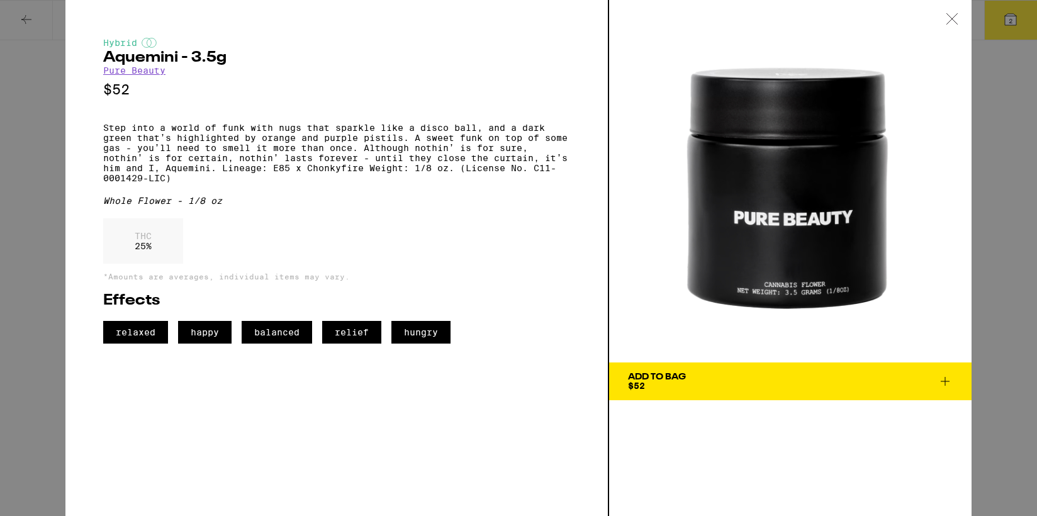
click at [38, 52] on div "Hybrid Aquemini - 3.5g Pure Beauty $52 Step into a world of funk with nugs that…" at bounding box center [518, 258] width 1037 height 516
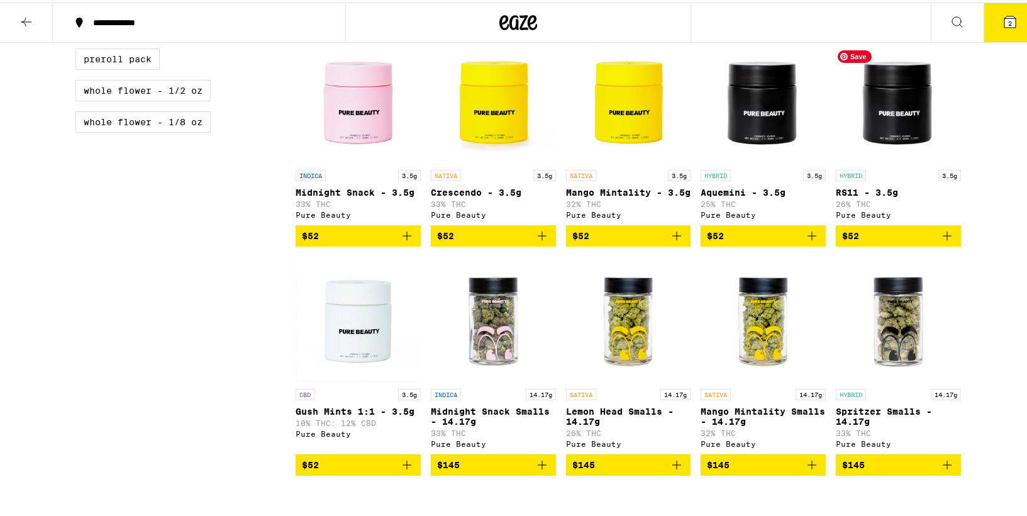
click at [897, 125] on img "Open page for RS11 - 3.5g from Pure Beauty" at bounding box center [898, 98] width 125 height 126
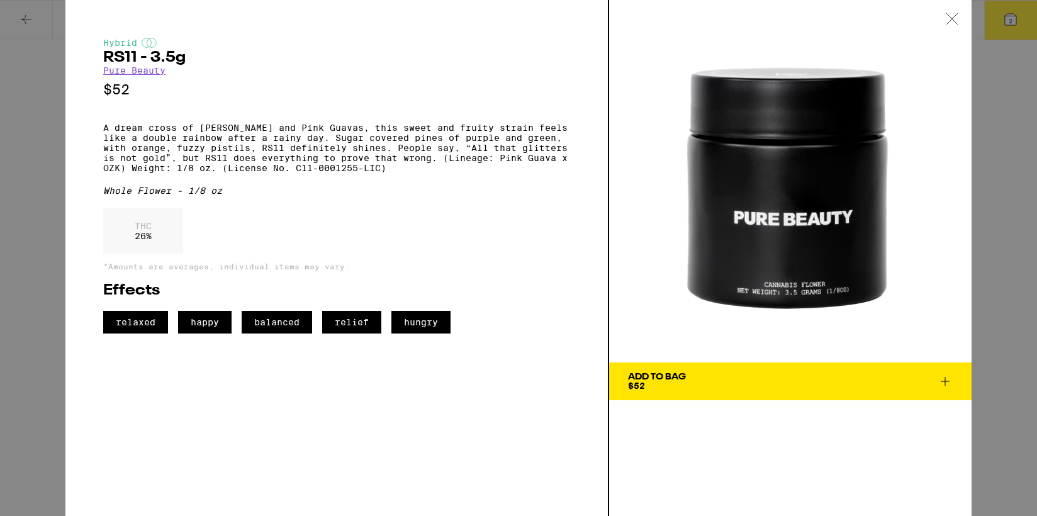
click at [23, 228] on div "Hybrid RS11 - 3.5g Pure Beauty $52 A dream cross of Oz Kush and Pink Guavas, th…" at bounding box center [518, 258] width 1037 height 516
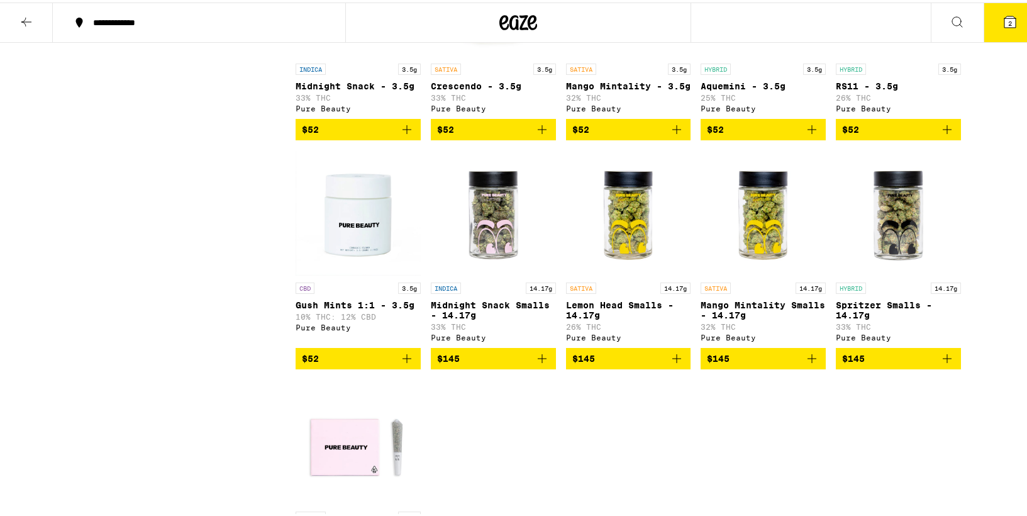
scroll to position [695, 0]
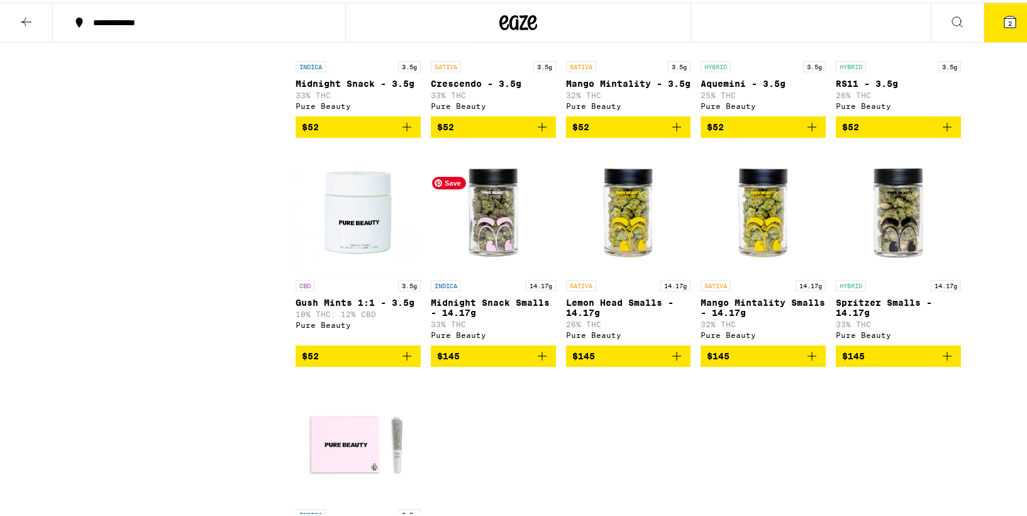
click at [496, 247] on img "Open page for Midnight Snack Smalls - 14.17g from Pure Beauty" at bounding box center [493, 208] width 125 height 126
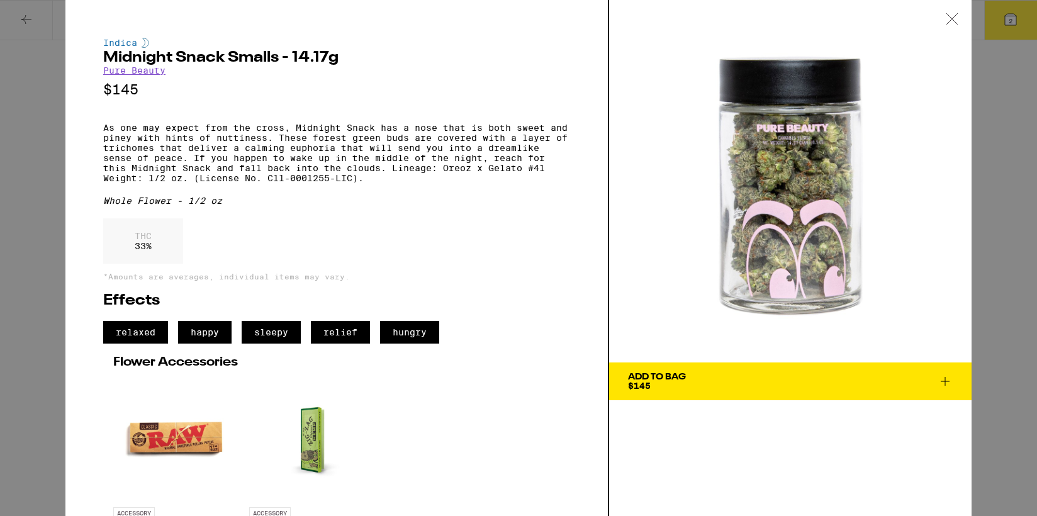
click at [33, 210] on div "Indica Midnight Snack Smalls - 14.17g Pure Beauty $145 As one may expect from t…" at bounding box center [518, 258] width 1037 height 516
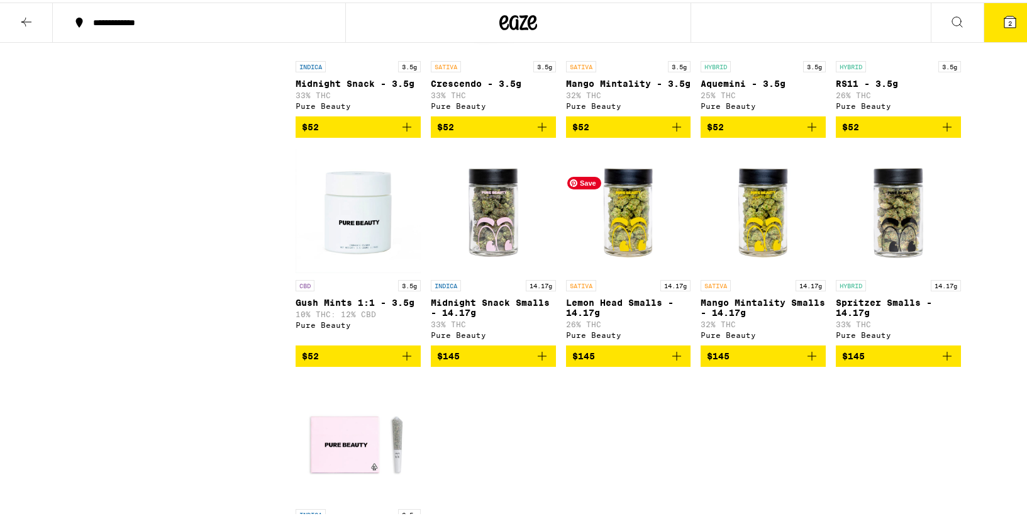
click at [625, 252] on img "Open page for Lemon Head Smalls - 14.17g from Pure Beauty" at bounding box center [628, 208] width 125 height 126
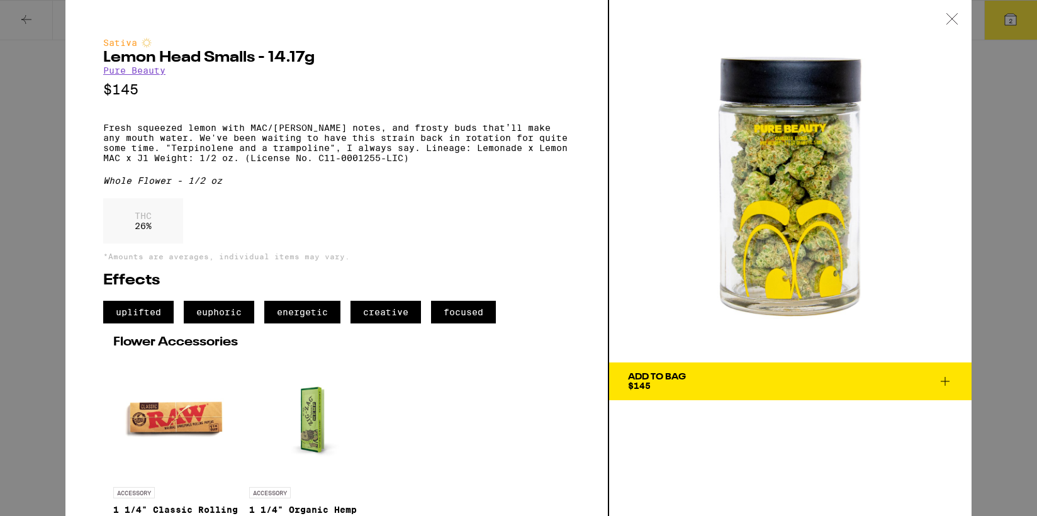
click at [46, 128] on div "Sativa Lemon Head Smalls - 14.17g Pure Beauty $145 Fresh squeezed lemon with MA…" at bounding box center [518, 258] width 1037 height 516
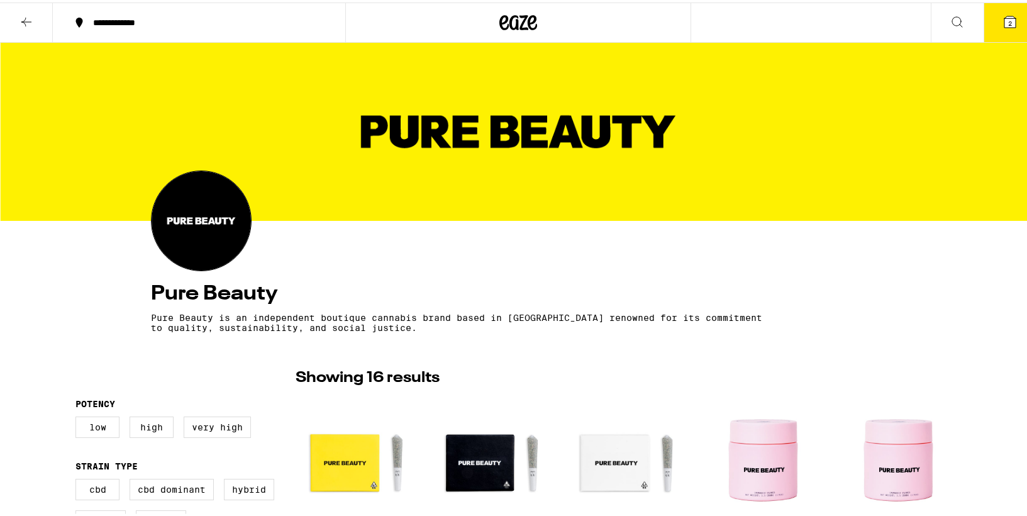
click at [989, 17] on button "2" at bounding box center [1010, 20] width 53 height 39
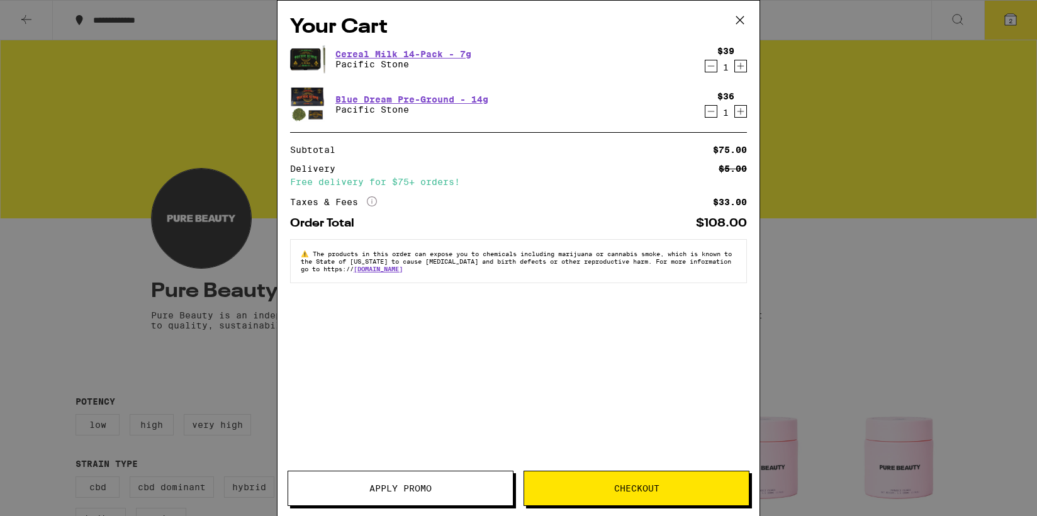
click at [989, 17] on div "Your Cart Cereal Milk 14-Pack - 7g Pacific Stone $39 1 Blue Dream Pre-Ground - …" at bounding box center [518, 258] width 1037 height 516
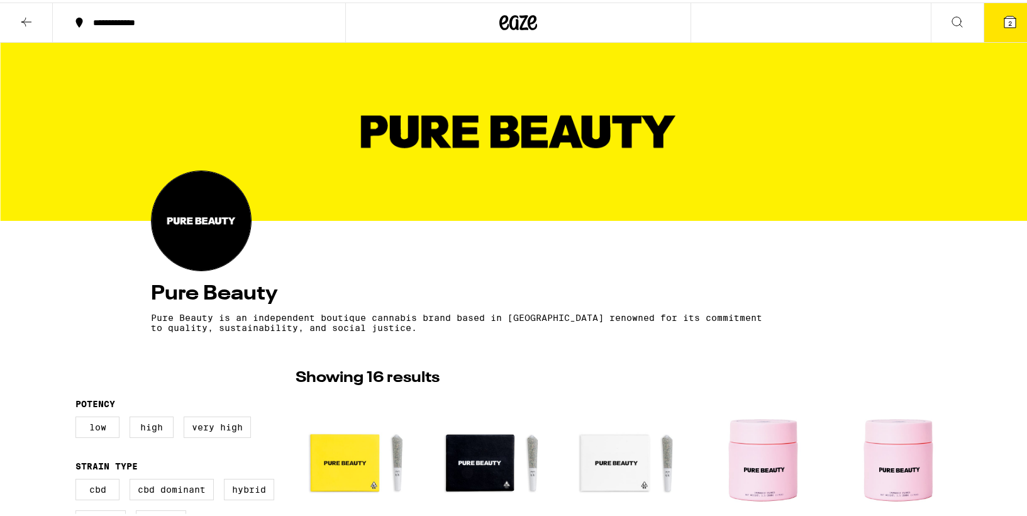
click at [205, 33] on button "**********" at bounding box center [199, 20] width 293 height 38
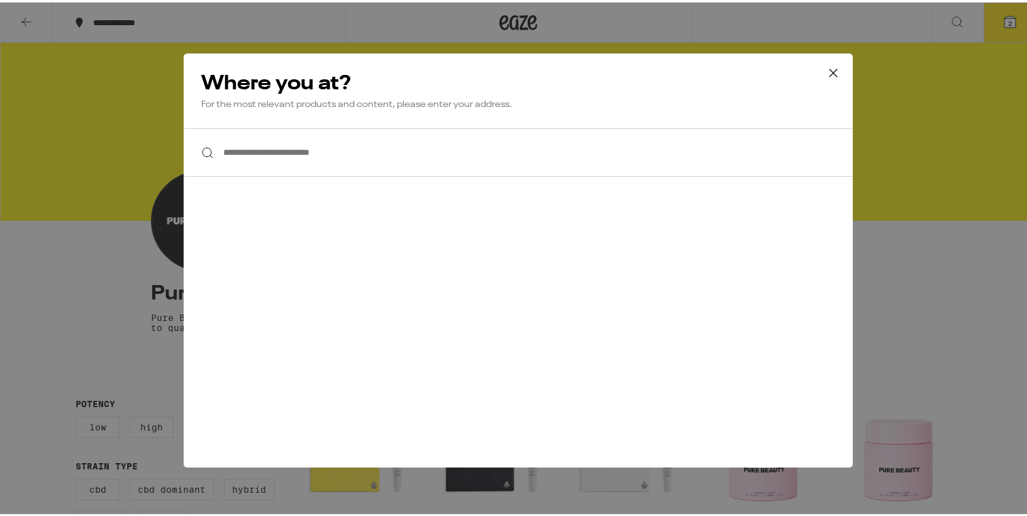
click at [23, 23] on div "**********" at bounding box center [518, 258] width 1037 height 516
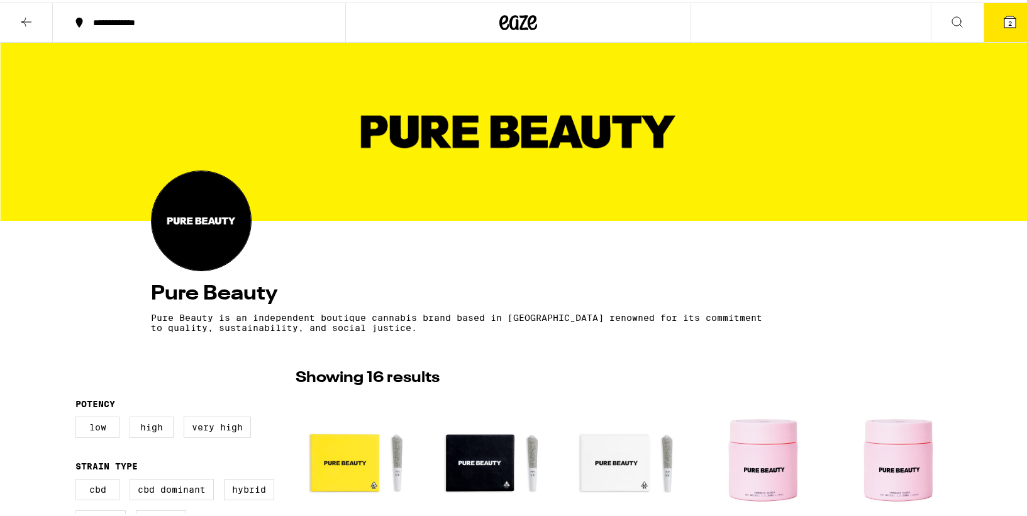
click at [25, 21] on icon at bounding box center [26, 19] width 10 height 9
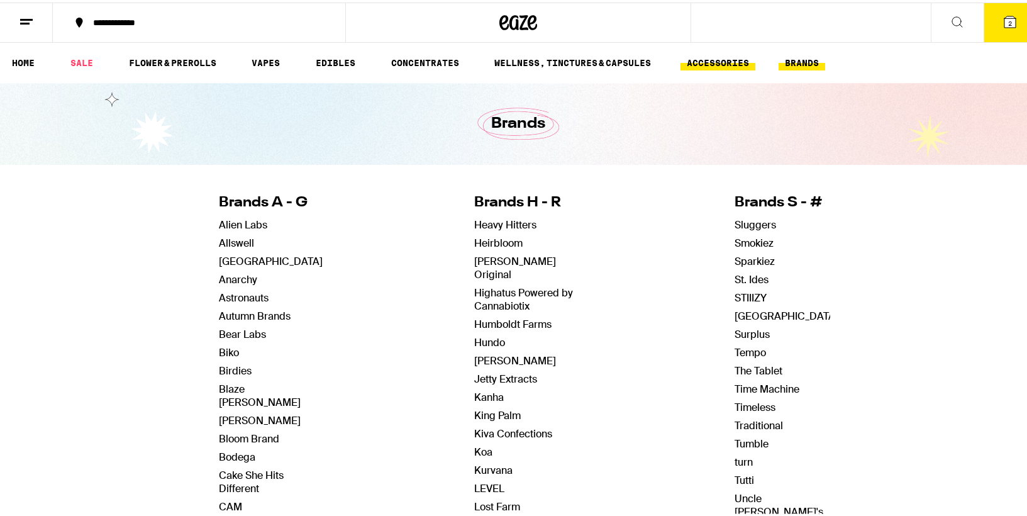
click at [723, 57] on link "ACCESSORIES" at bounding box center [718, 60] width 75 height 15
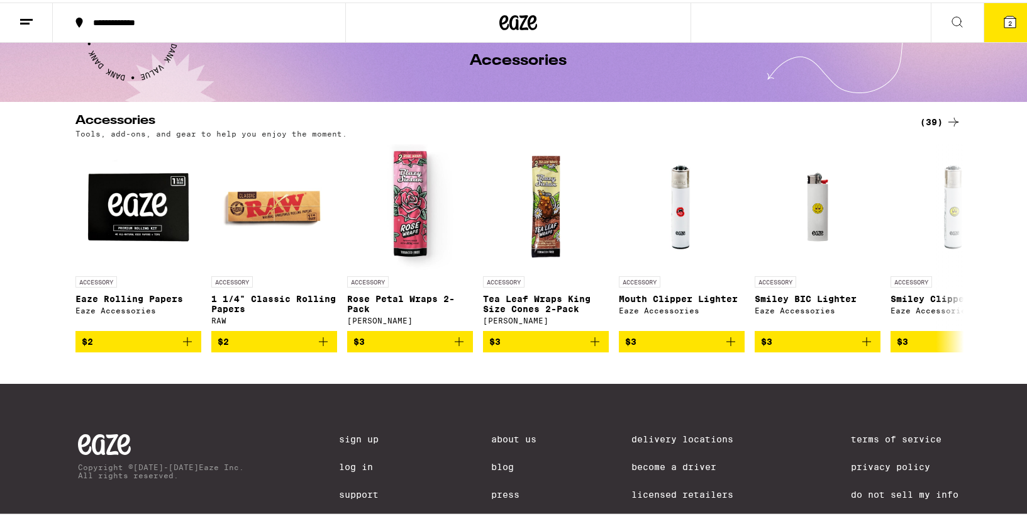
scroll to position [66, 0]
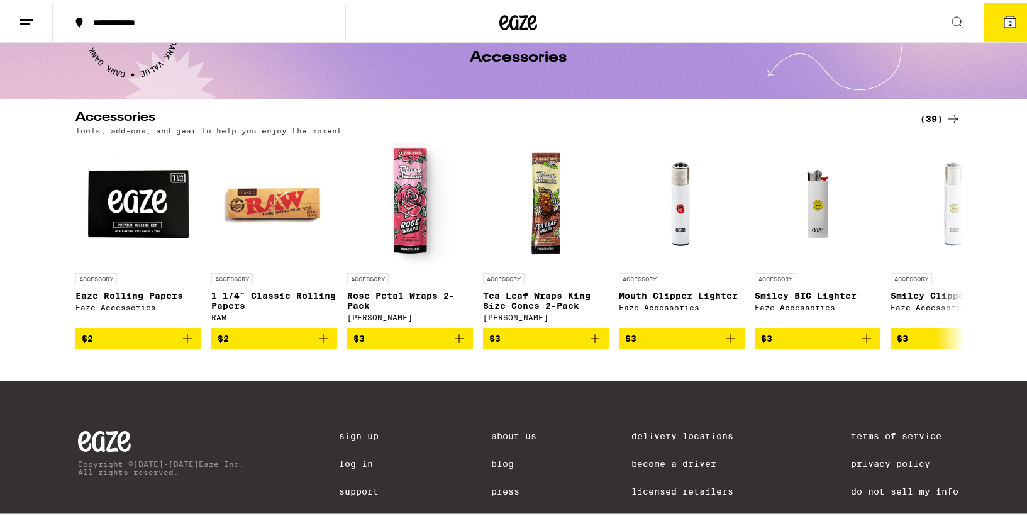
click at [950, 115] on icon at bounding box center [953, 116] width 15 height 15
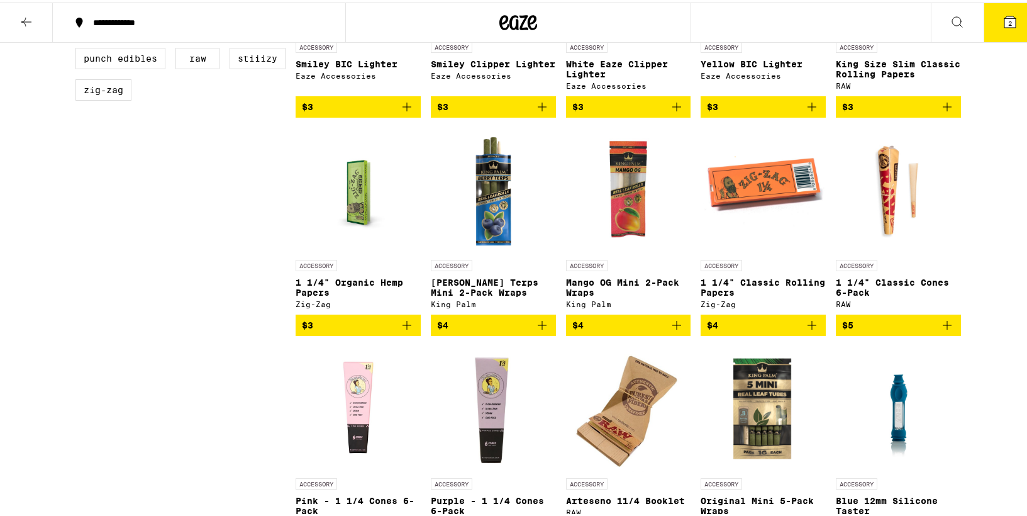
scroll to position [498, 0]
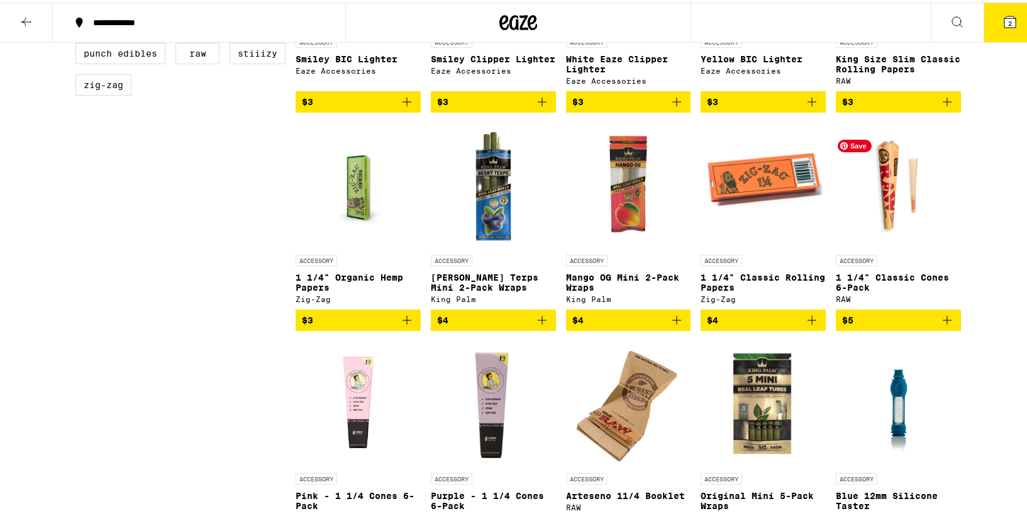
click at [881, 199] on img at bounding box center [898, 183] width 125 height 126
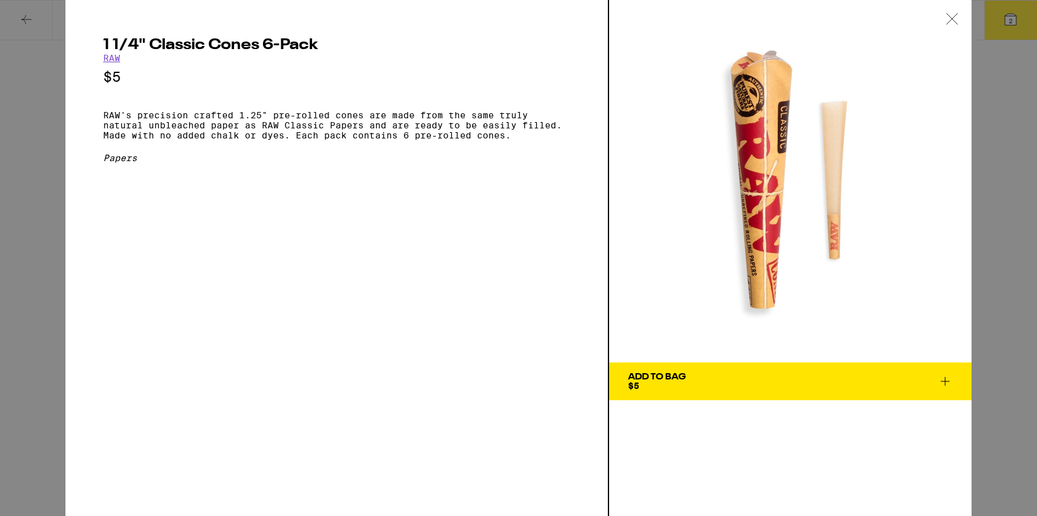
click at [42, 123] on div "1 1/4" Classic Cones 6-Pack RAW $5 RAW's precision crafted 1.25" pre-rolled con…" at bounding box center [518, 258] width 1037 height 516
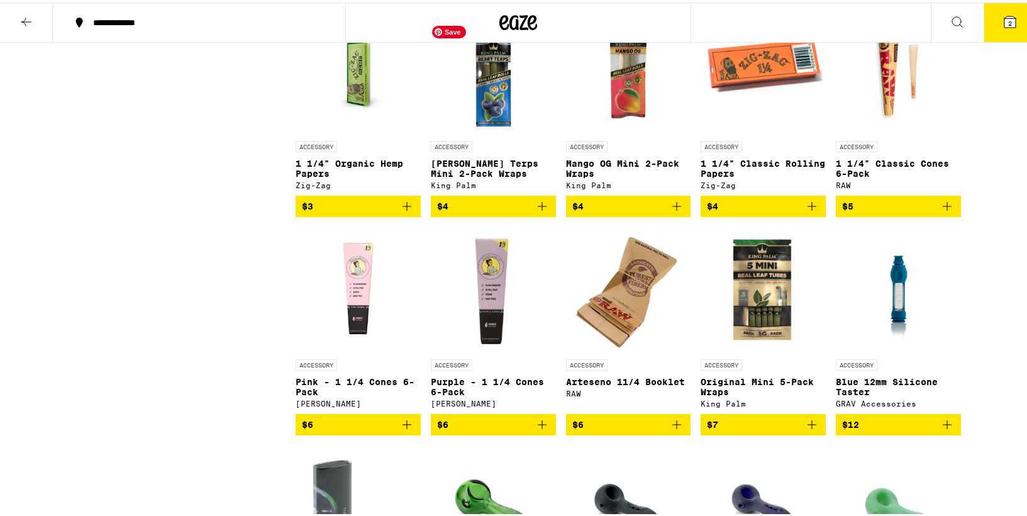
scroll to position [622, 0]
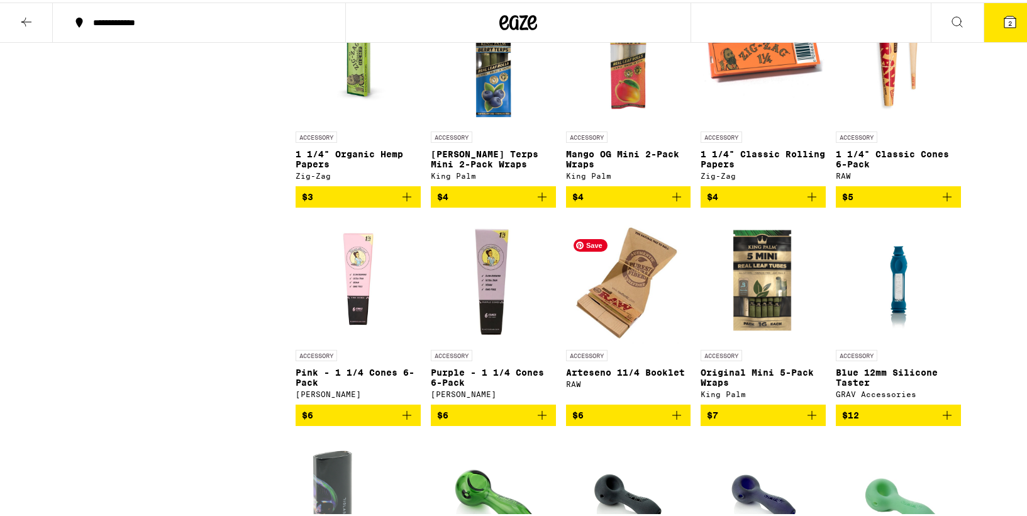
click at [618, 313] on img "Open page for Arteseno 11/4 Booklet from RAW" at bounding box center [628, 278] width 113 height 126
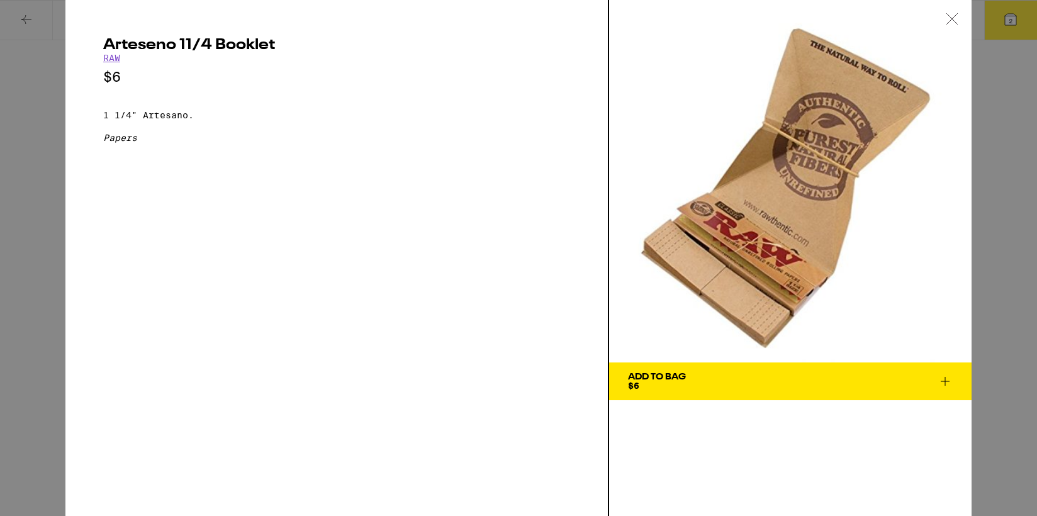
click at [31, 212] on div "Arteseno 11/4 Booklet RAW $6 1 1/4" Artesano. Papers Add To Bag $6" at bounding box center [518, 258] width 1037 height 516
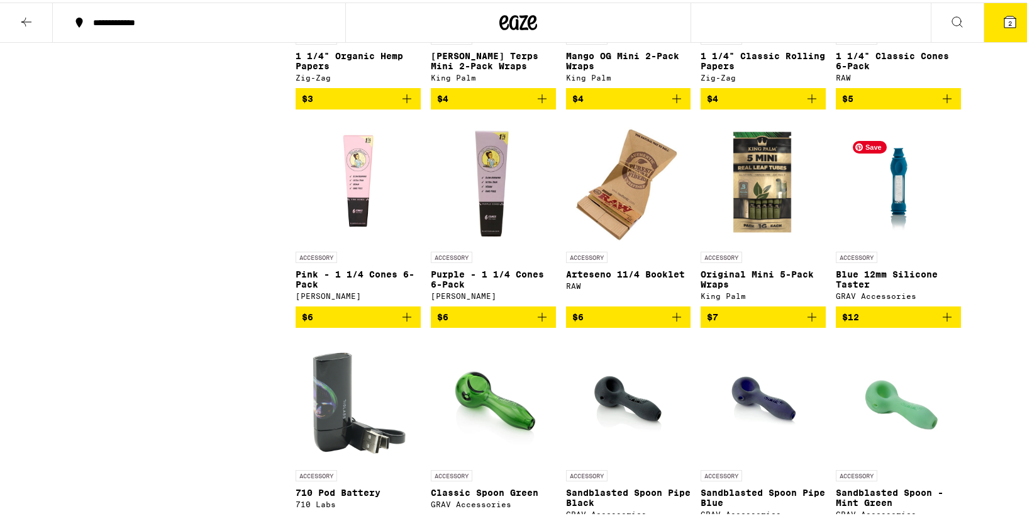
scroll to position [720, 0]
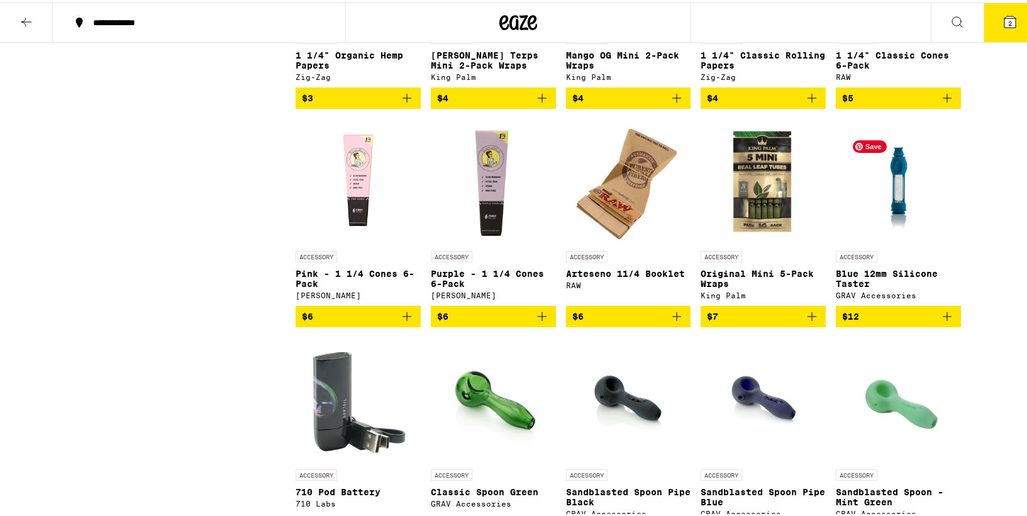
click at [902, 194] on img "Open page for Blue 12mm Silicone Taster from GRAV Accessories" at bounding box center [899, 179] width 94 height 126
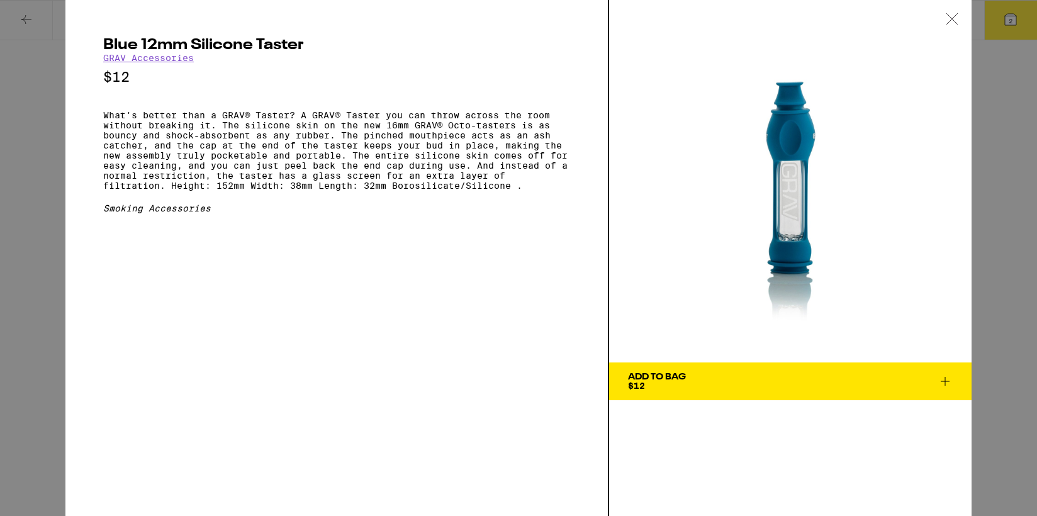
click at [729, 388] on span "Add To Bag $12" at bounding box center [790, 381] width 325 height 18
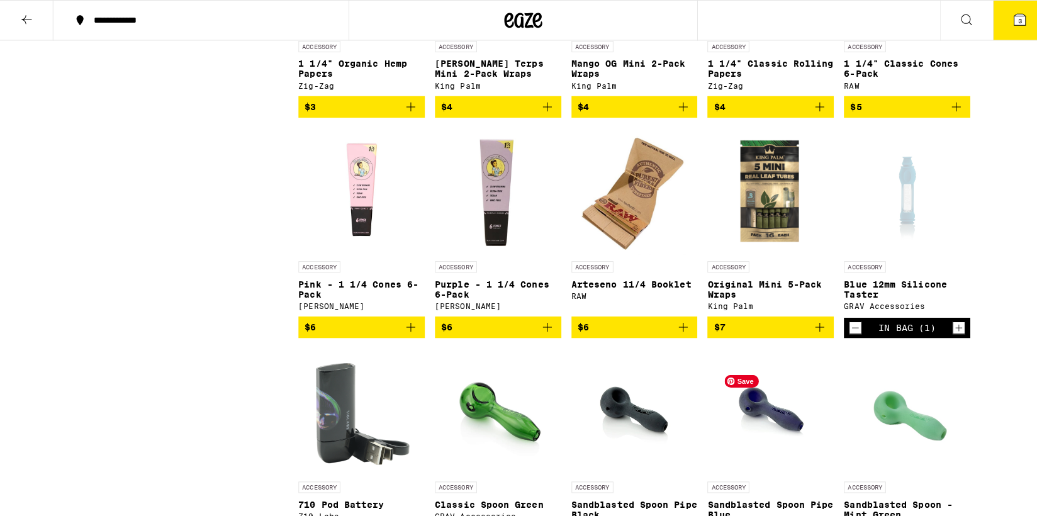
scroll to position [709, 0]
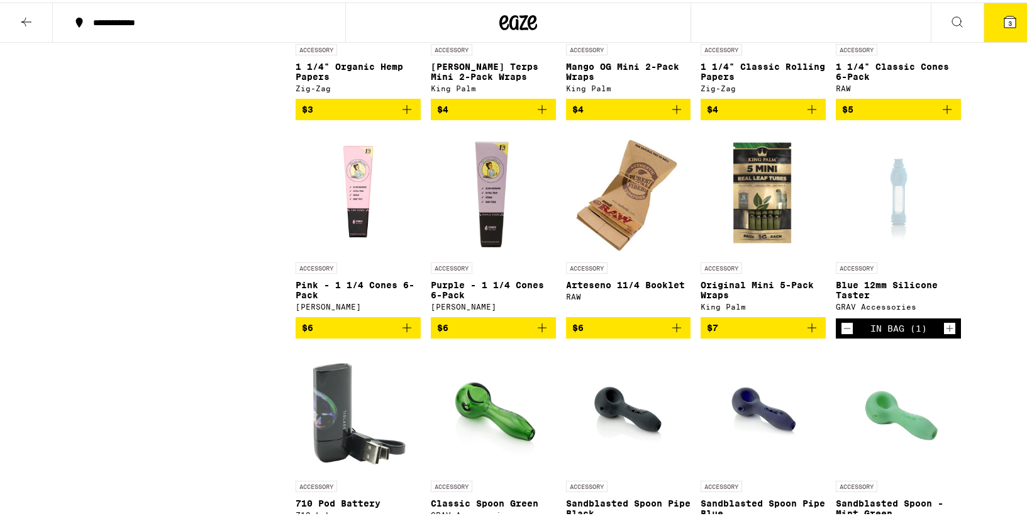
click at [1003, 25] on icon at bounding box center [1010, 19] width 15 height 15
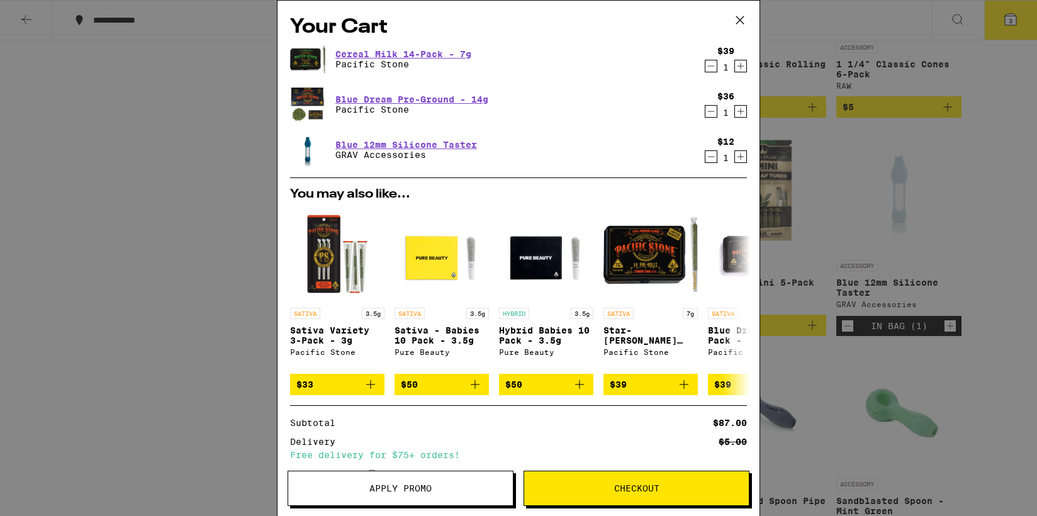
click at [627, 493] on span "Checkout" at bounding box center [636, 488] width 45 height 9
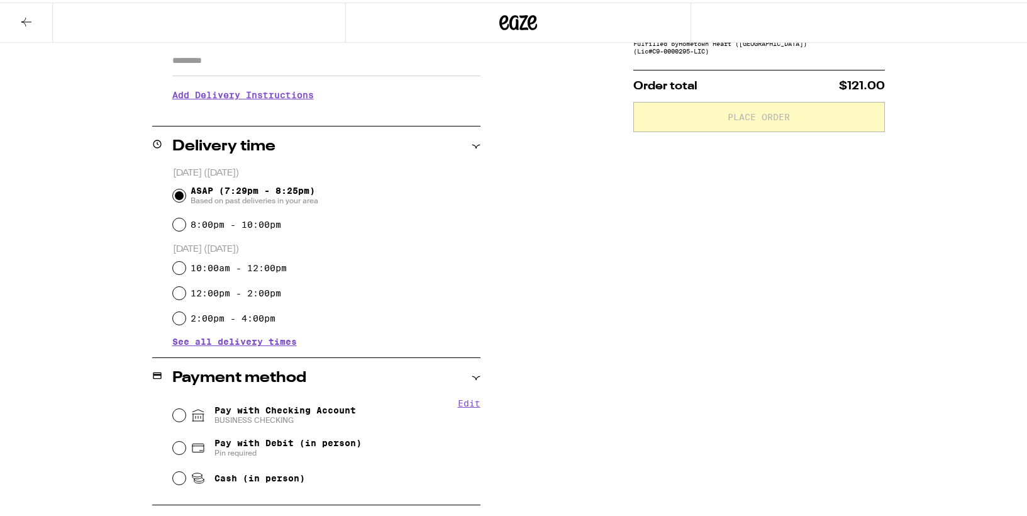
scroll to position [230, 0]
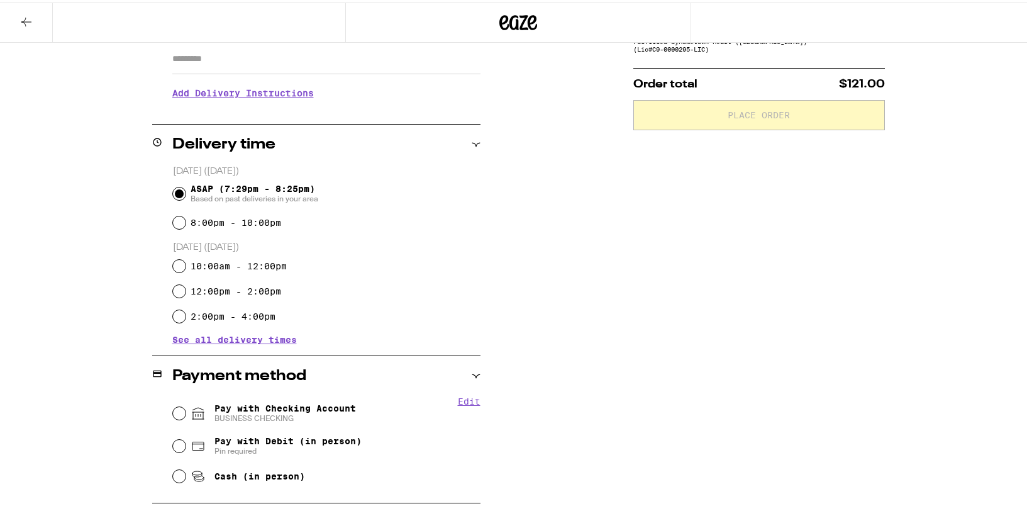
click at [267, 111] on div "**********" at bounding box center [316, 59] width 328 height 123
click at [267, 95] on h3 "Add Delivery Instructions" at bounding box center [326, 90] width 308 height 29
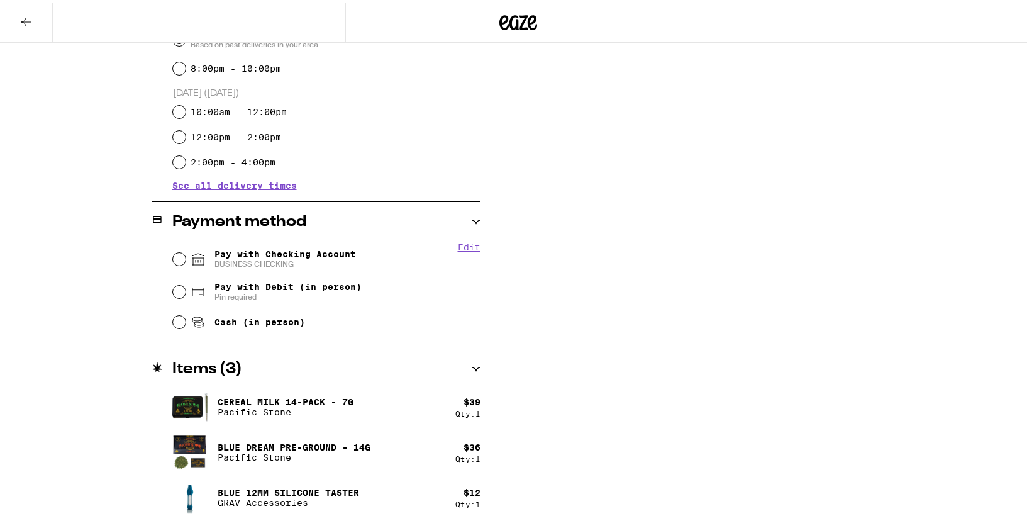
scroll to position [486, 0]
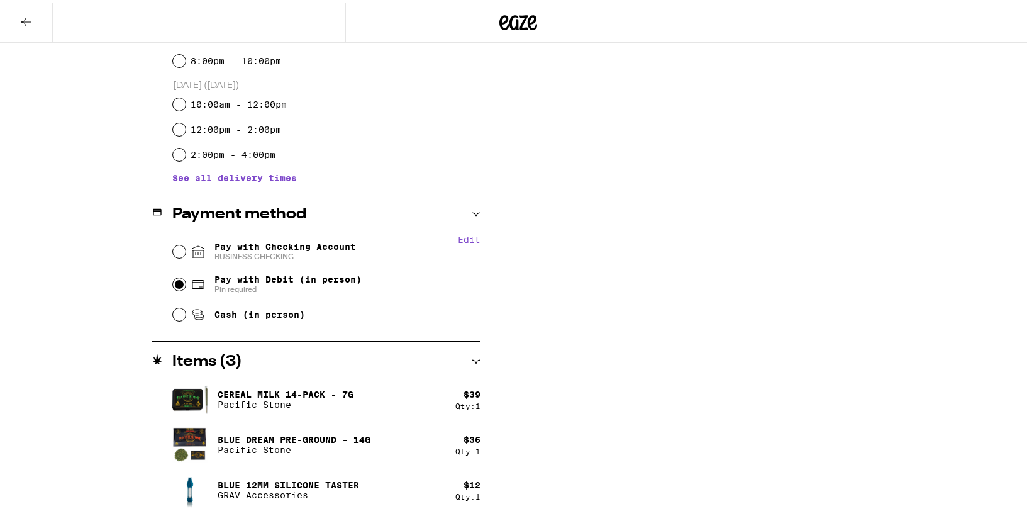
click at [178, 281] on input "Pay with Debit (in person) Pin required" at bounding box center [179, 282] width 13 height 13
radio input "true"
click at [173, 247] on input "Pay with Checking Account BUSINESS CHECKING" at bounding box center [179, 249] width 13 height 13
radio input "true"
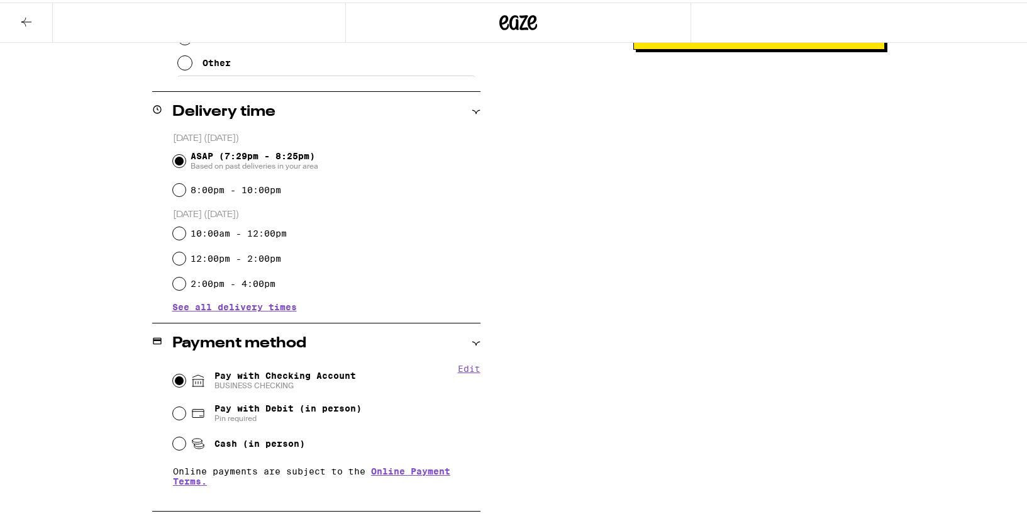
scroll to position [361, 0]
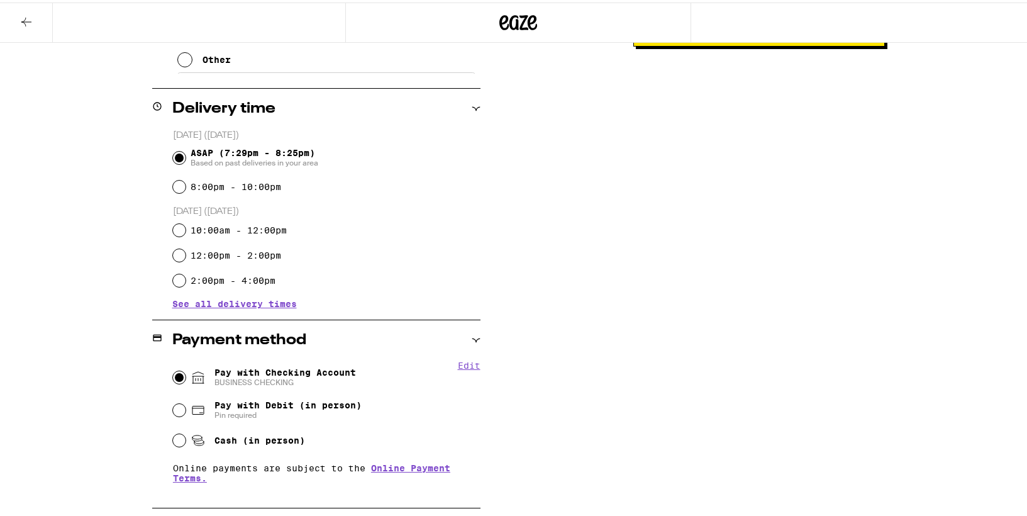
click at [462, 362] on button "Edit" at bounding box center [469, 363] width 23 height 10
click at [240, 369] on span "Pay with Checking Account BUSINESS CHECKING Remove Account" at bounding box center [293, 375] width 156 height 20
click at [186, 369] on input "Pay with Checking Account BUSINESS CHECKING Remove Account" at bounding box center [179, 375] width 13 height 13
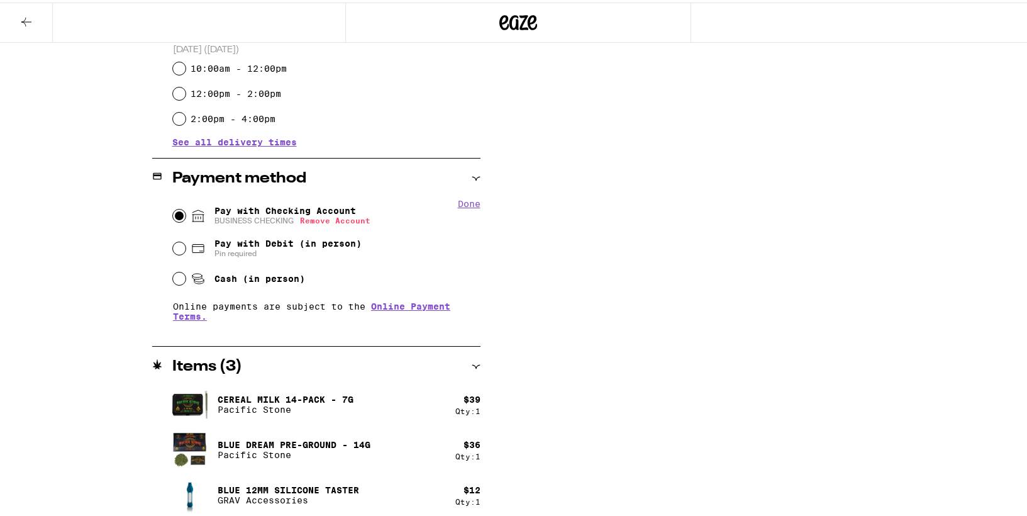
scroll to position [527, 0]
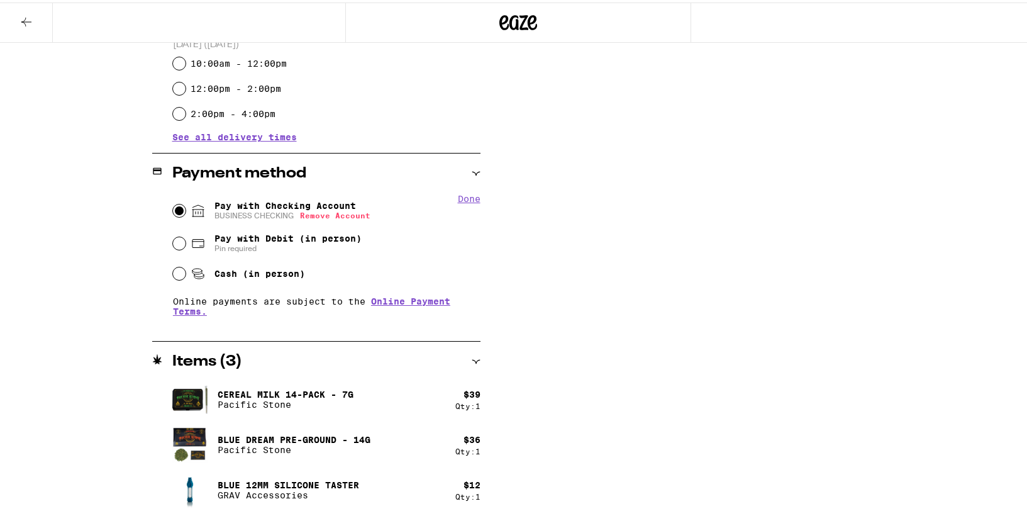
click at [466, 197] on button "Done" at bounding box center [469, 196] width 23 height 10
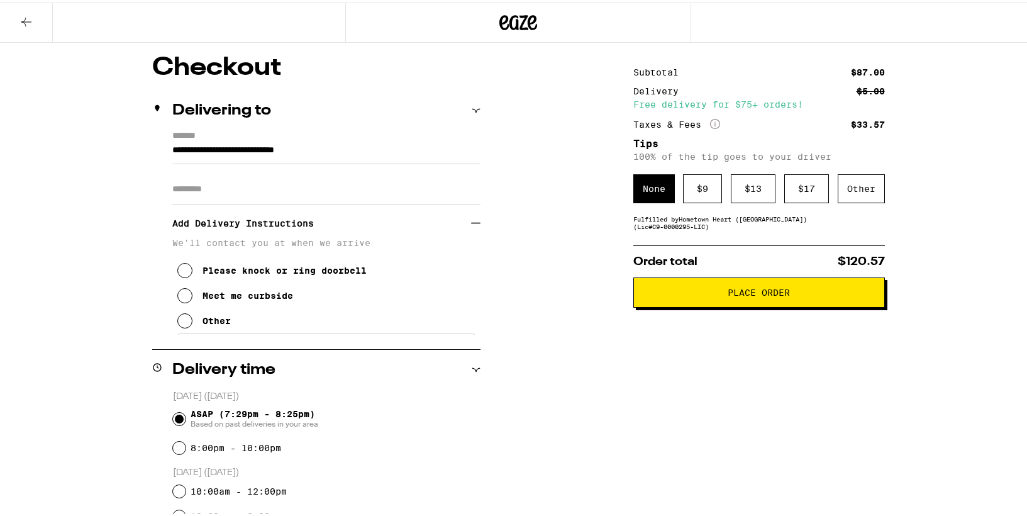
scroll to position [100, 0]
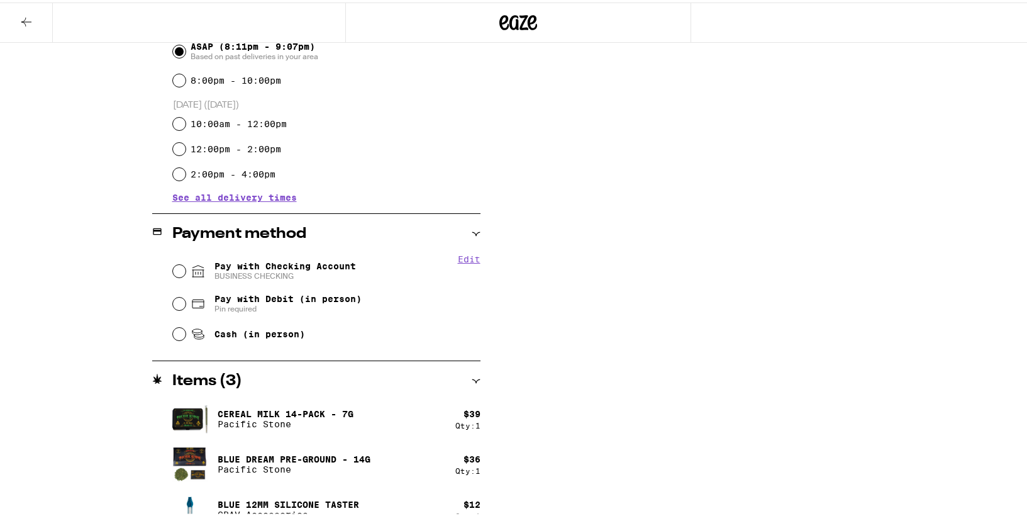
scroll to position [391, 0]
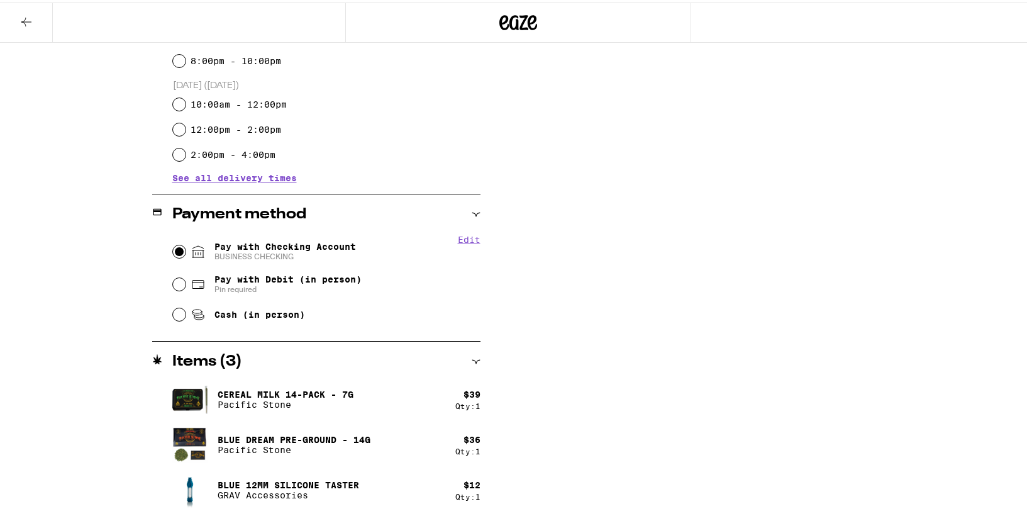
click at [175, 252] on input "Pay with Checking Account BUSINESS CHECKING" at bounding box center [179, 249] width 13 height 13
radio input "true"
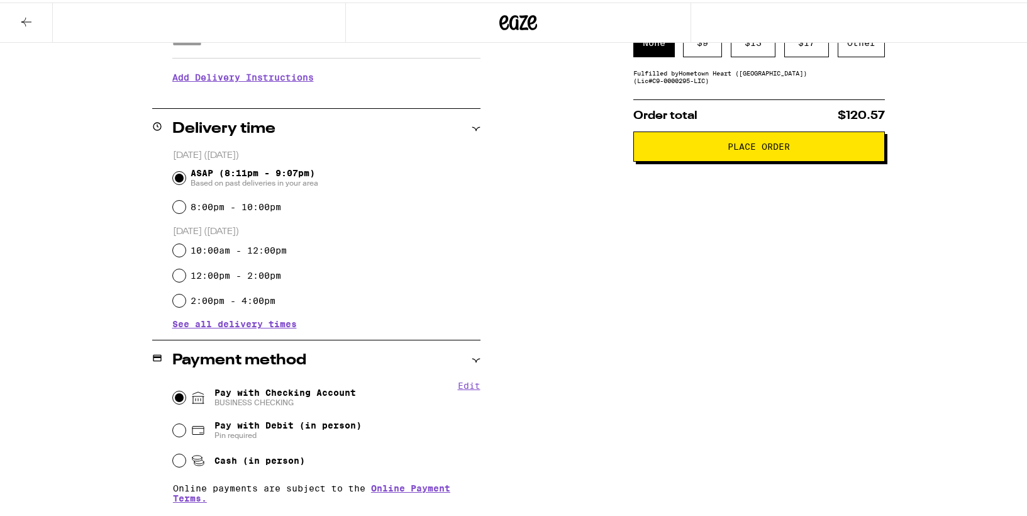
scroll to position [245, 0]
click at [740, 149] on span "Place Order" at bounding box center [759, 144] width 62 height 9
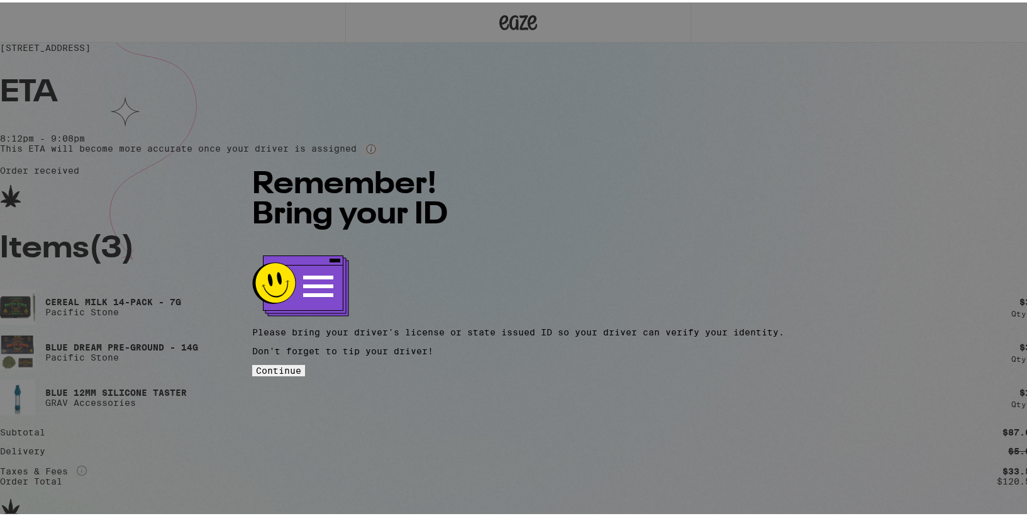
click at [301, 363] on span "Continue" at bounding box center [278, 368] width 45 height 10
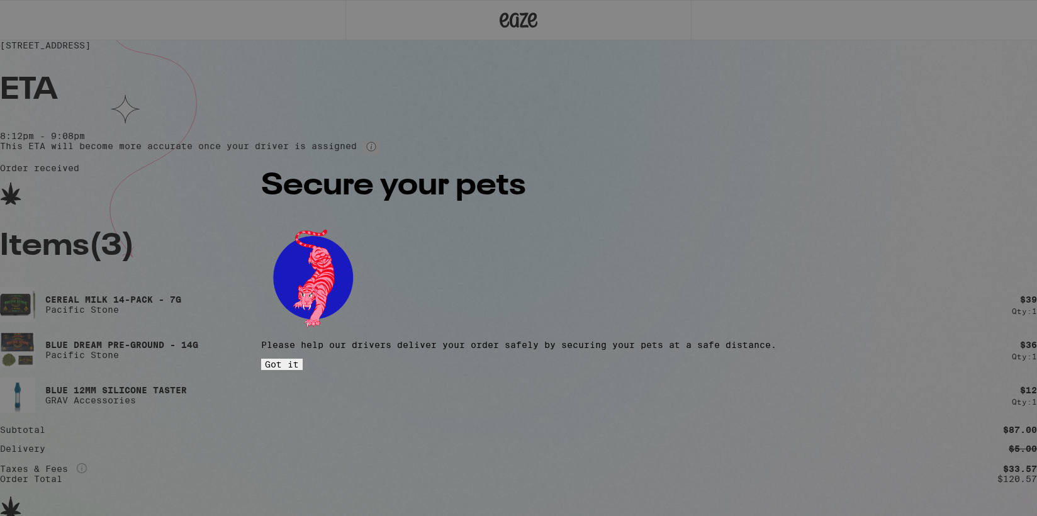
click at [299, 359] on span "Got it" at bounding box center [282, 364] width 34 height 10
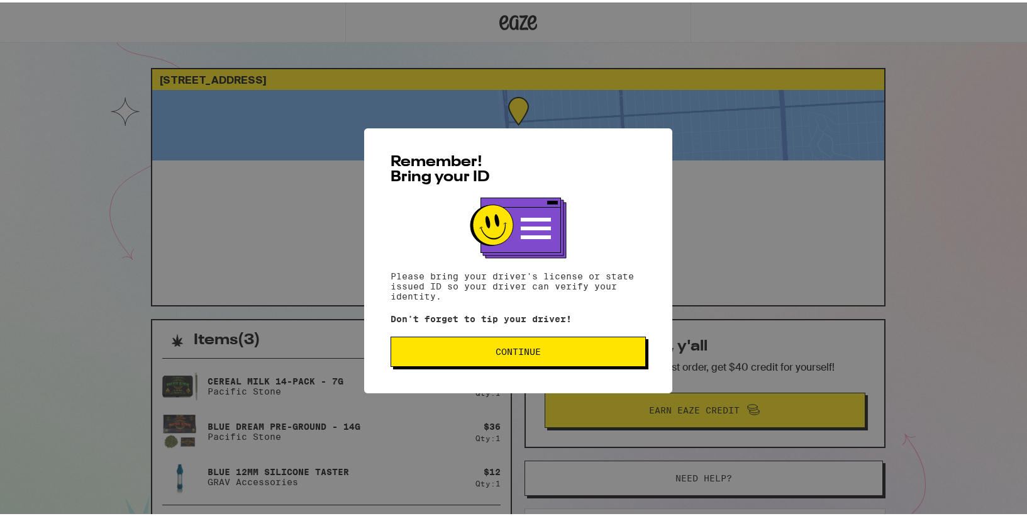
click at [549, 349] on span "Continue" at bounding box center [518, 349] width 234 height 9
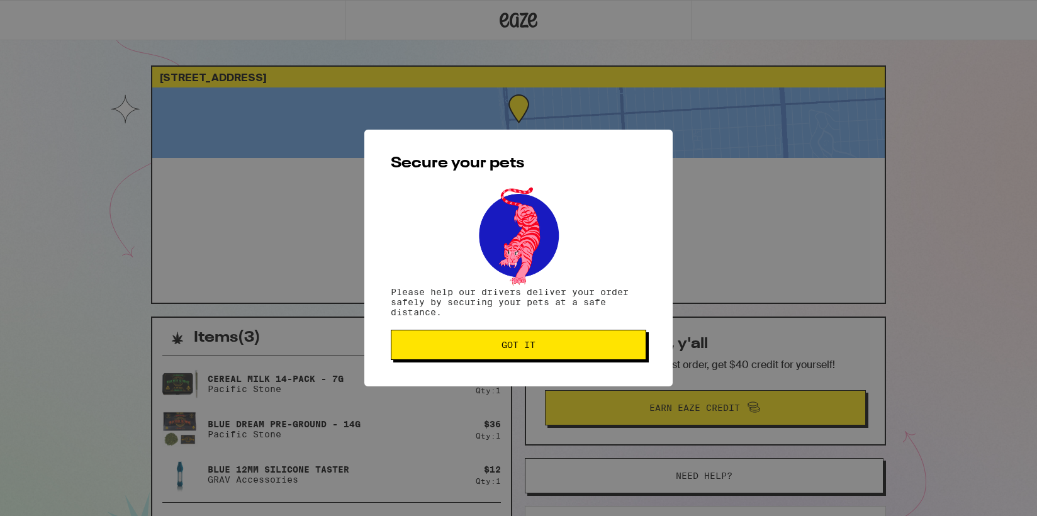
click at [549, 349] on span "Got it" at bounding box center [518, 344] width 234 height 9
